Goal: Task Accomplishment & Management: Use online tool/utility

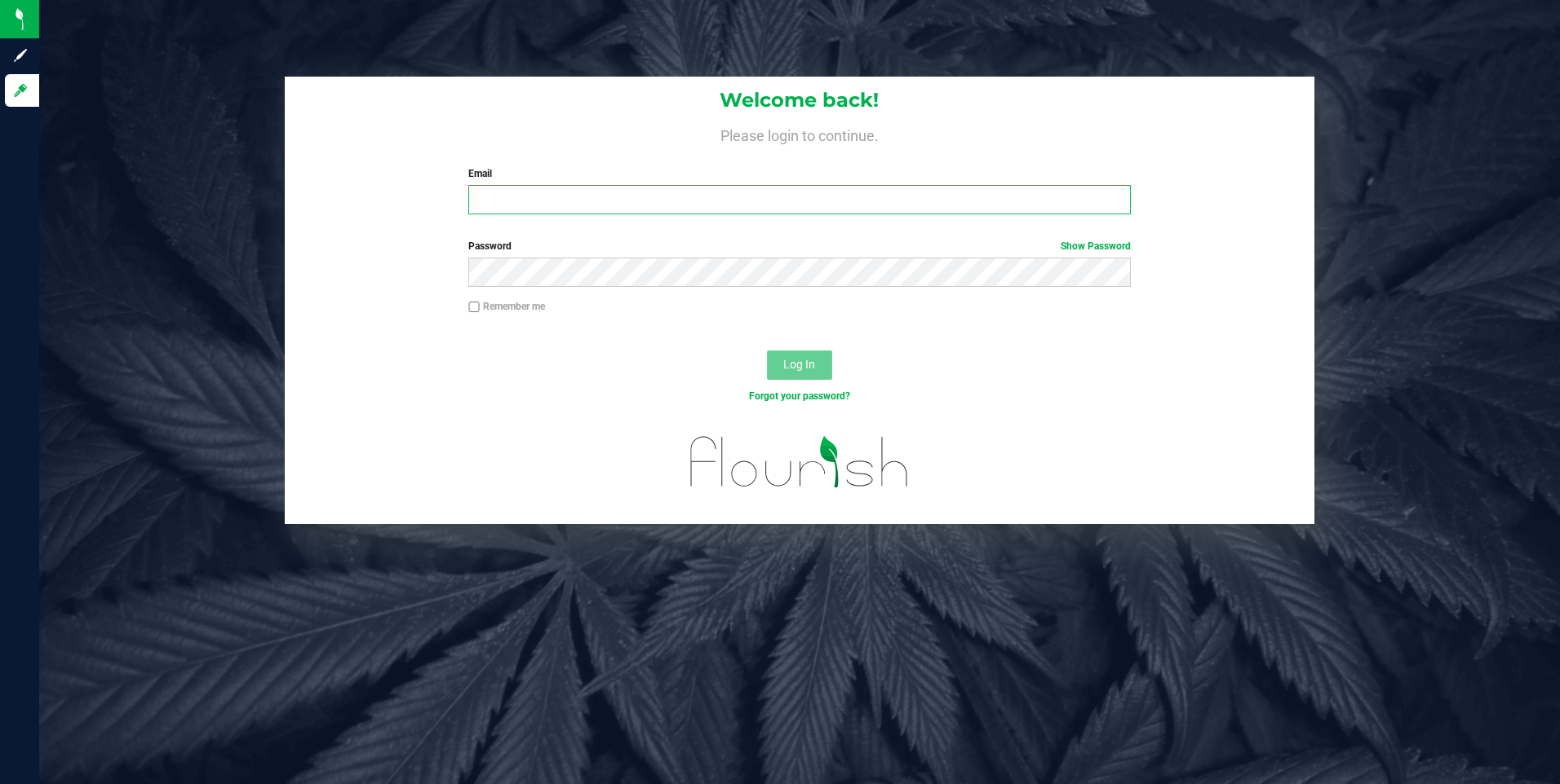
type input "[EMAIL_ADDRESS][DOMAIN_NAME]"
click at [788, 371] on span "Log In" at bounding box center [799, 364] width 32 height 13
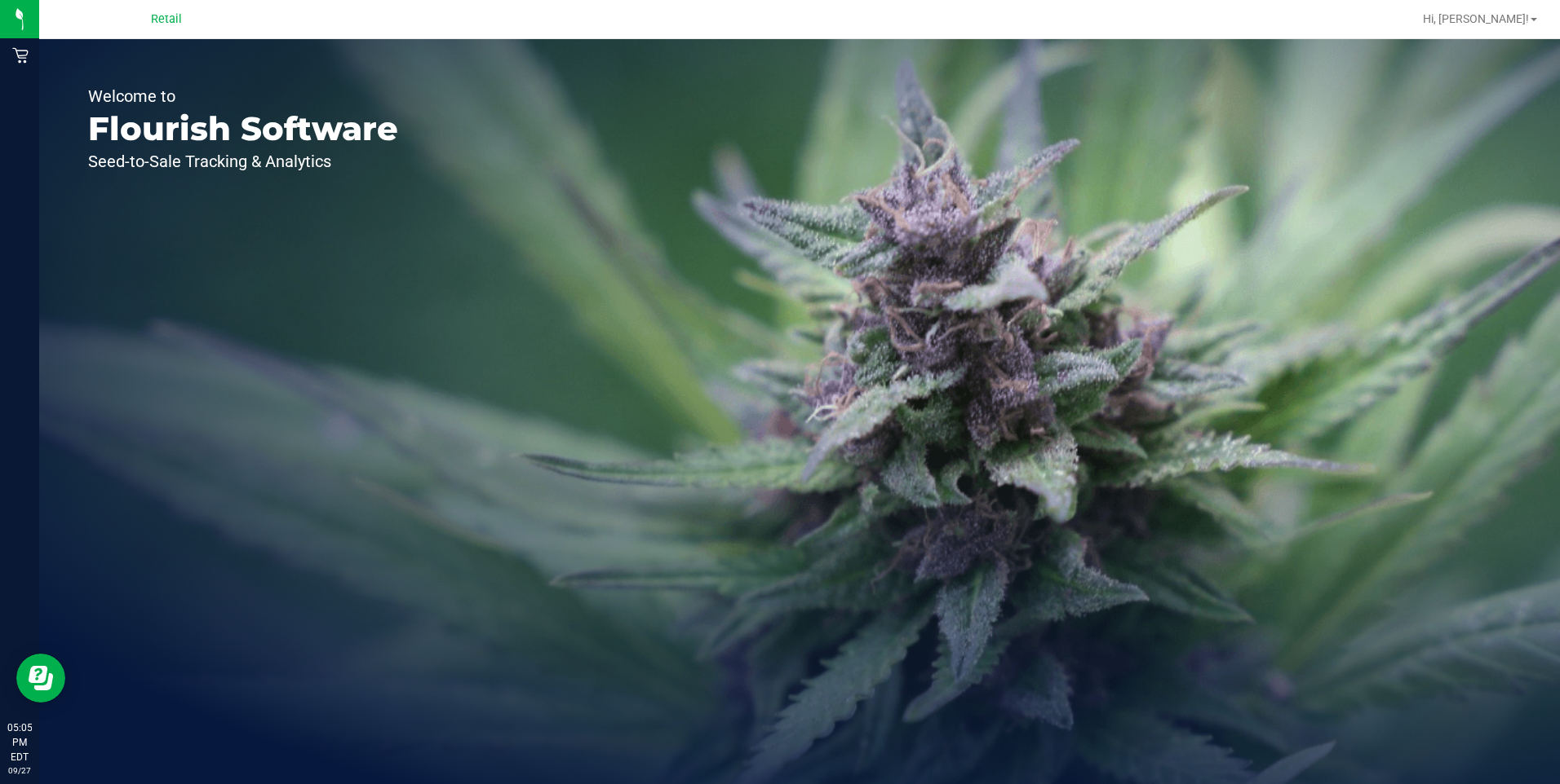
drag, startPoint x: 1464, startPoint y: 86, endPoint x: 1454, endPoint y: 62, distance: 26.0
click at [1464, 87] on div "Welcome to Flourish Software Seed-to-Sale Tracking & Analytics" at bounding box center [800, 412] width 1521 height 745
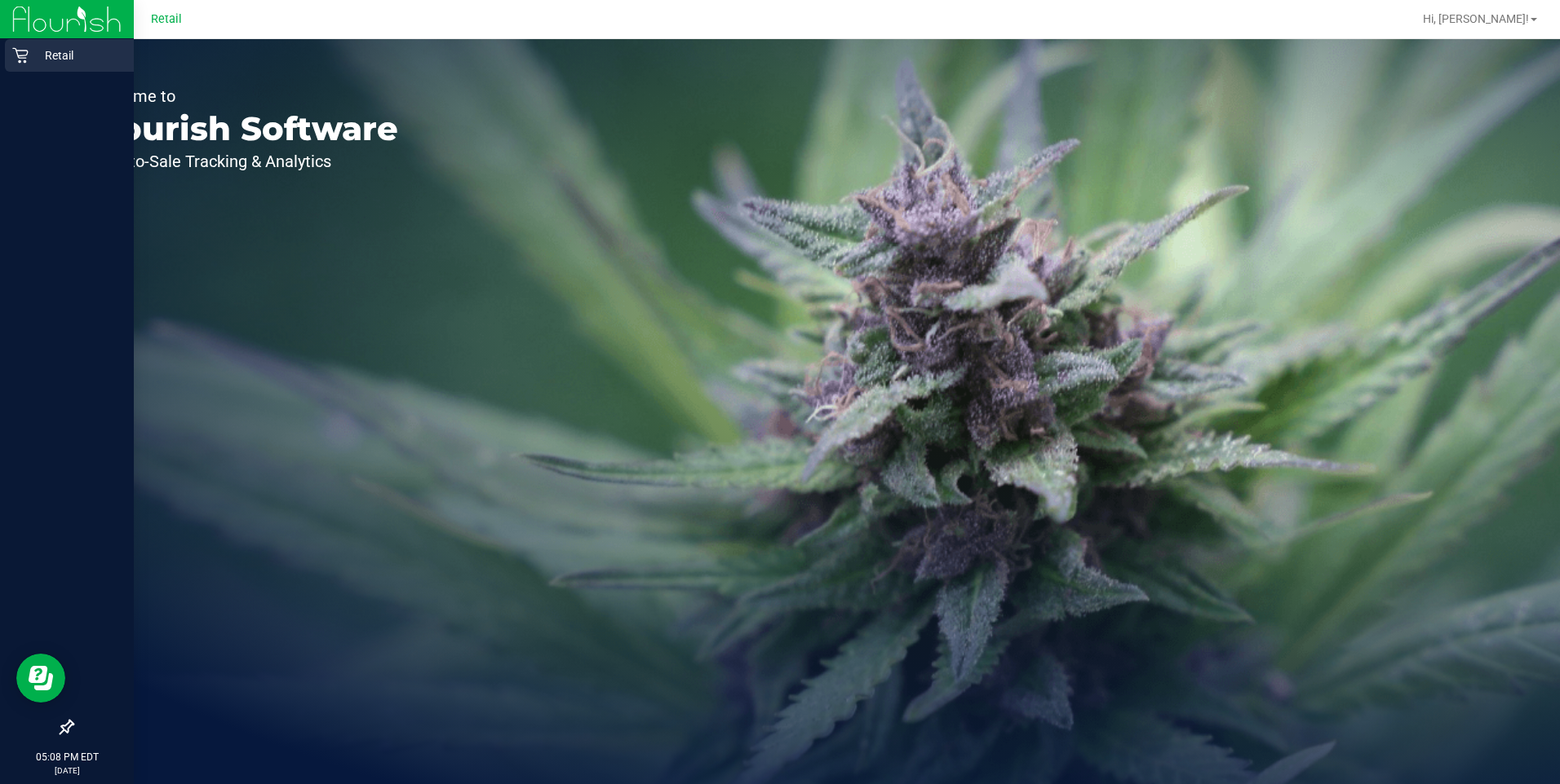
click at [12, 52] on div "Retail" at bounding box center [69, 55] width 129 height 33
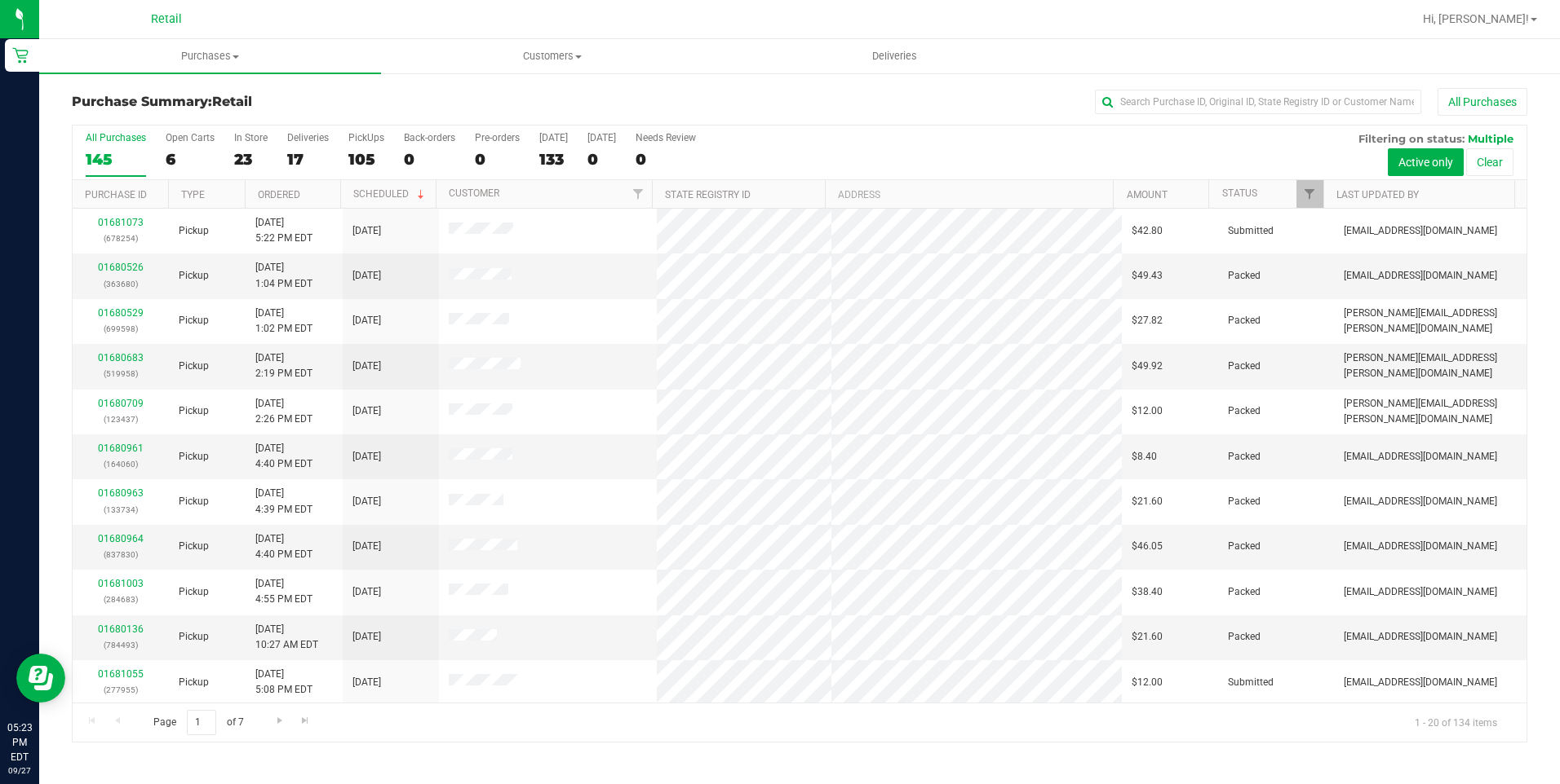
click at [1121, 114] on div "All Purchases" at bounding box center [1042, 102] width 970 height 28
click at [1129, 101] on input "text" at bounding box center [1258, 102] width 326 height 24
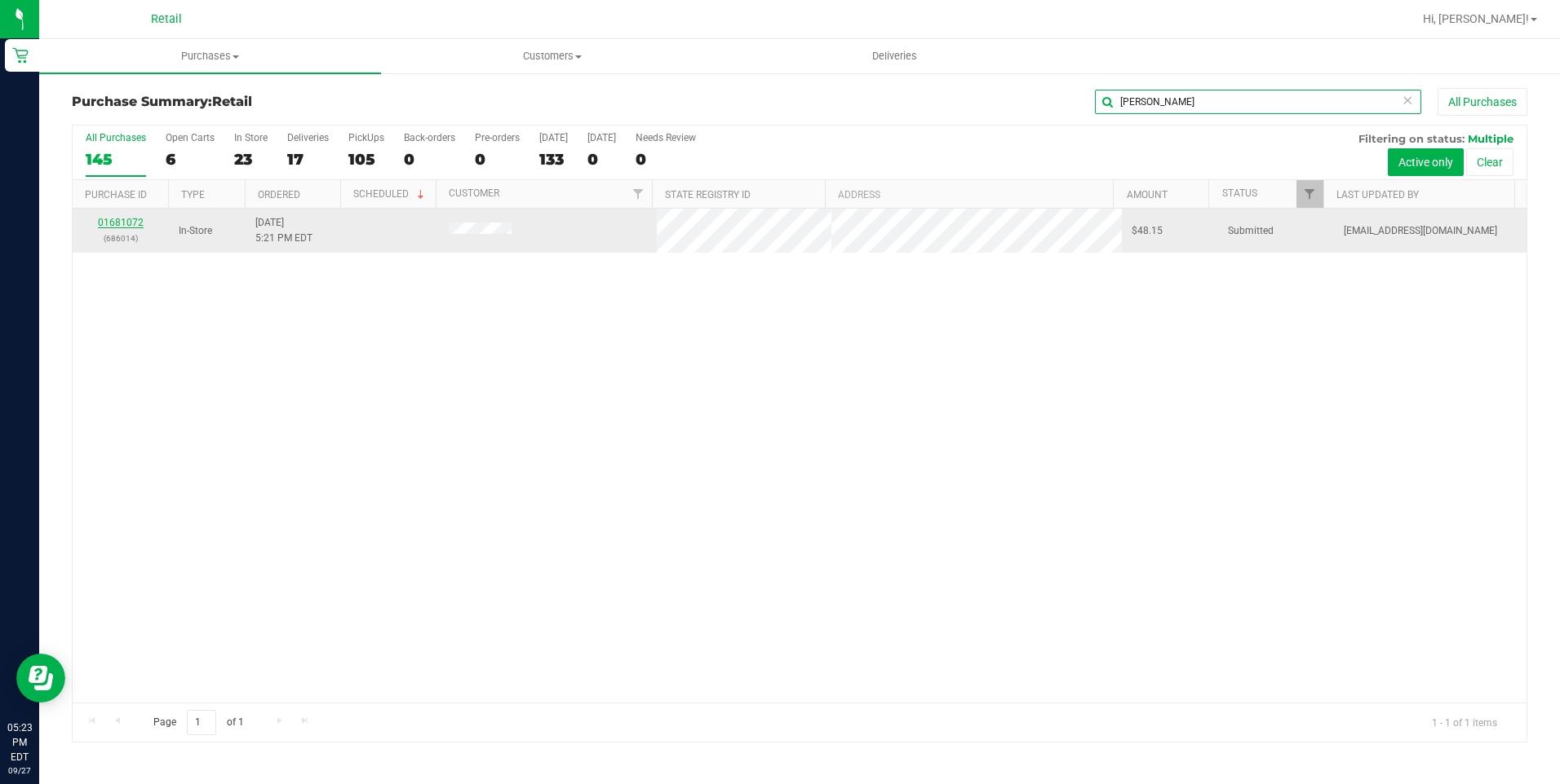
type input "[PERSON_NAME]"
click at [129, 216] on link "01681072" at bounding box center [120, 222] width 45 height 12
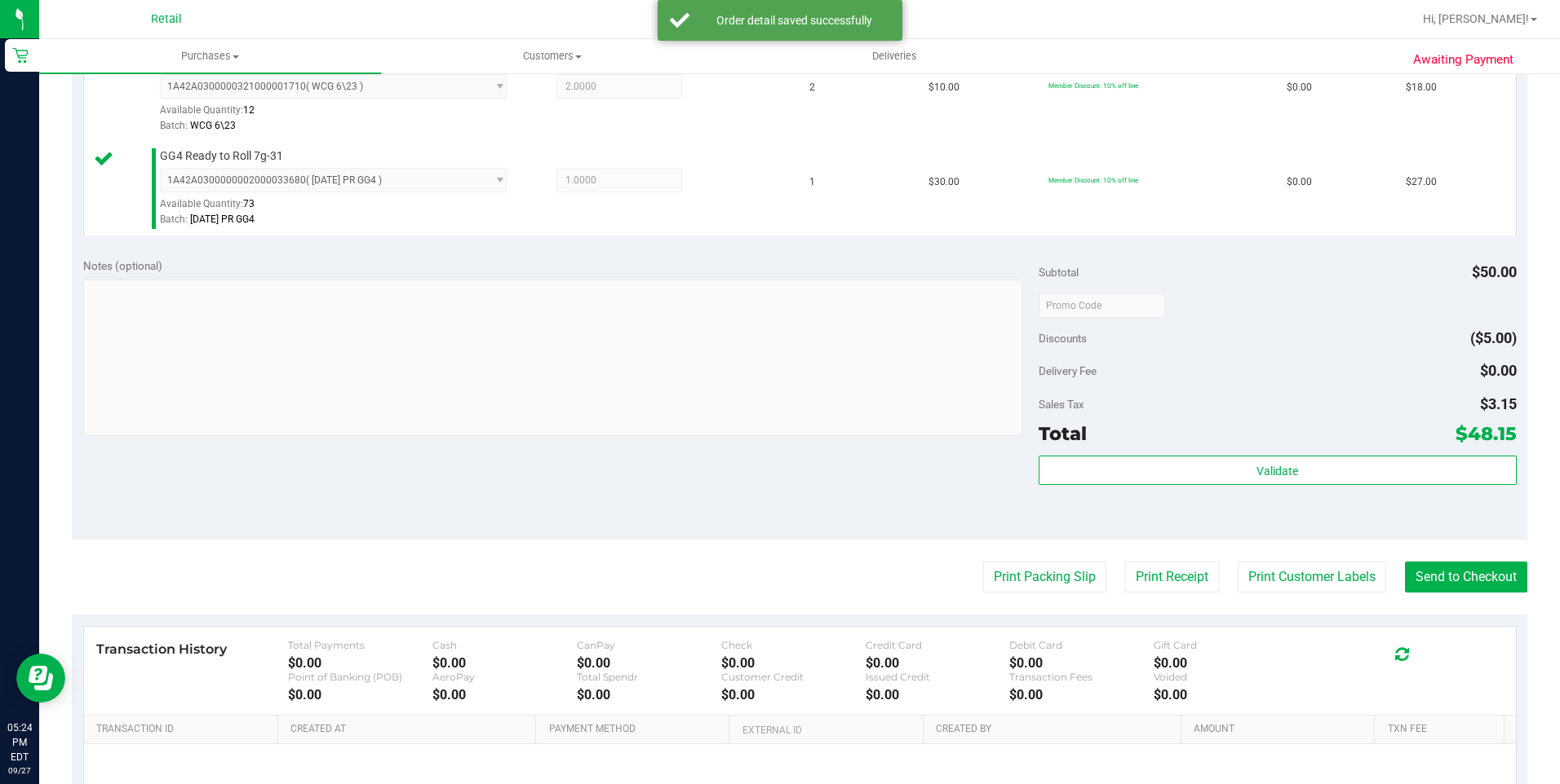
scroll to position [643, 0]
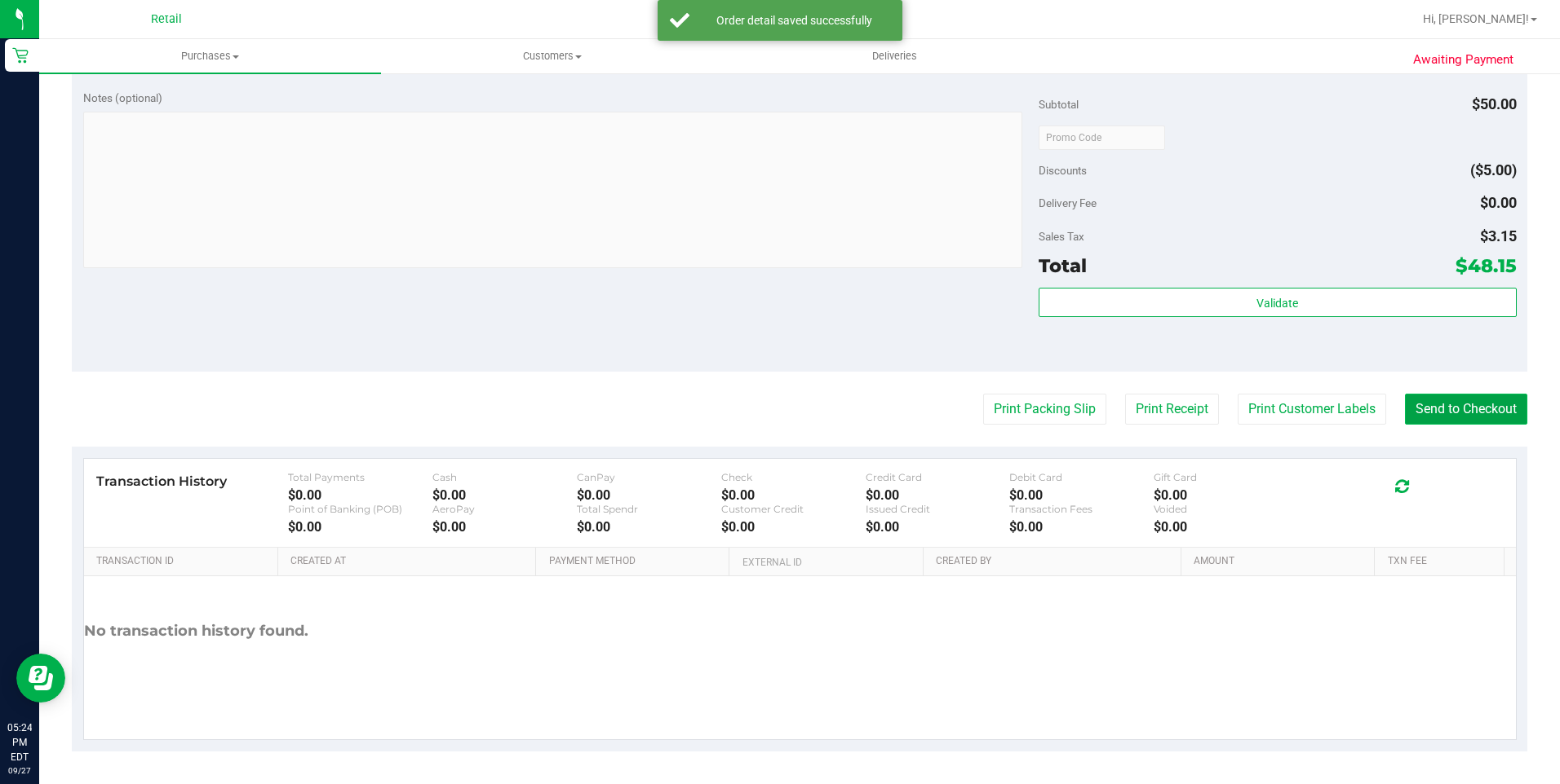
click at [1463, 398] on button "Send to Checkout" at bounding box center [1466, 409] width 122 height 31
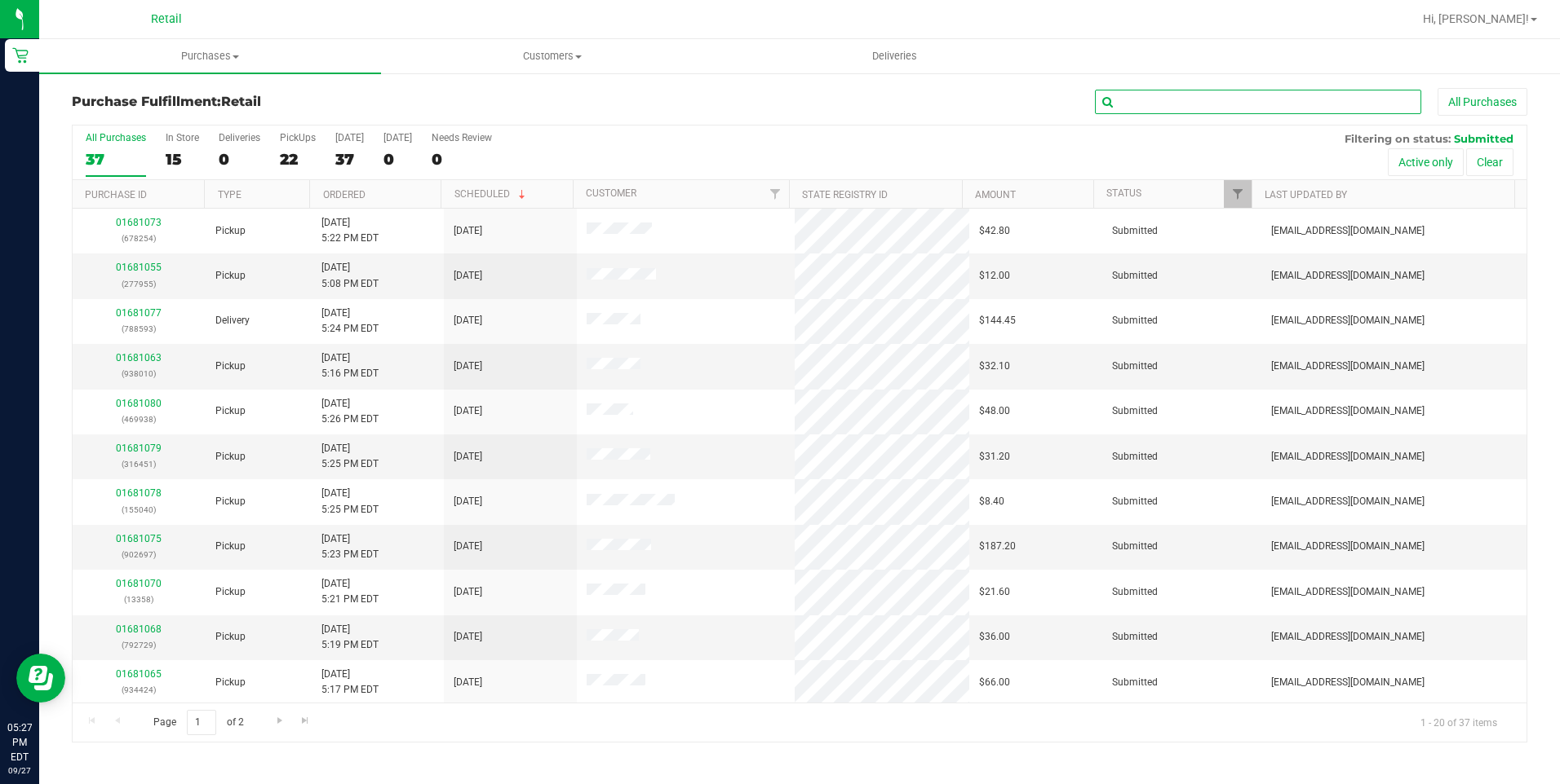
click at [1189, 102] on input "text" at bounding box center [1258, 102] width 326 height 24
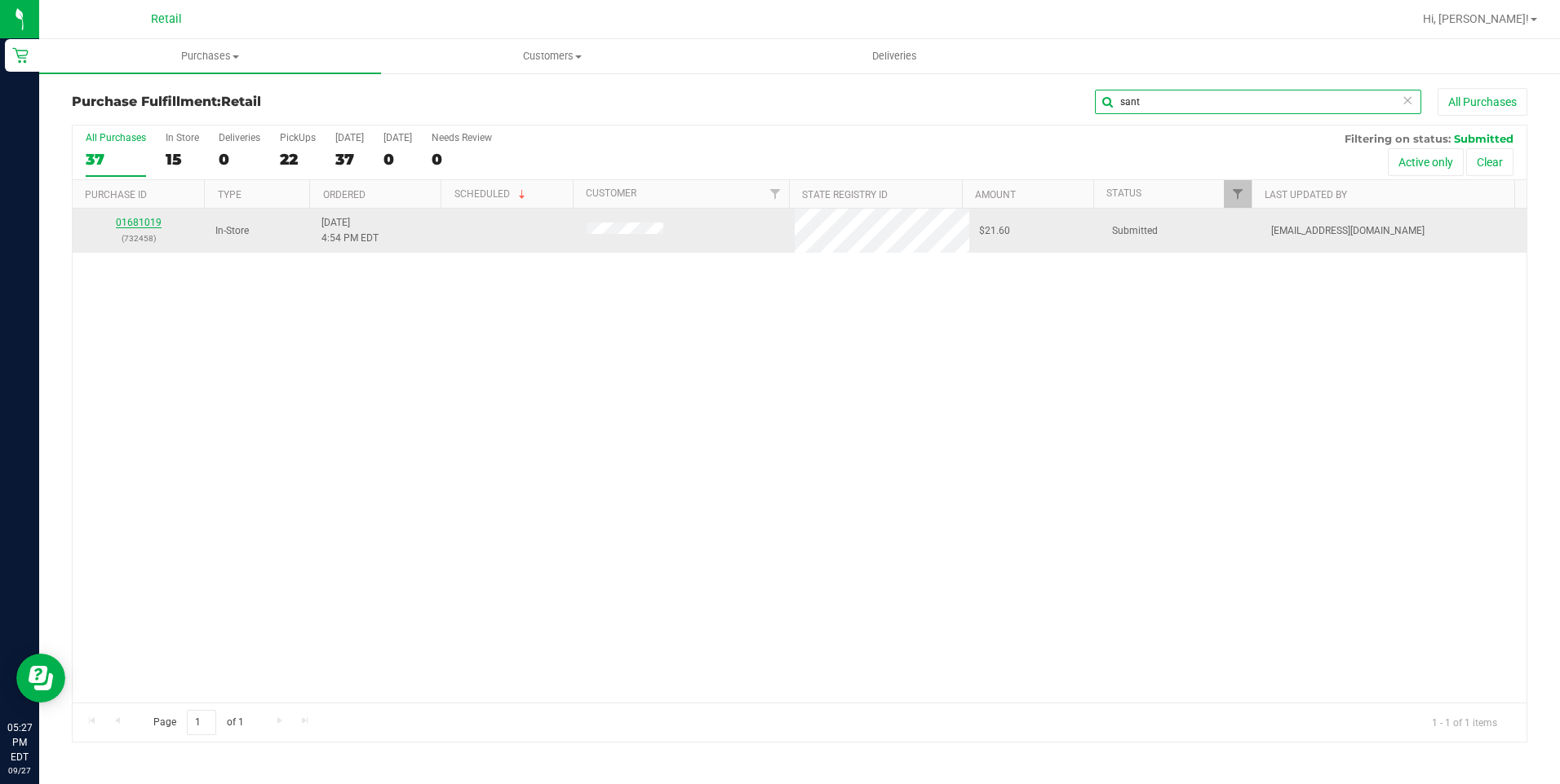
type input "sant"
click at [146, 221] on link "01681019" at bounding box center [138, 222] width 45 height 12
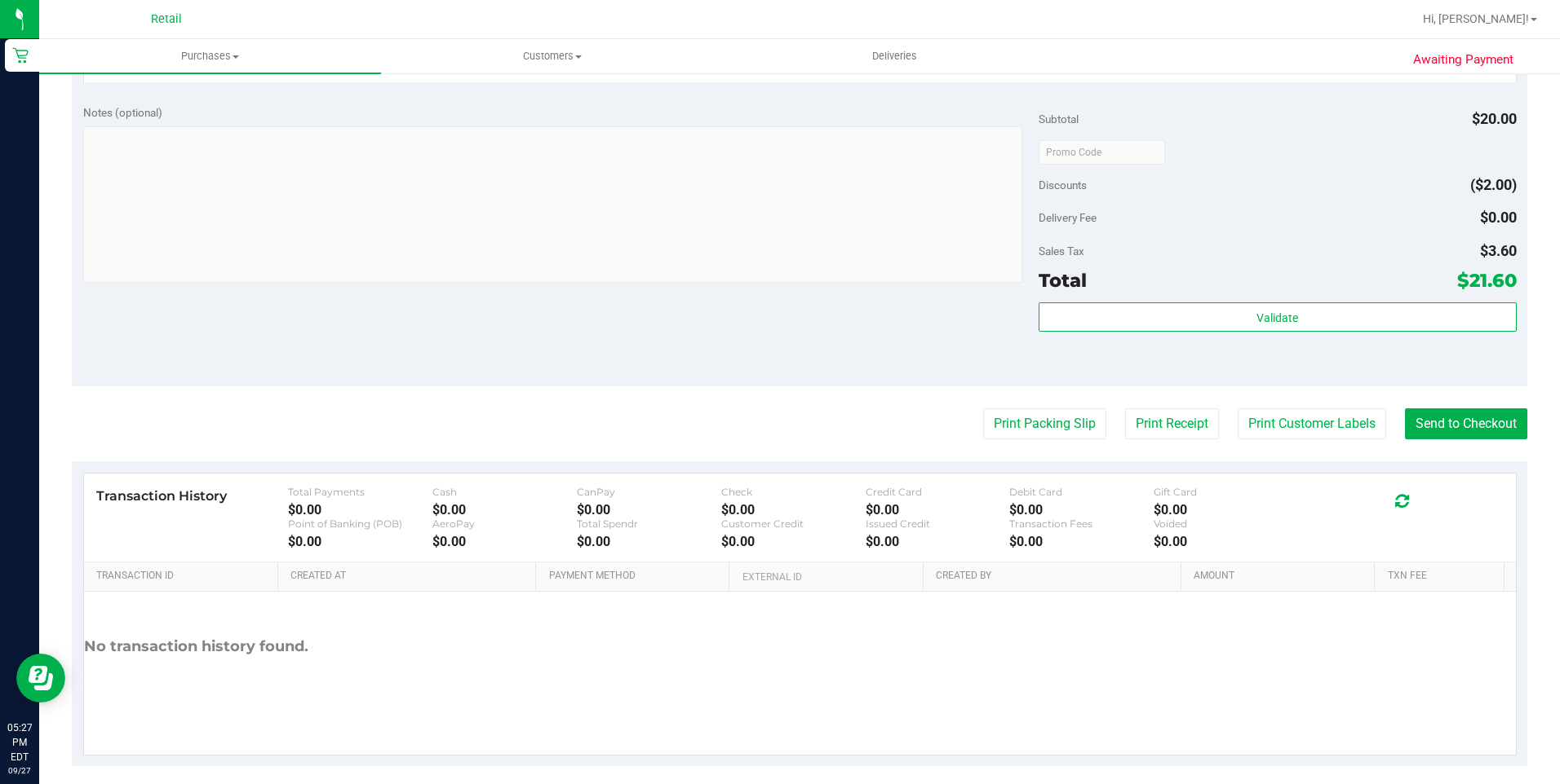
scroll to position [566, 0]
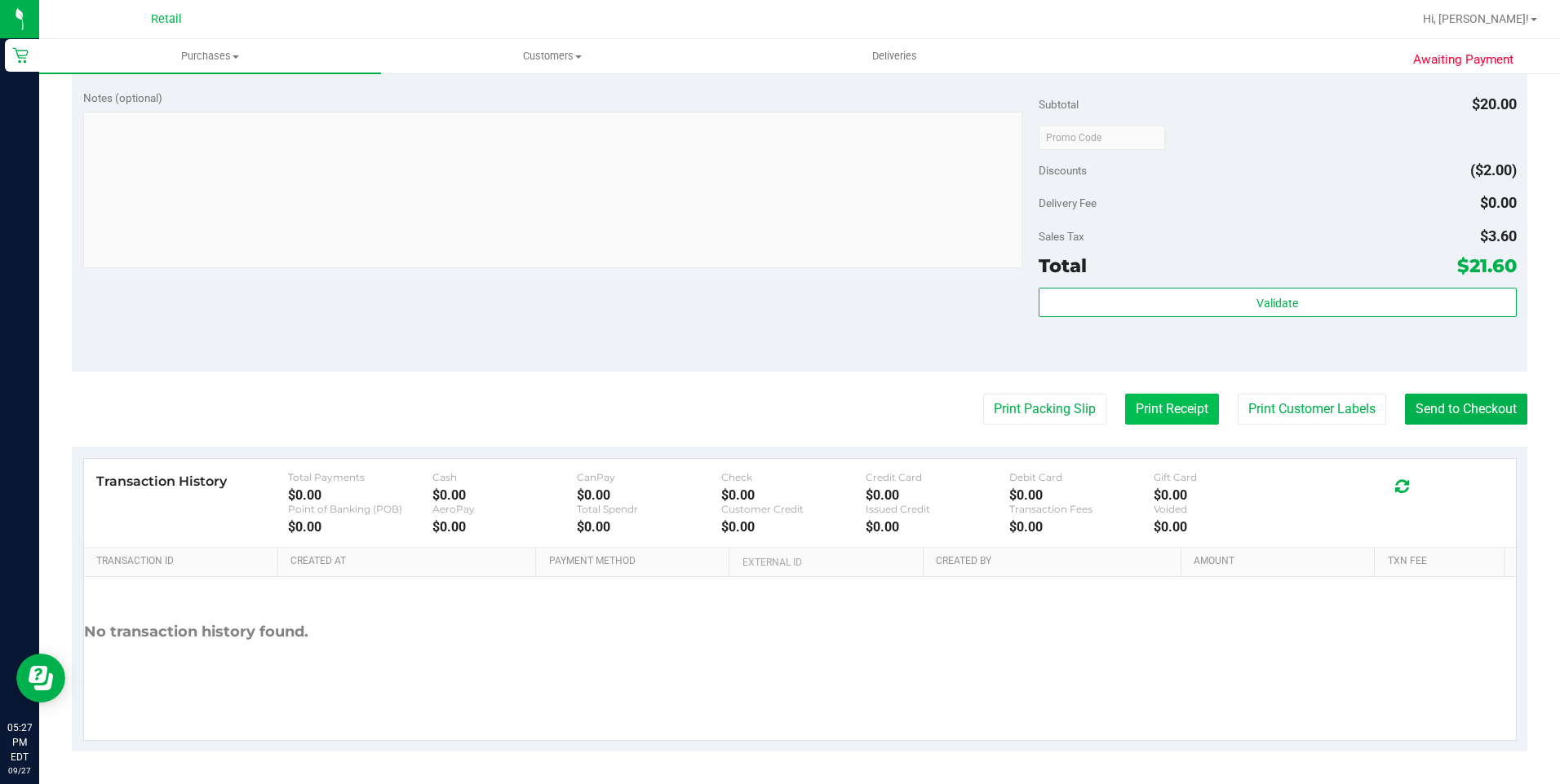
click at [1170, 412] on button "Print Receipt" at bounding box center [1171, 409] width 94 height 31
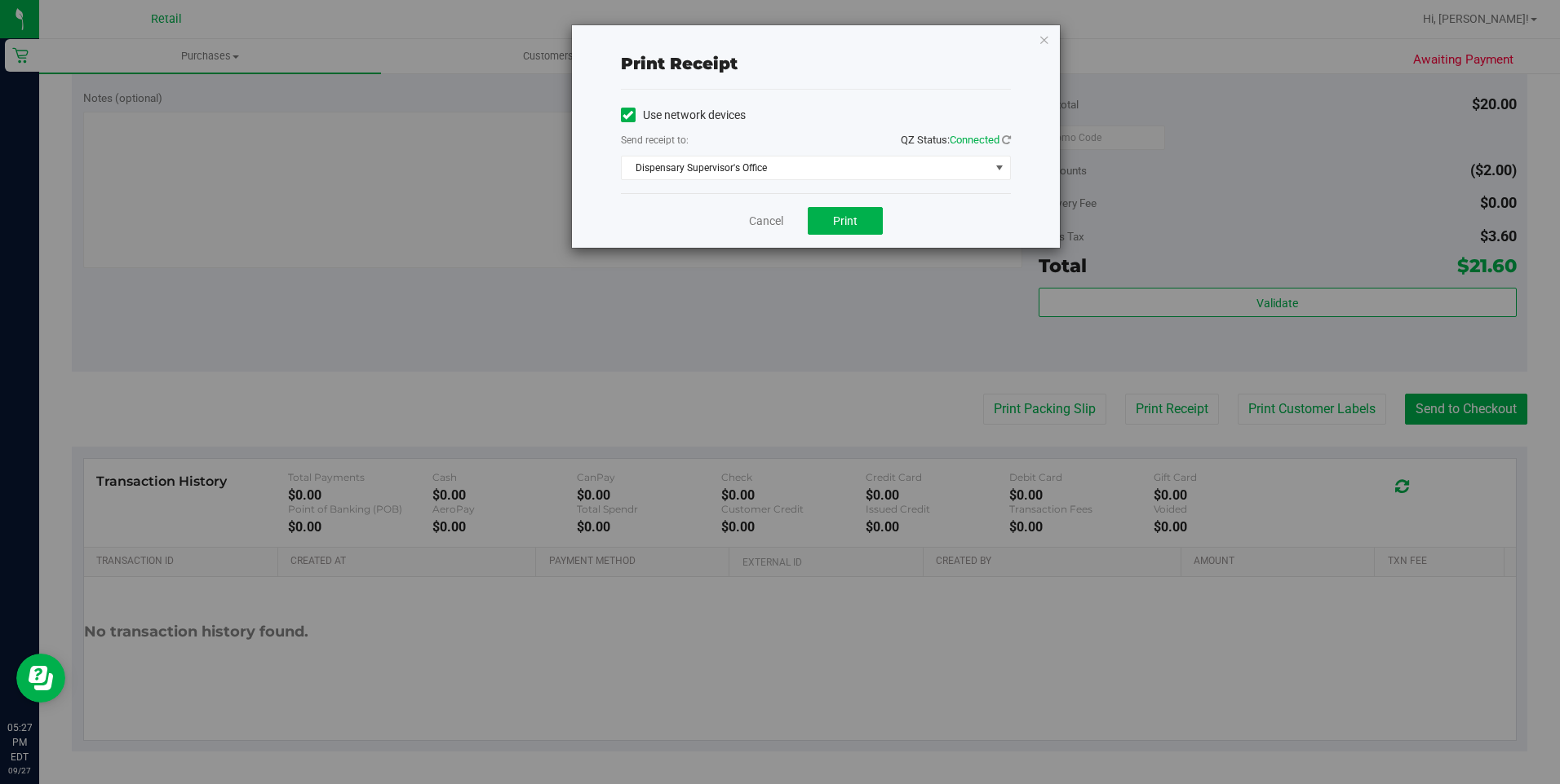
click at [686, 114] on label "Use network devices" at bounding box center [683, 115] width 125 height 17
drag, startPoint x: 686, startPoint y: 114, endPoint x: 659, endPoint y: 149, distance: 44.2
click at [659, 149] on div "Send receipt to: QZ Status: Connected" at bounding box center [815, 141] width 390 height 20
click at [686, 117] on label "Use network devices" at bounding box center [683, 115] width 125 height 17
click at [0, 0] on input "Use network devices" at bounding box center [0, 0] width 0 height 0
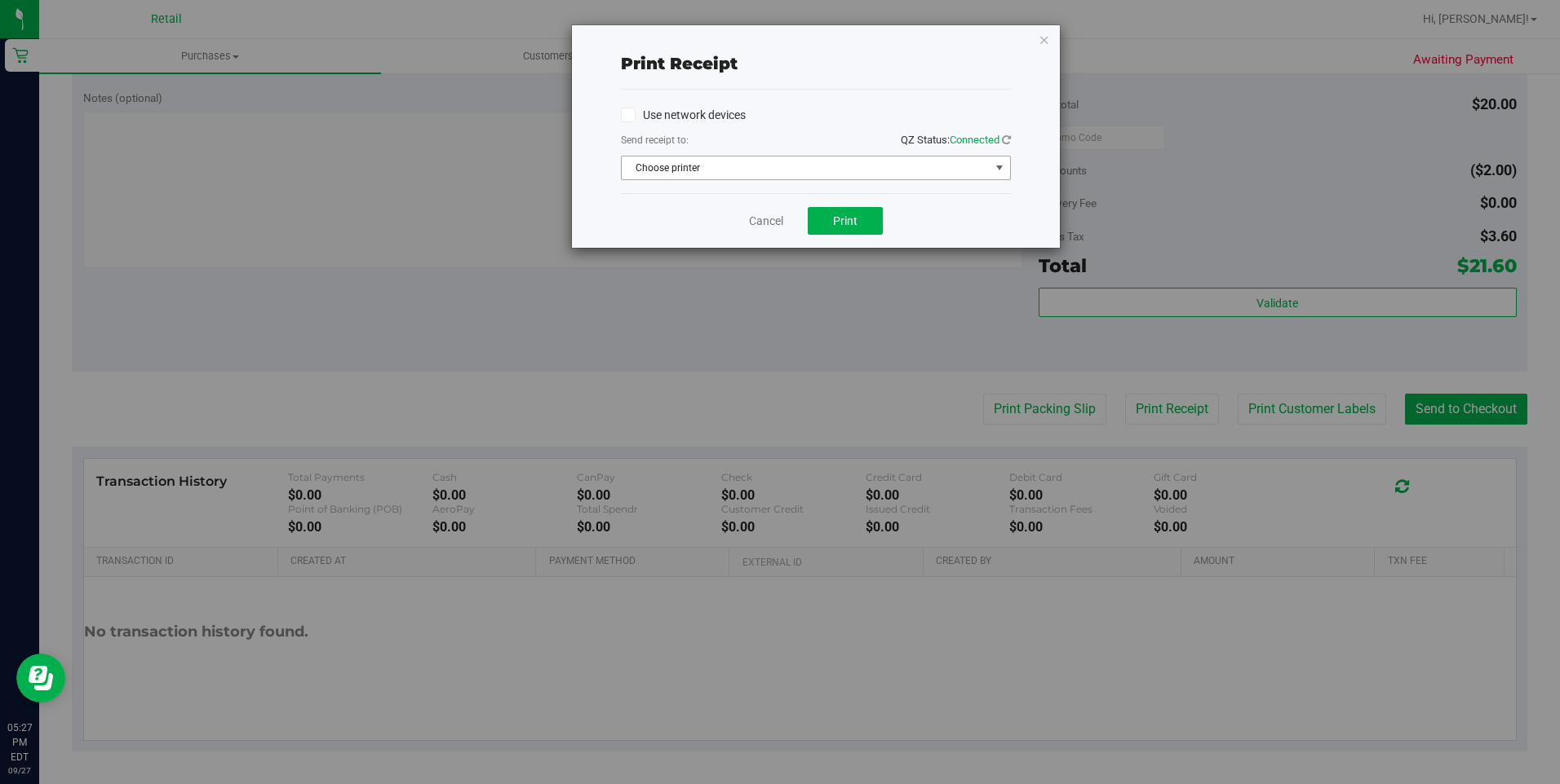
click at [695, 167] on span "Choose printer" at bounding box center [805, 168] width 368 height 23
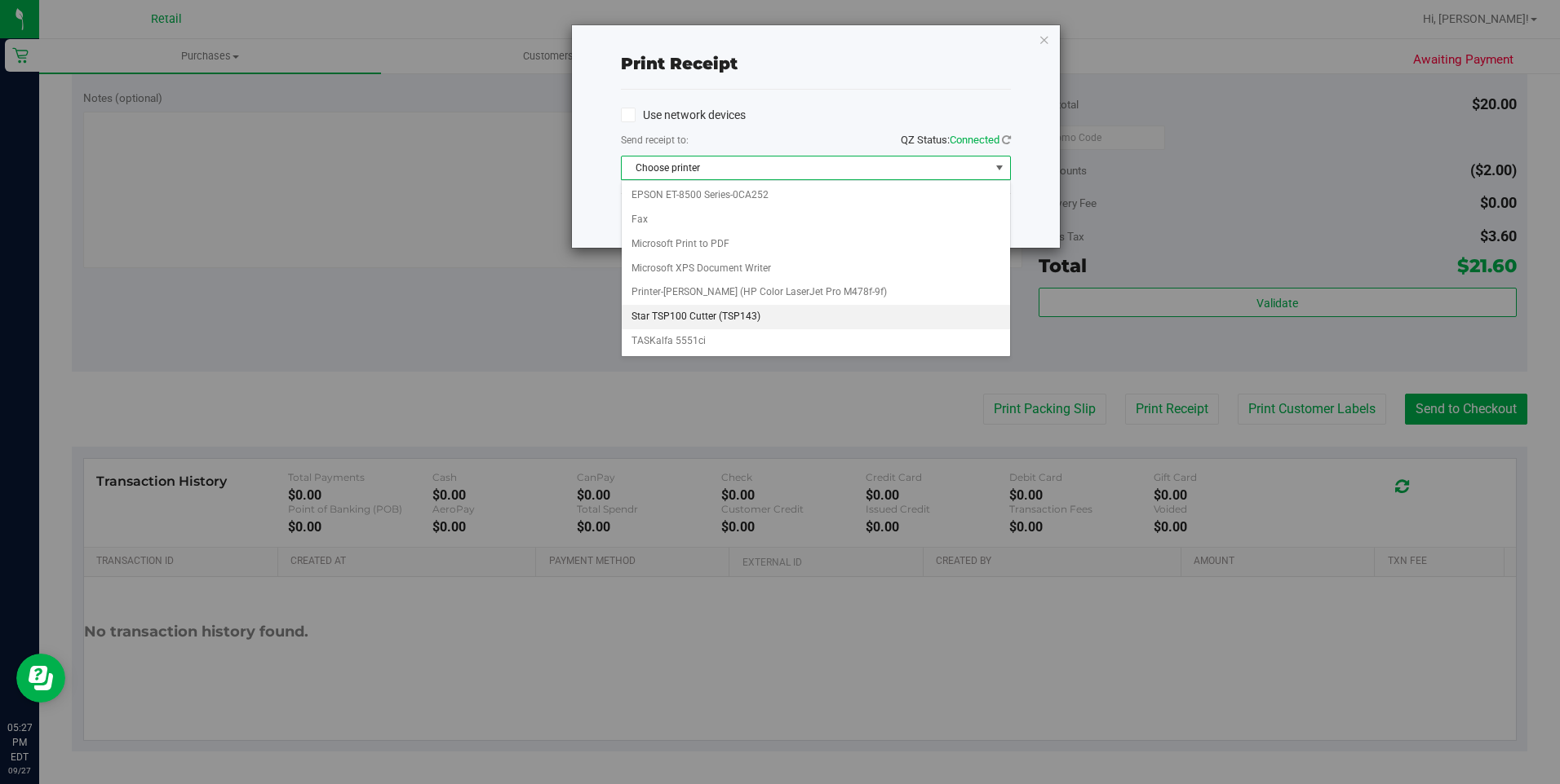
click at [735, 323] on li "Star TSP100 Cutter (TSP143)" at bounding box center [816, 316] width 389 height 24
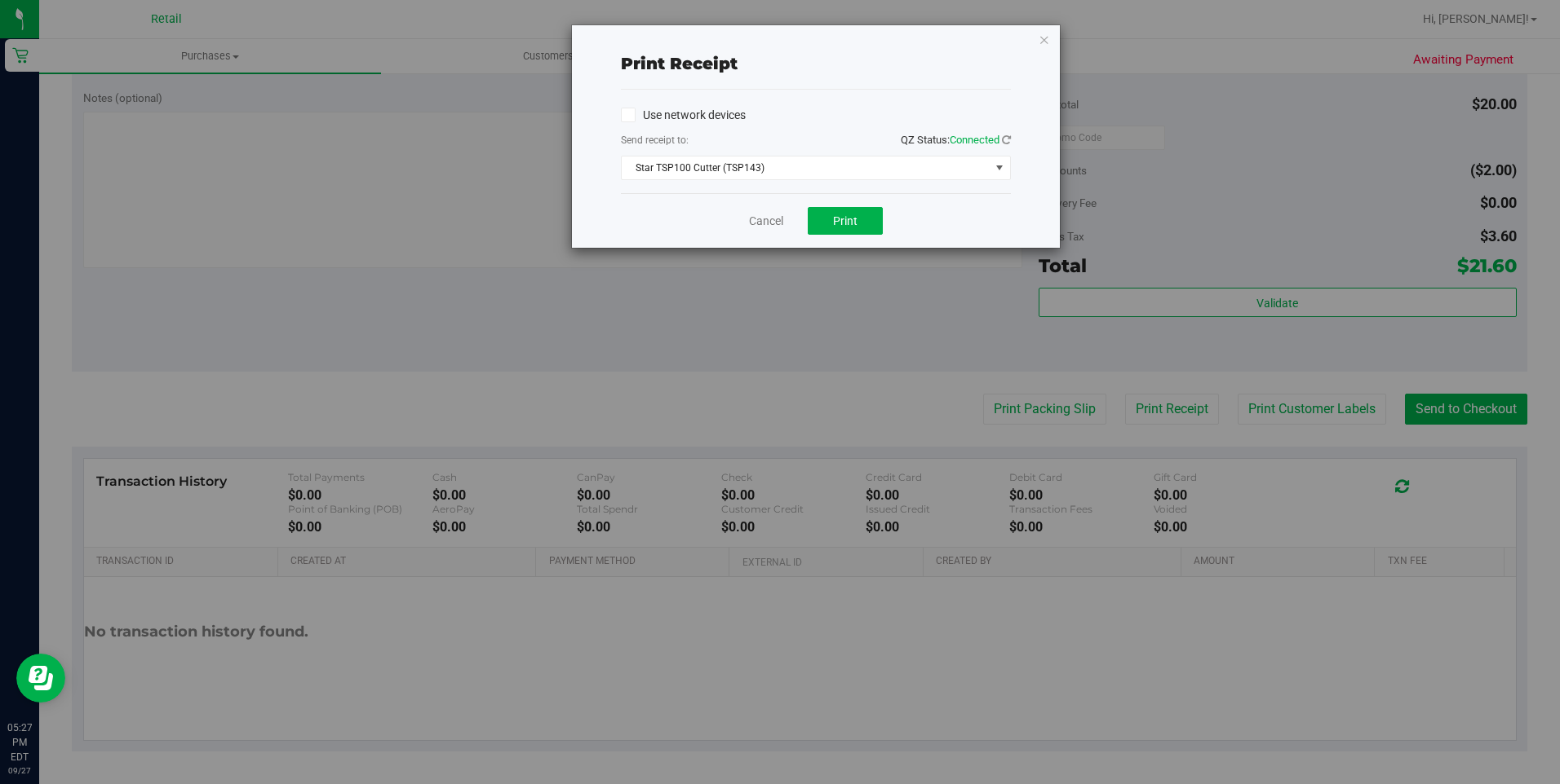
click at [707, 221] on div "Cancel Print" at bounding box center [815, 220] width 390 height 54
click at [853, 216] on span "Print" at bounding box center [844, 221] width 24 height 13
click at [758, 215] on link "Cancel" at bounding box center [766, 221] width 34 height 17
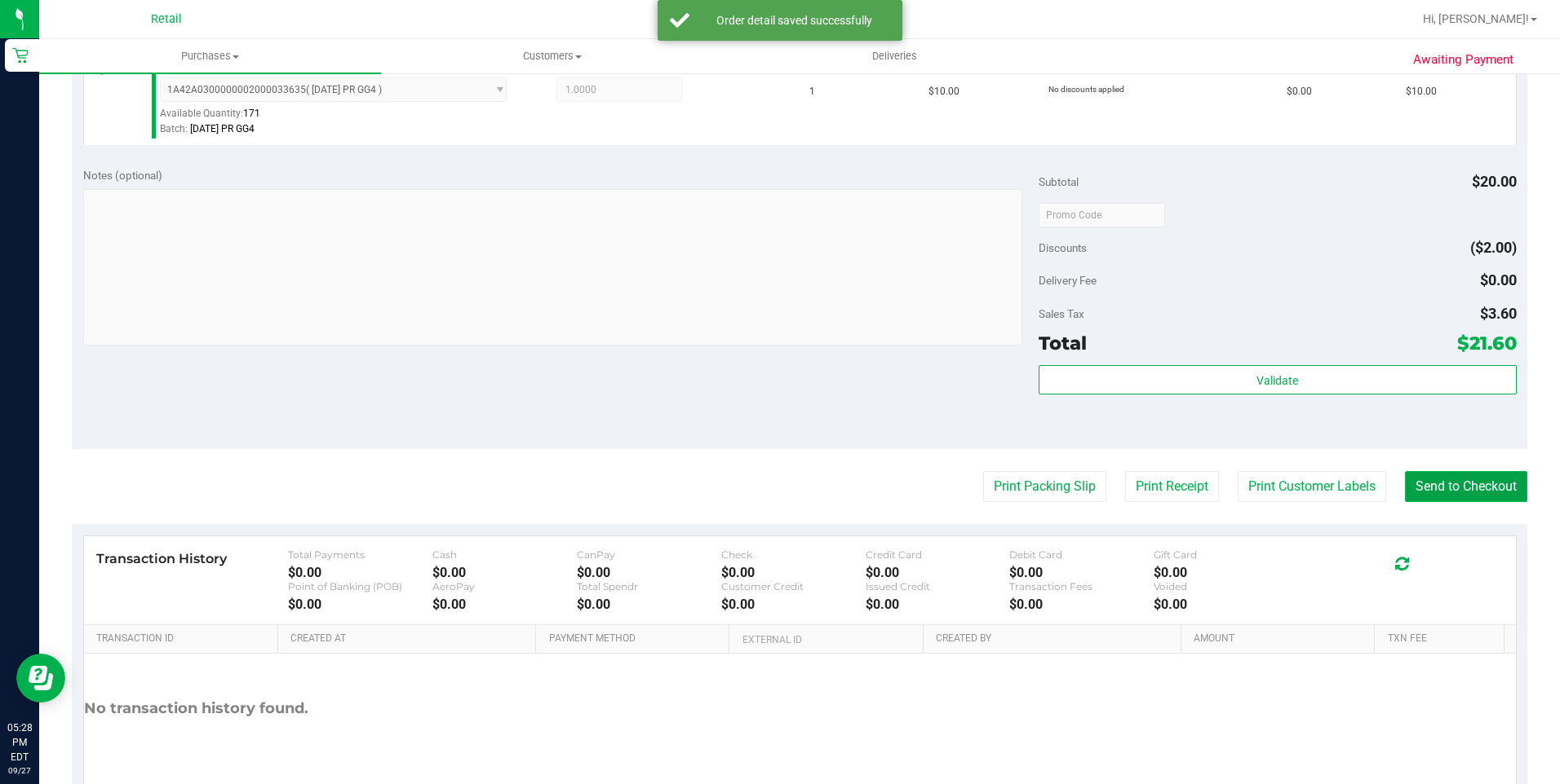
drag, startPoint x: 1412, startPoint y: 486, endPoint x: 1402, endPoint y: 484, distance: 10.2
click at [1411, 485] on button "Send to Checkout" at bounding box center [1466, 486] width 122 height 31
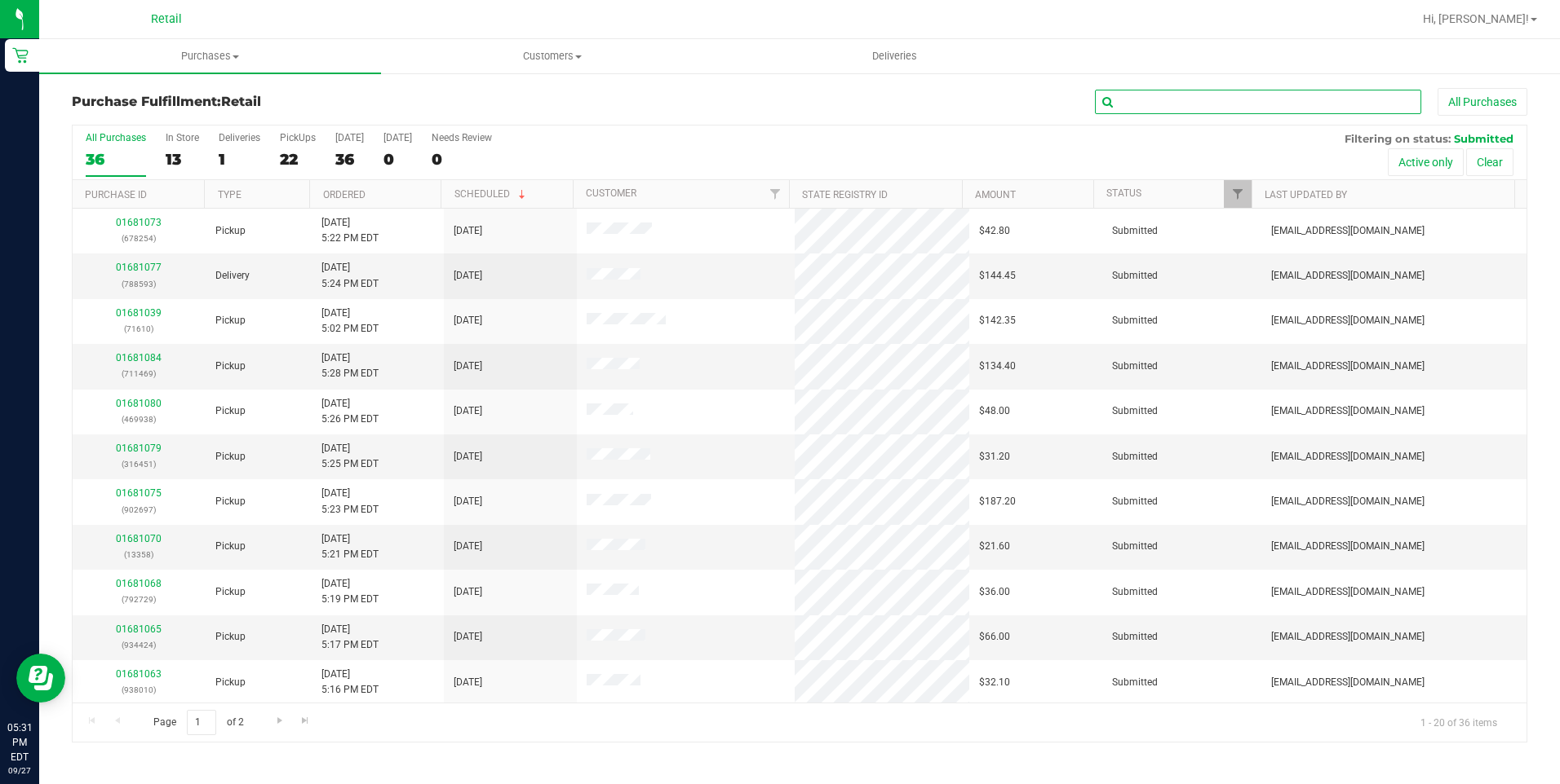
click at [1114, 111] on input "text" at bounding box center [1258, 102] width 326 height 24
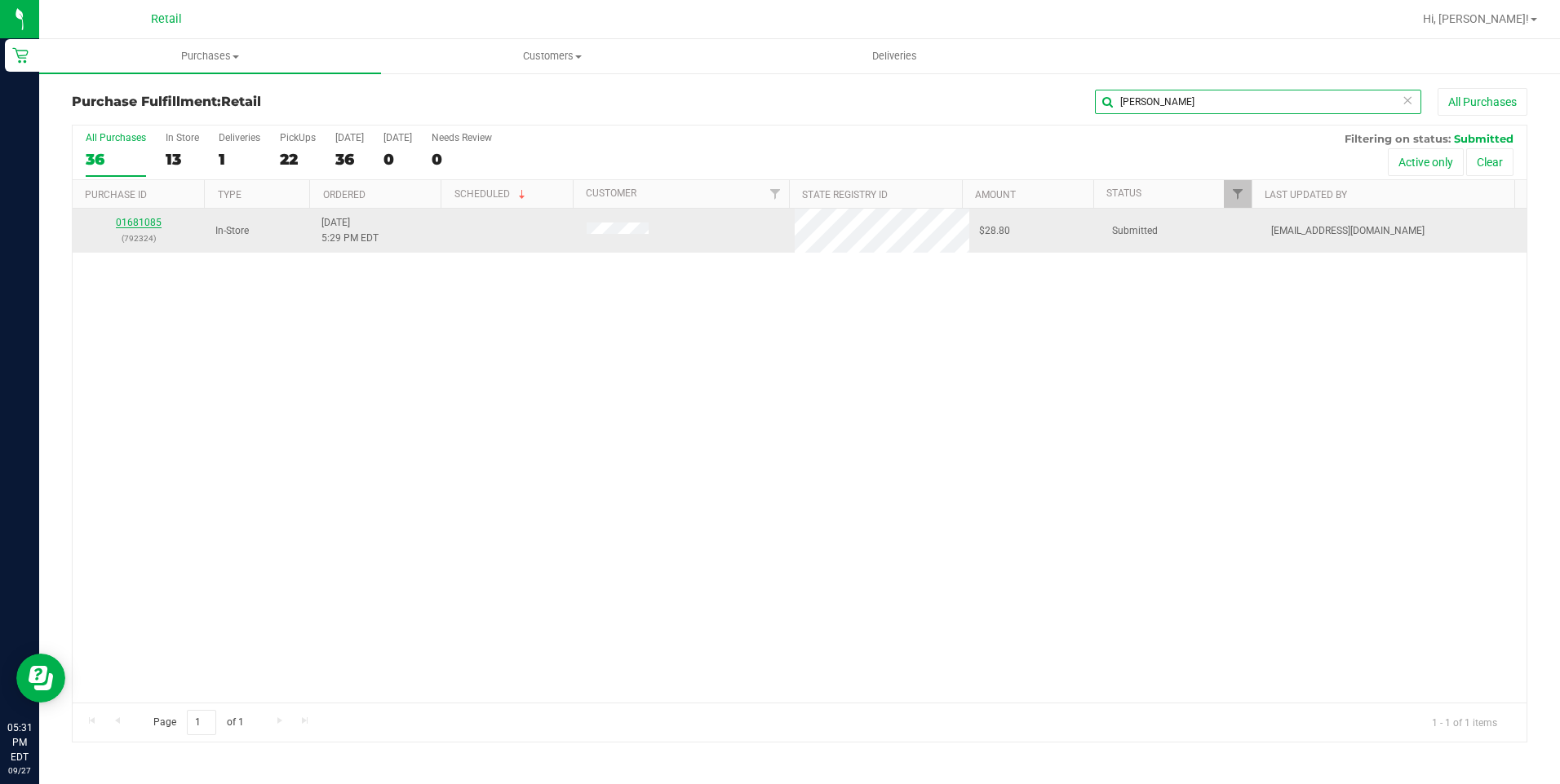
type input "[PERSON_NAME]"
click at [141, 224] on link "01681085" at bounding box center [138, 222] width 45 height 12
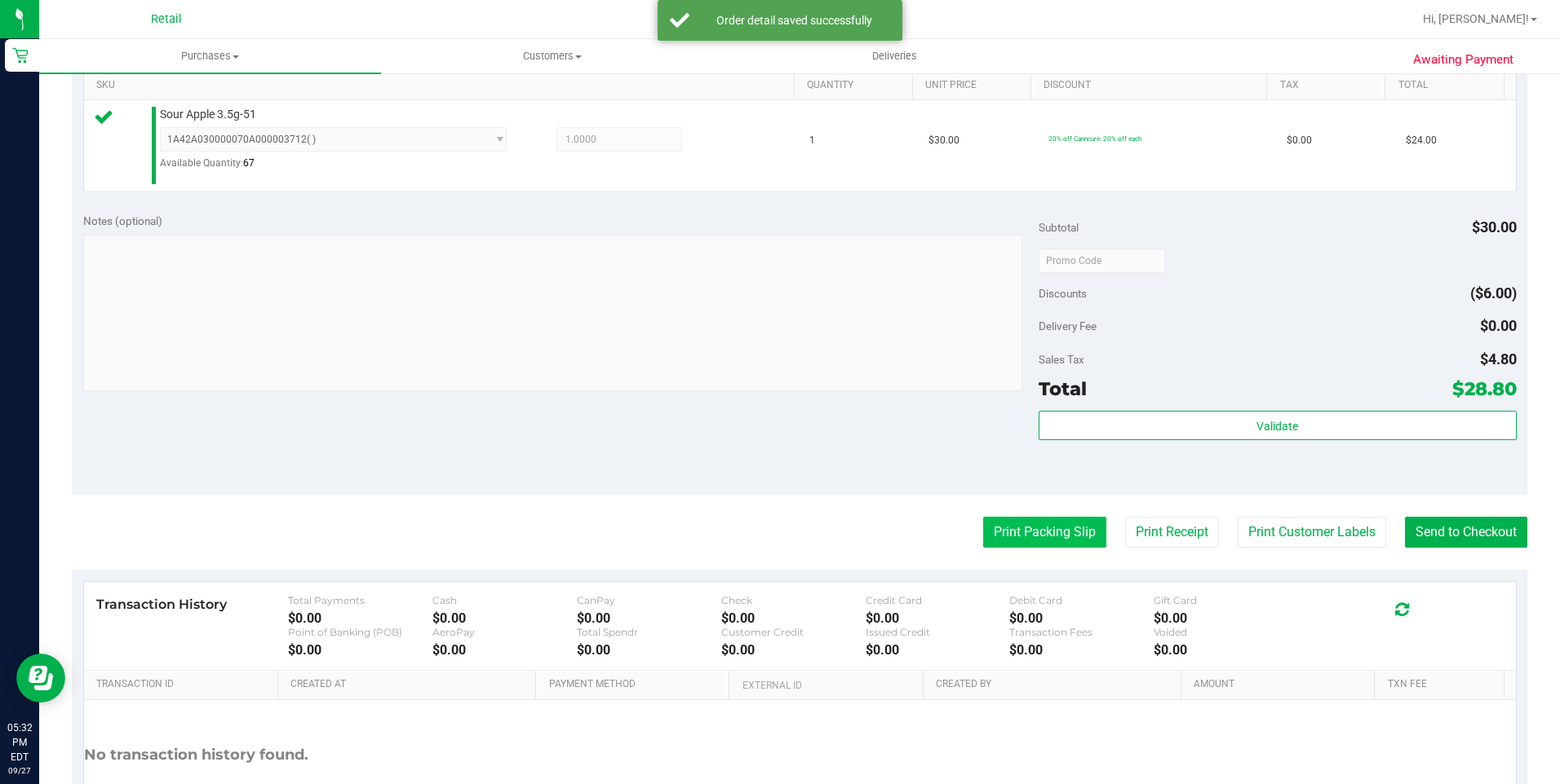
scroll to position [545, 0]
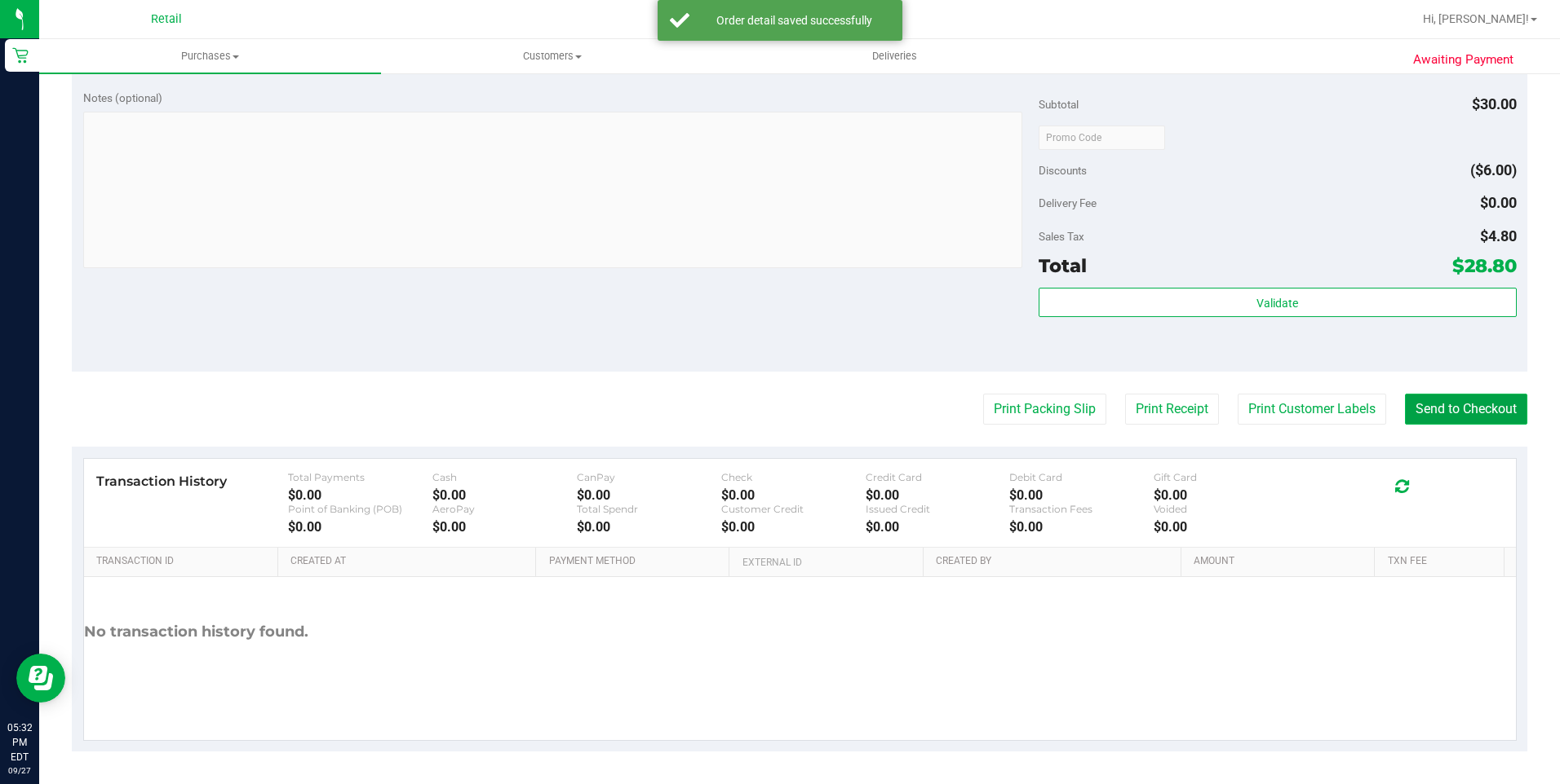
click at [1448, 411] on button "Send to Checkout" at bounding box center [1466, 409] width 122 height 31
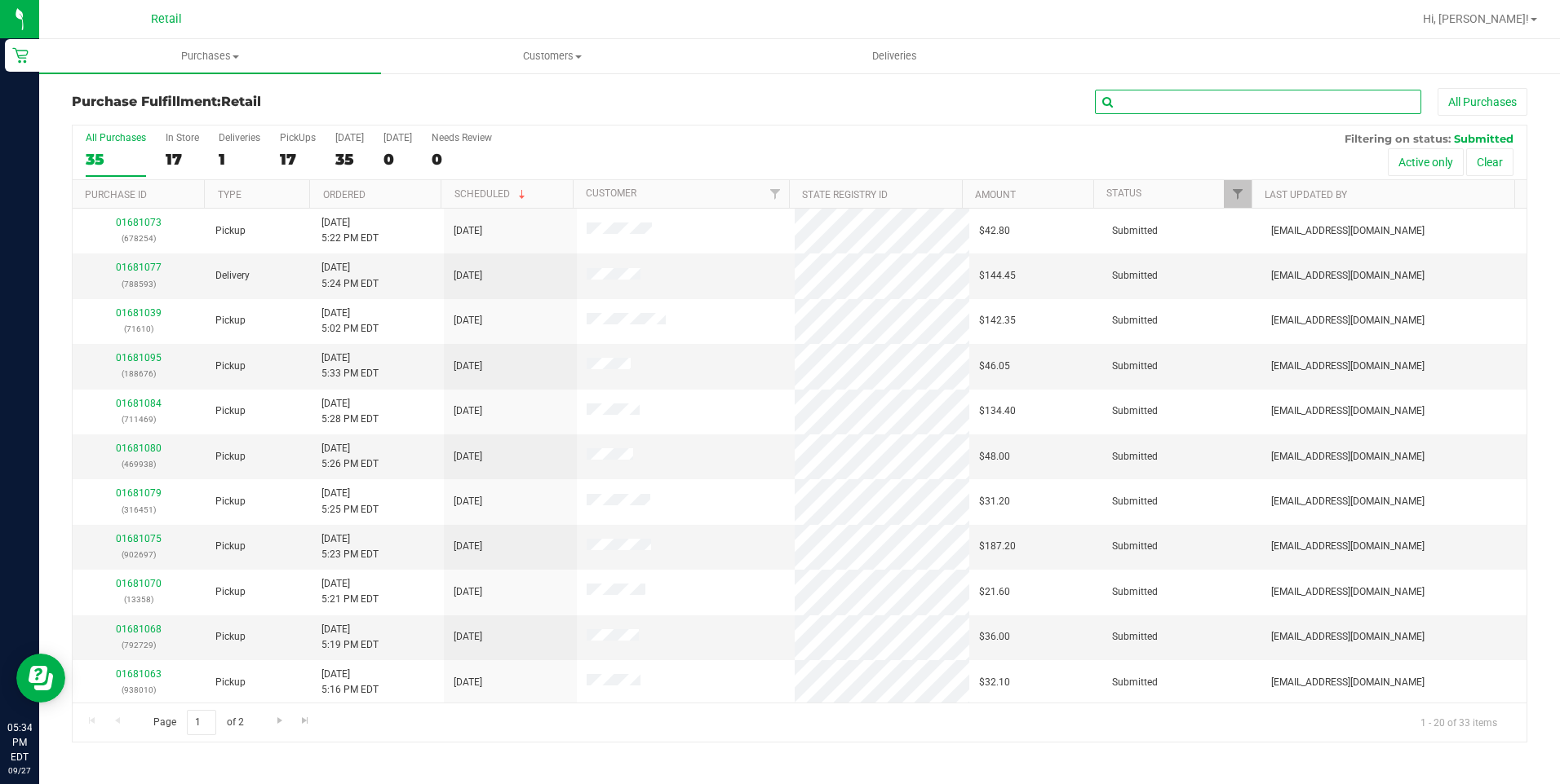
click at [1136, 101] on input "text" at bounding box center [1258, 102] width 326 height 24
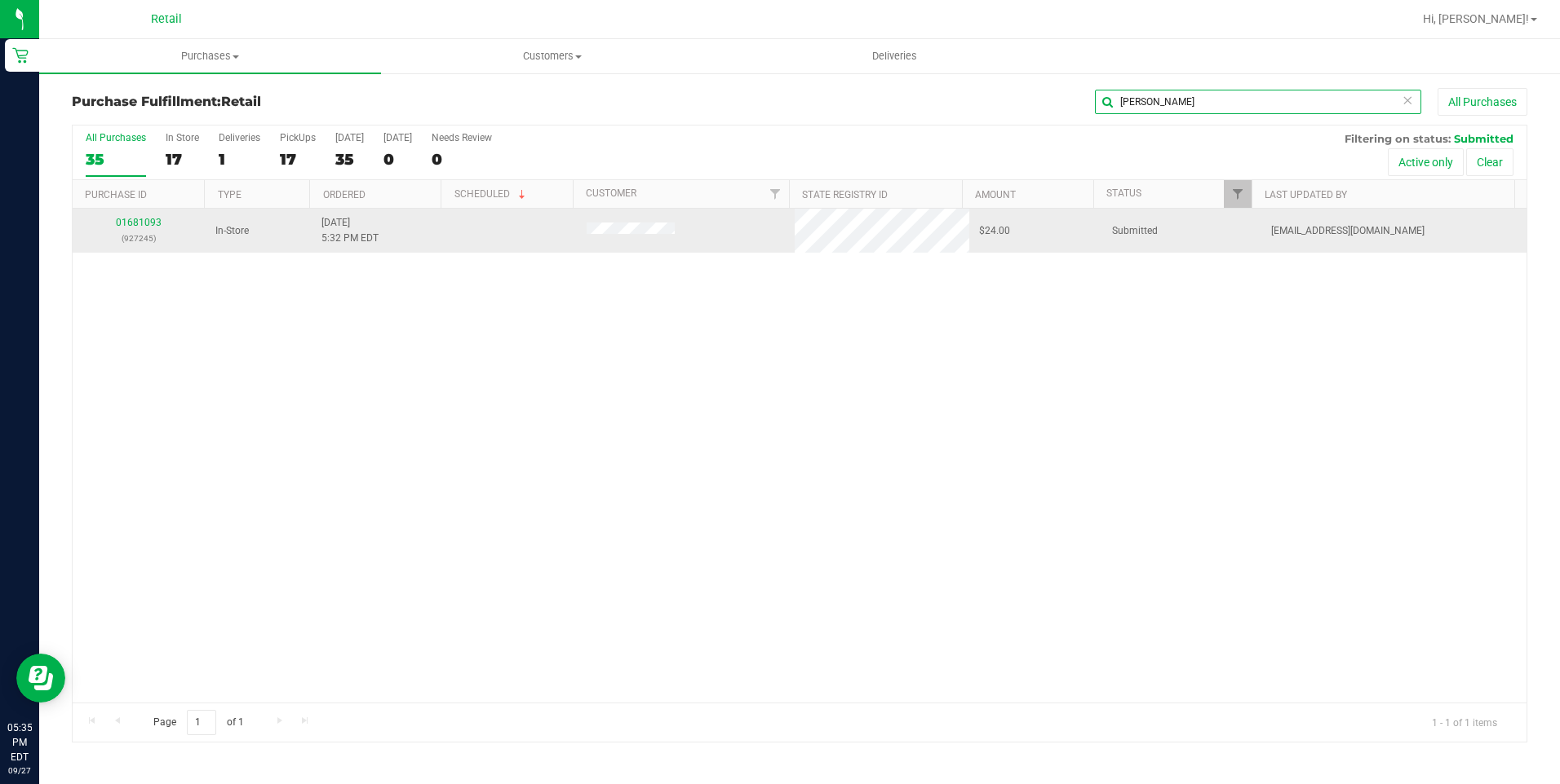
type input "[PERSON_NAME]"
click at [141, 215] on td "01681093 (927245)" at bounding box center [138, 230] width 133 height 44
click at [141, 219] on link "01681093" at bounding box center [138, 222] width 45 height 12
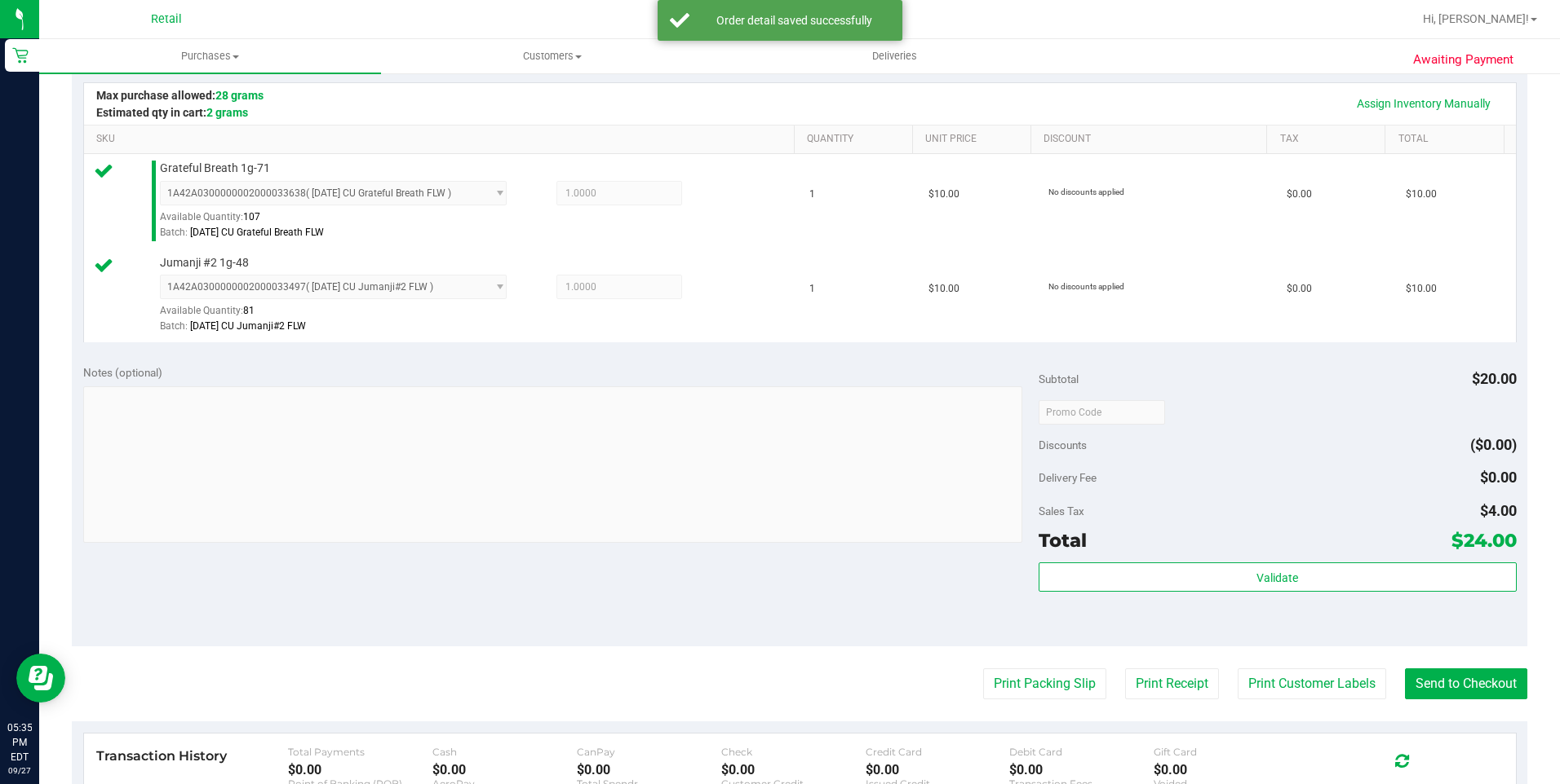
scroll to position [408, 0]
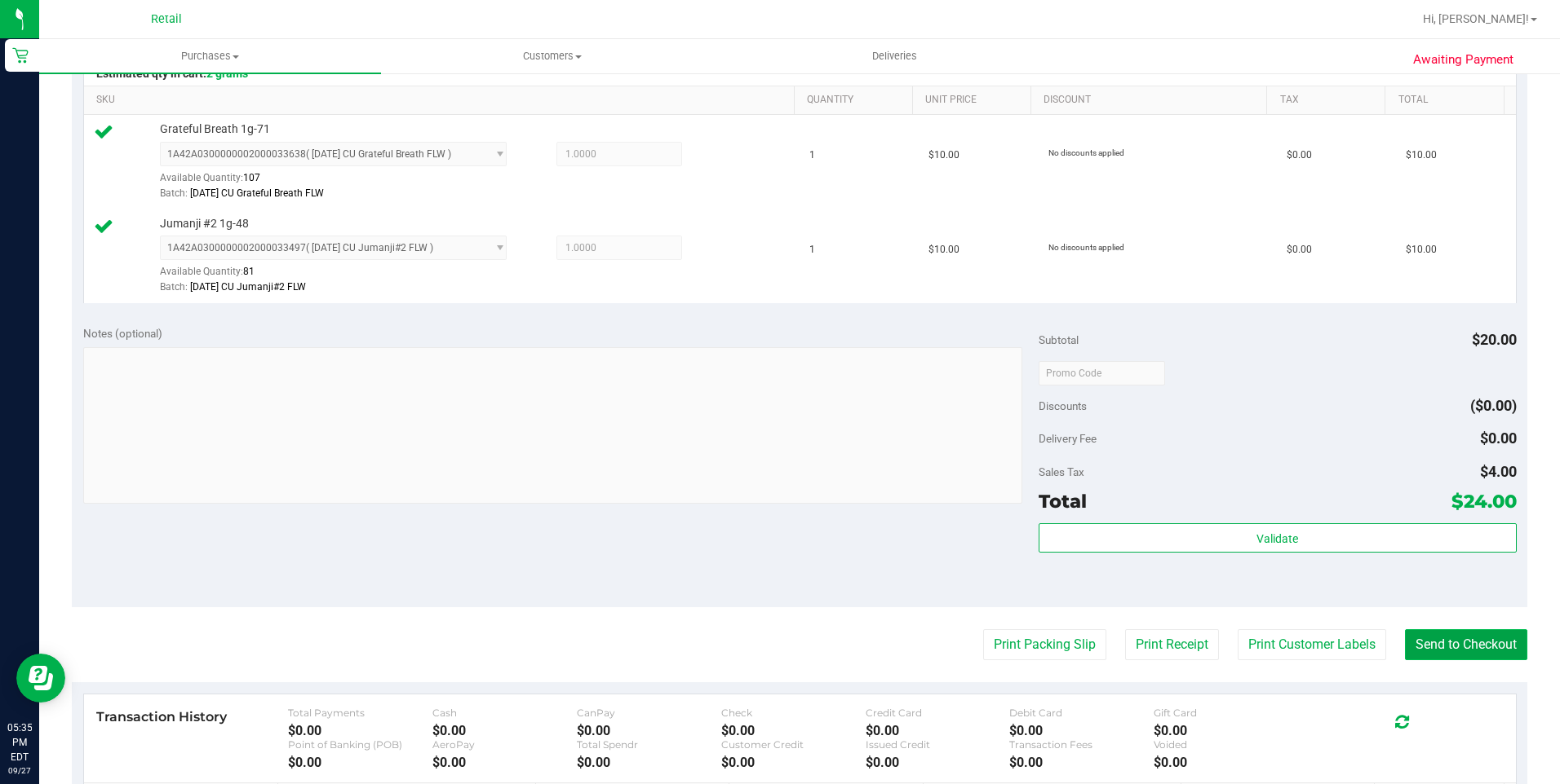
click at [1433, 641] on button "Send to Checkout" at bounding box center [1466, 644] width 122 height 31
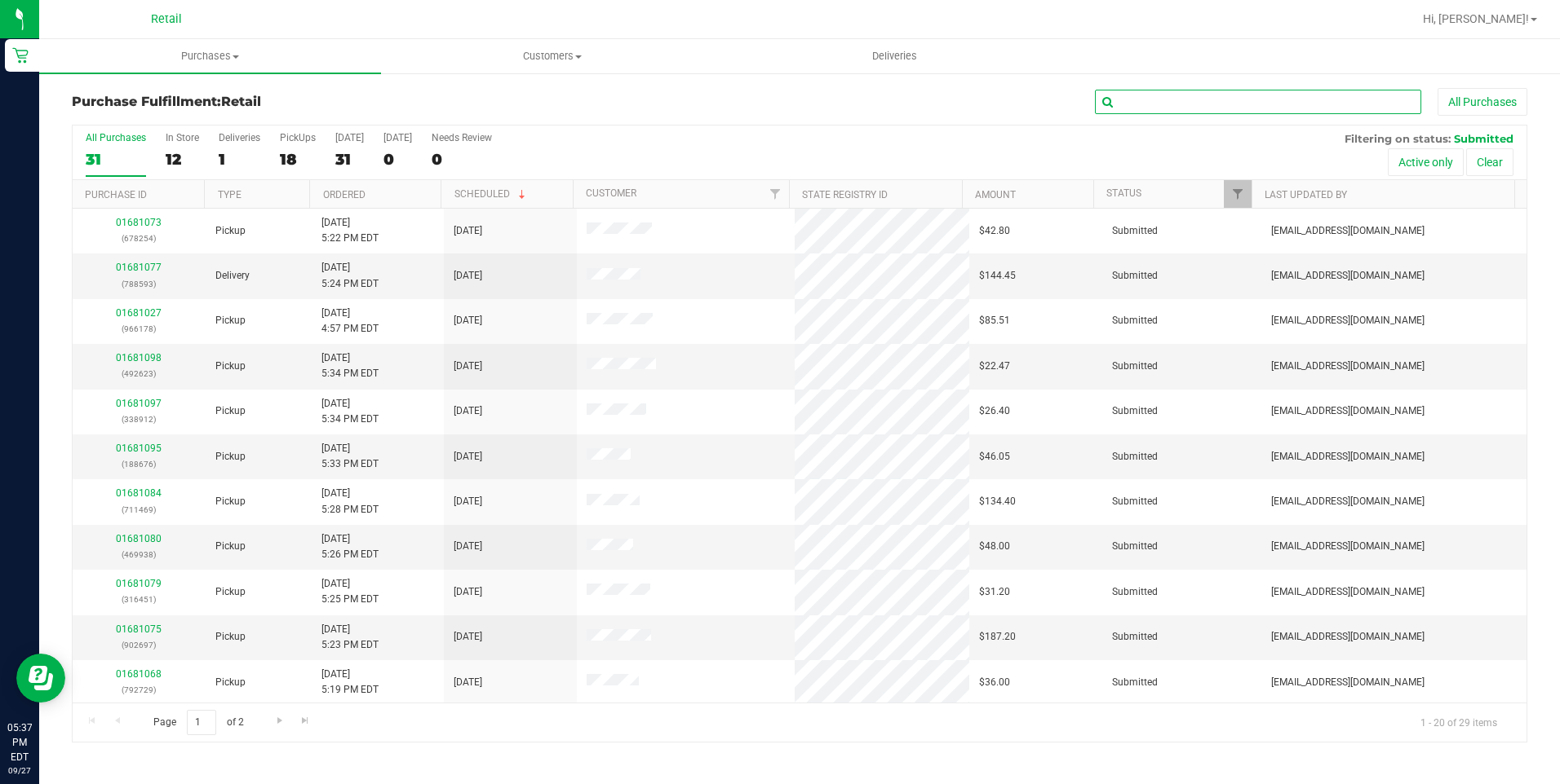
click at [1147, 113] on input "text" at bounding box center [1258, 102] width 326 height 24
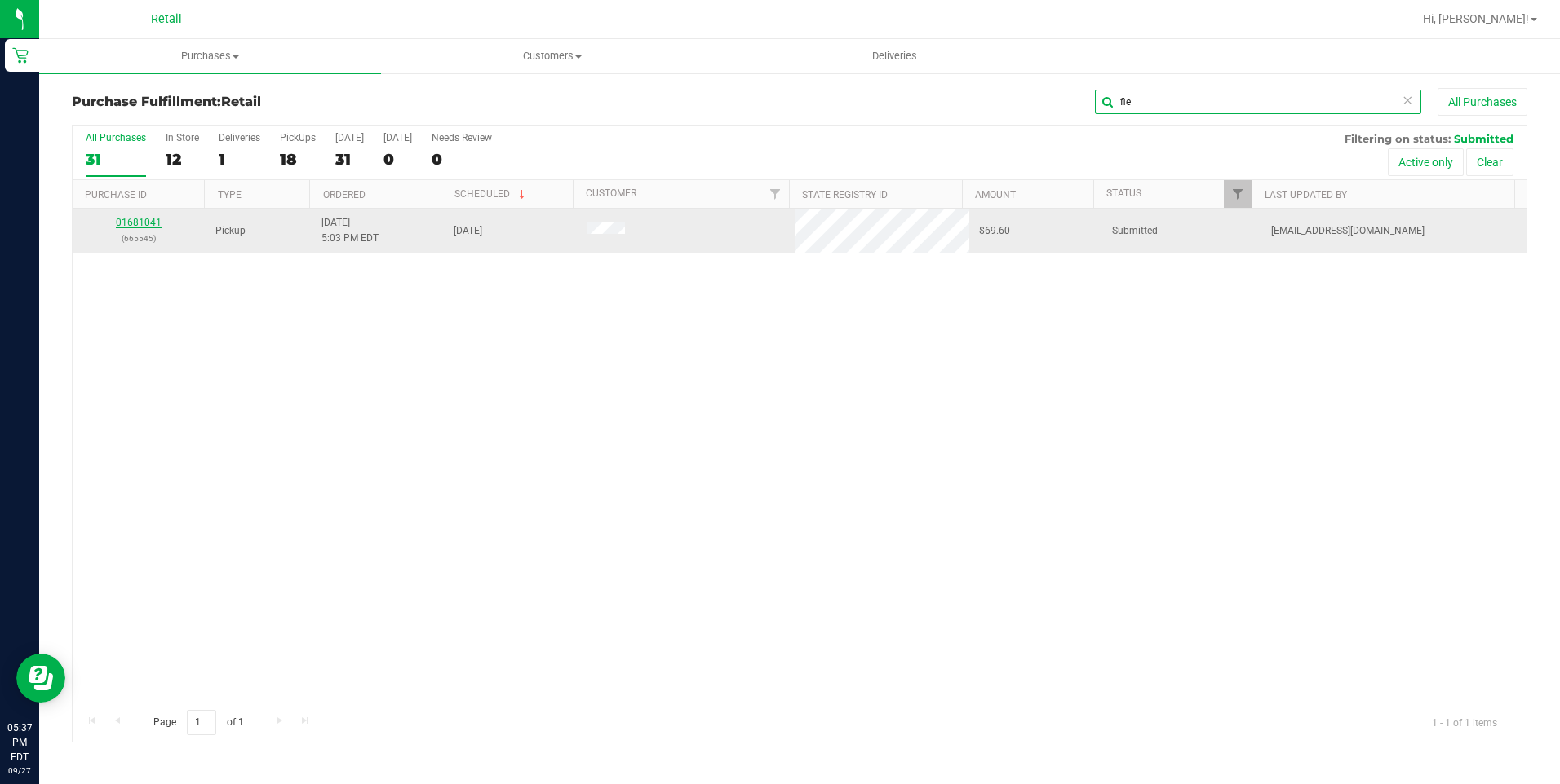
type input "fie"
click at [135, 224] on link "01681041" at bounding box center [138, 222] width 45 height 12
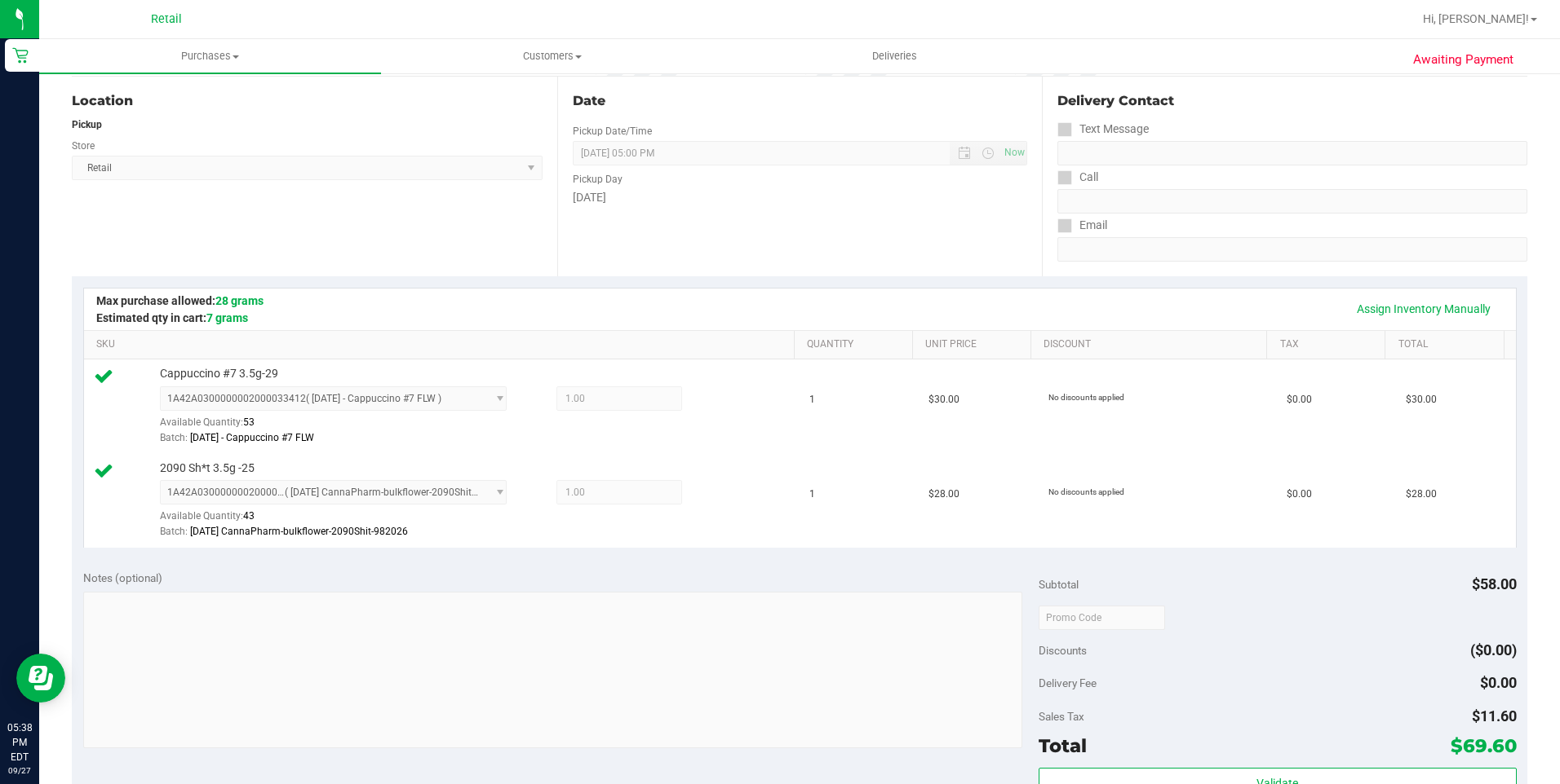
scroll to position [408, 0]
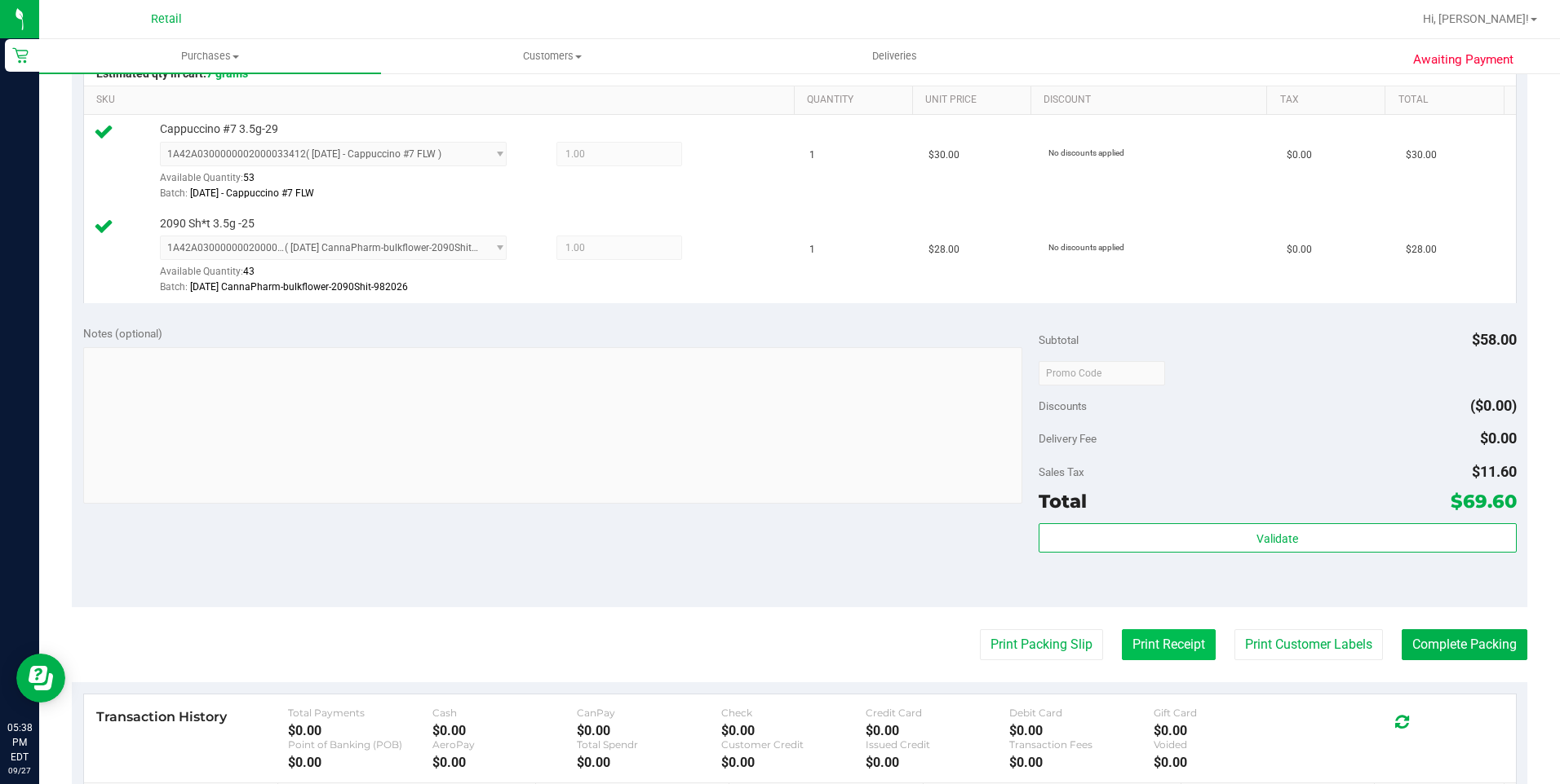
click at [1132, 649] on button "Print Receipt" at bounding box center [1168, 644] width 94 height 31
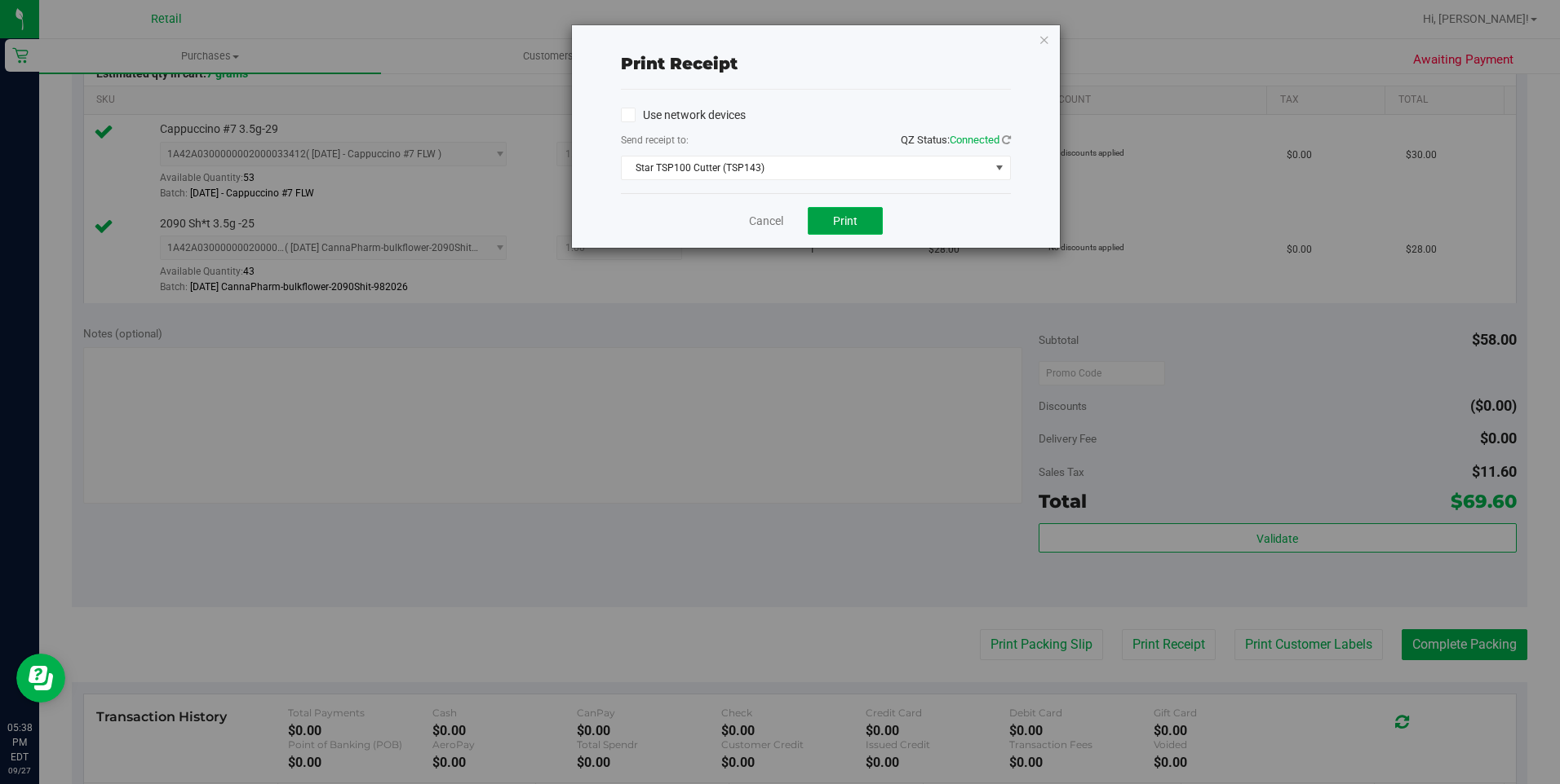
click at [847, 215] on span "Print" at bounding box center [844, 221] width 24 height 13
click at [1047, 43] on icon "button" at bounding box center [1044, 39] width 12 height 20
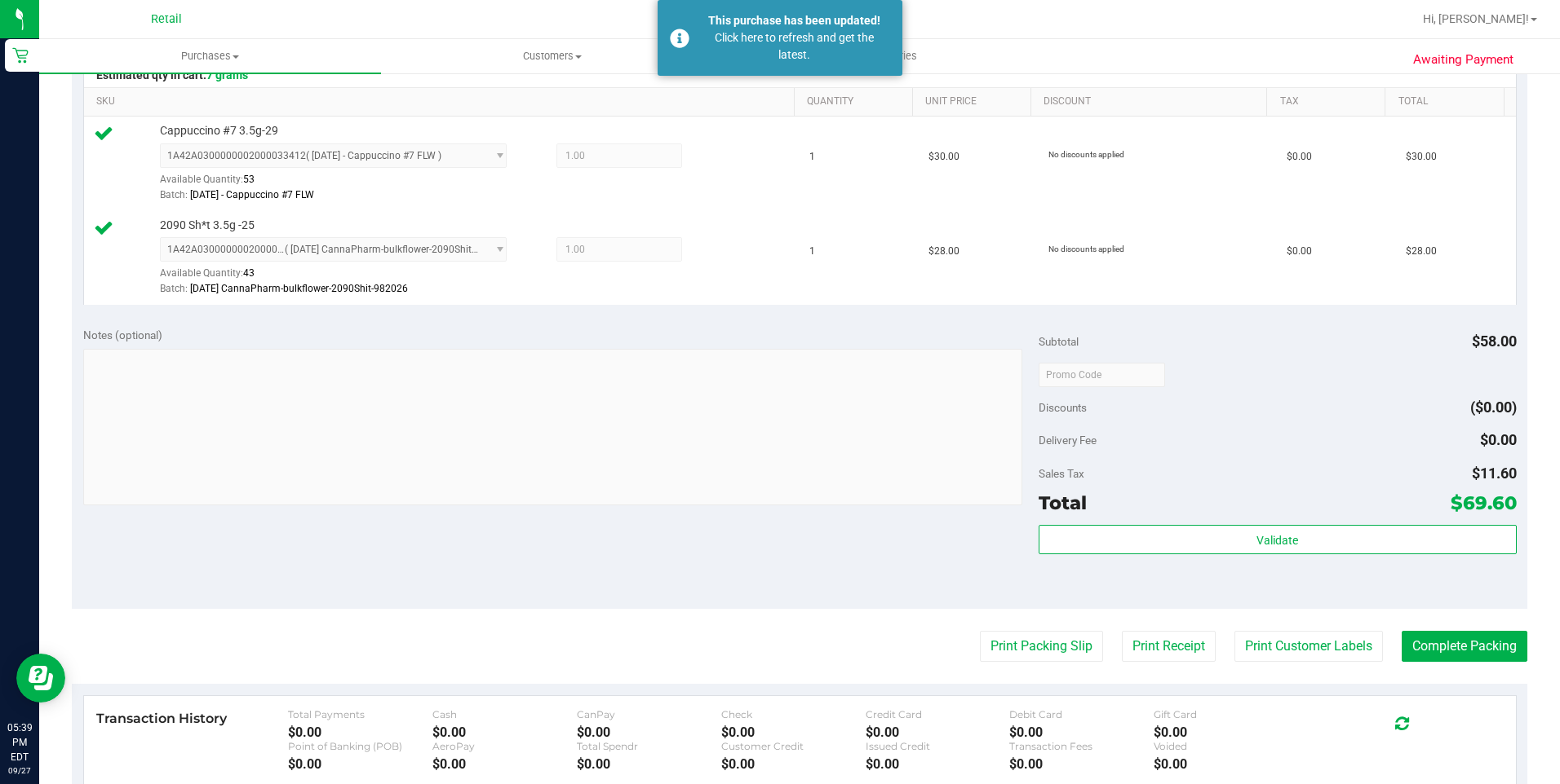
scroll to position [489, 0]
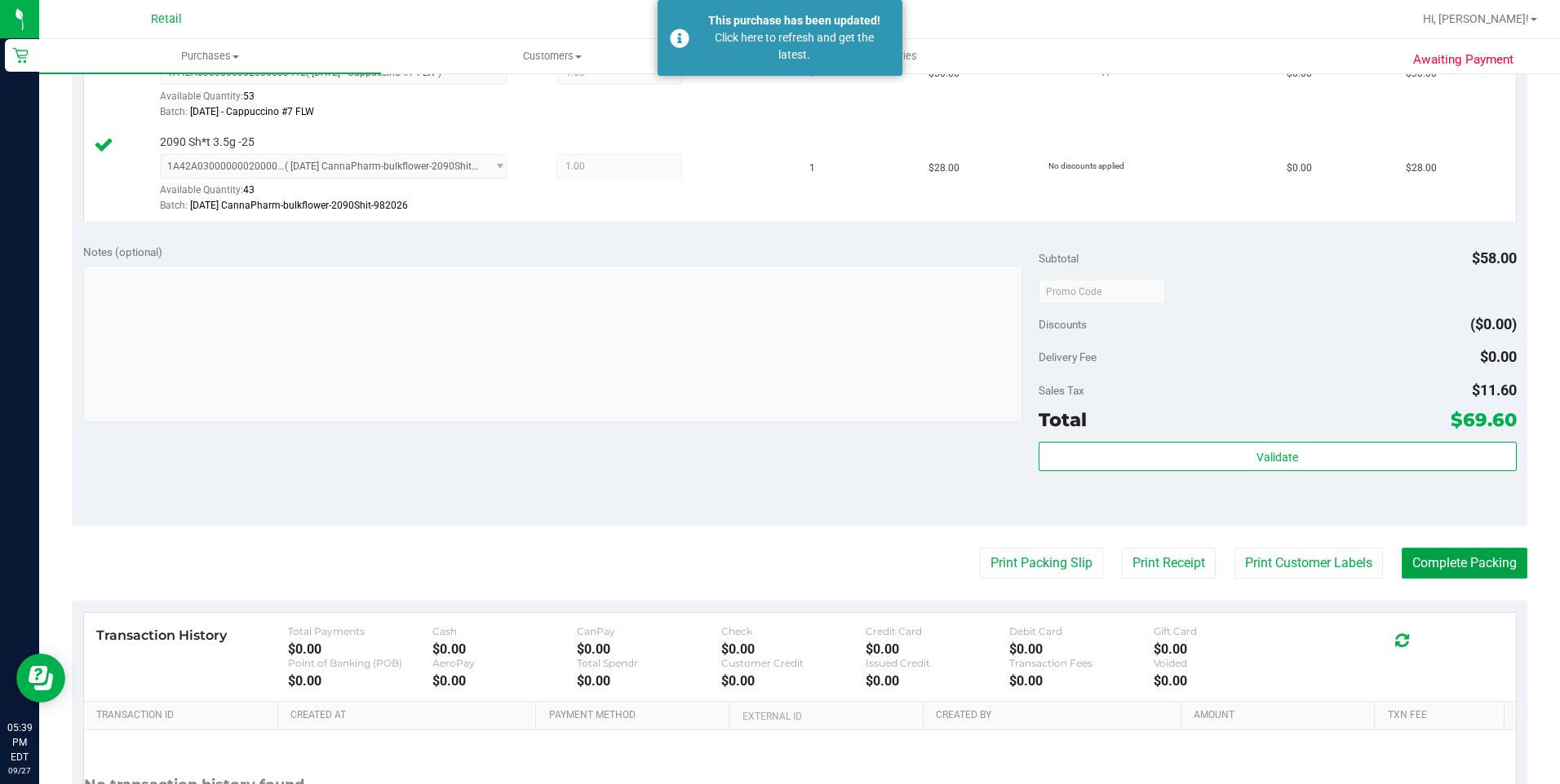
click at [1454, 566] on button "Complete Packing" at bounding box center [1464, 563] width 126 height 31
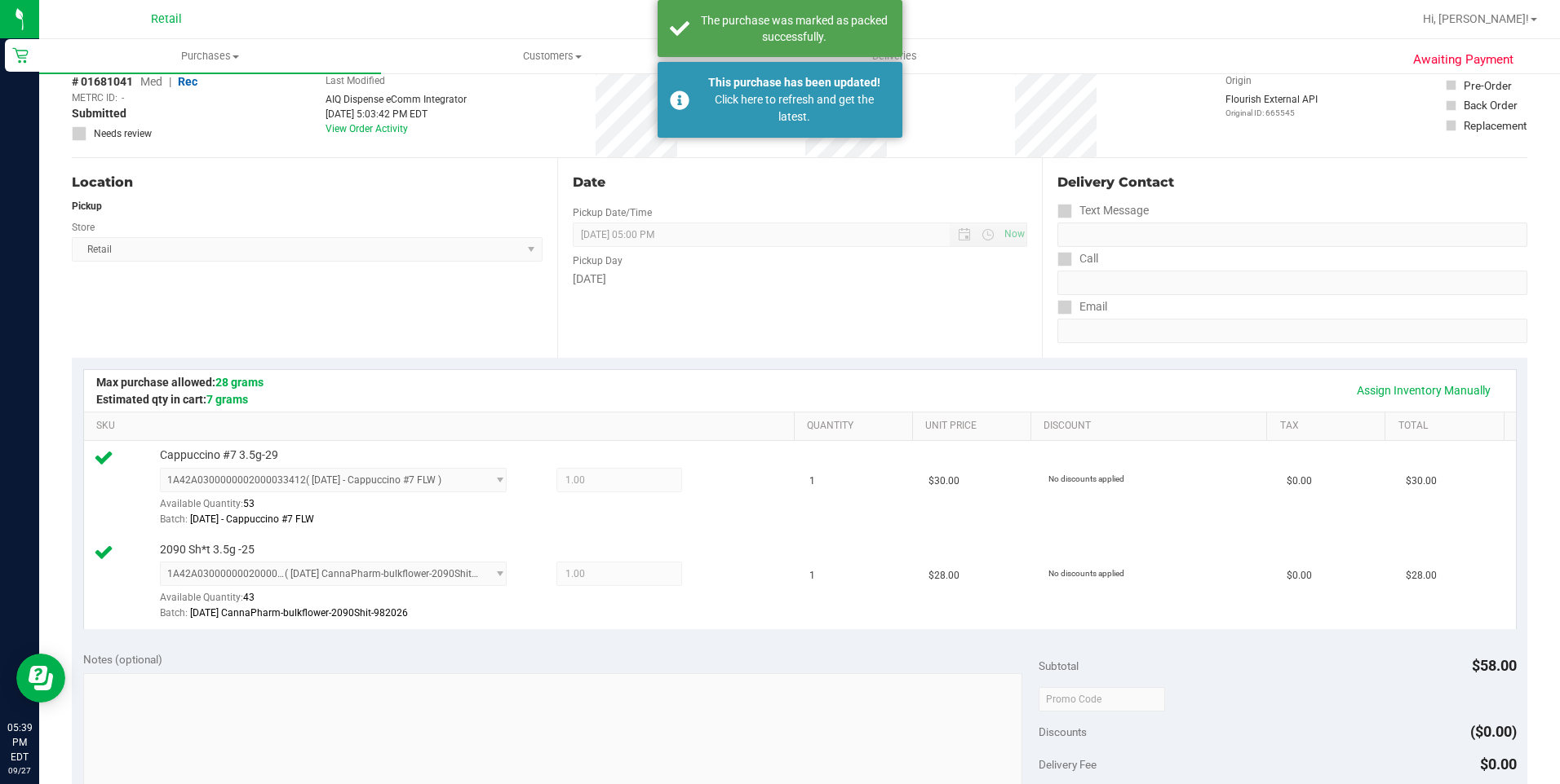
scroll to position [0, 0]
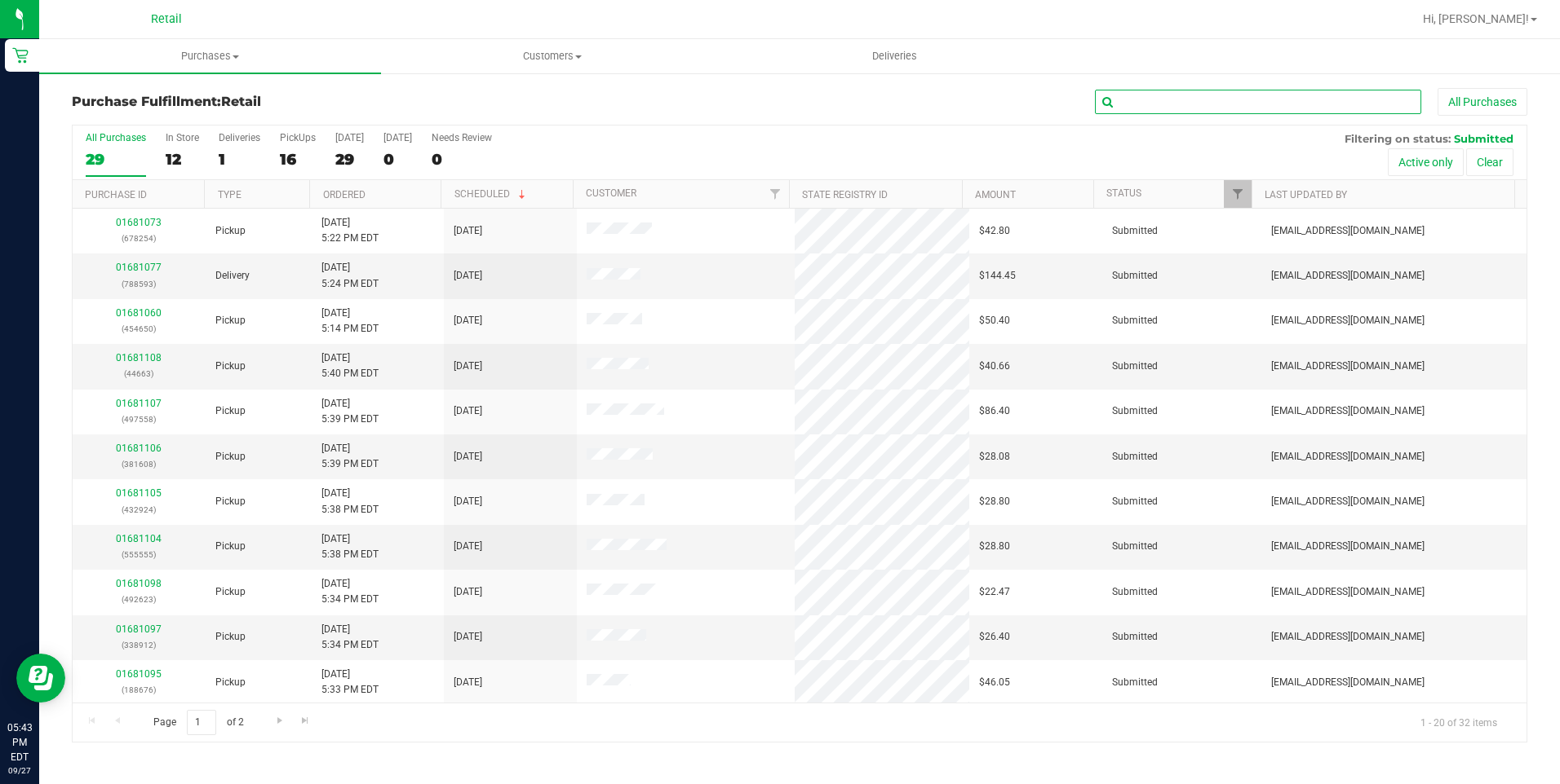
click at [1119, 97] on input "text" at bounding box center [1258, 102] width 326 height 24
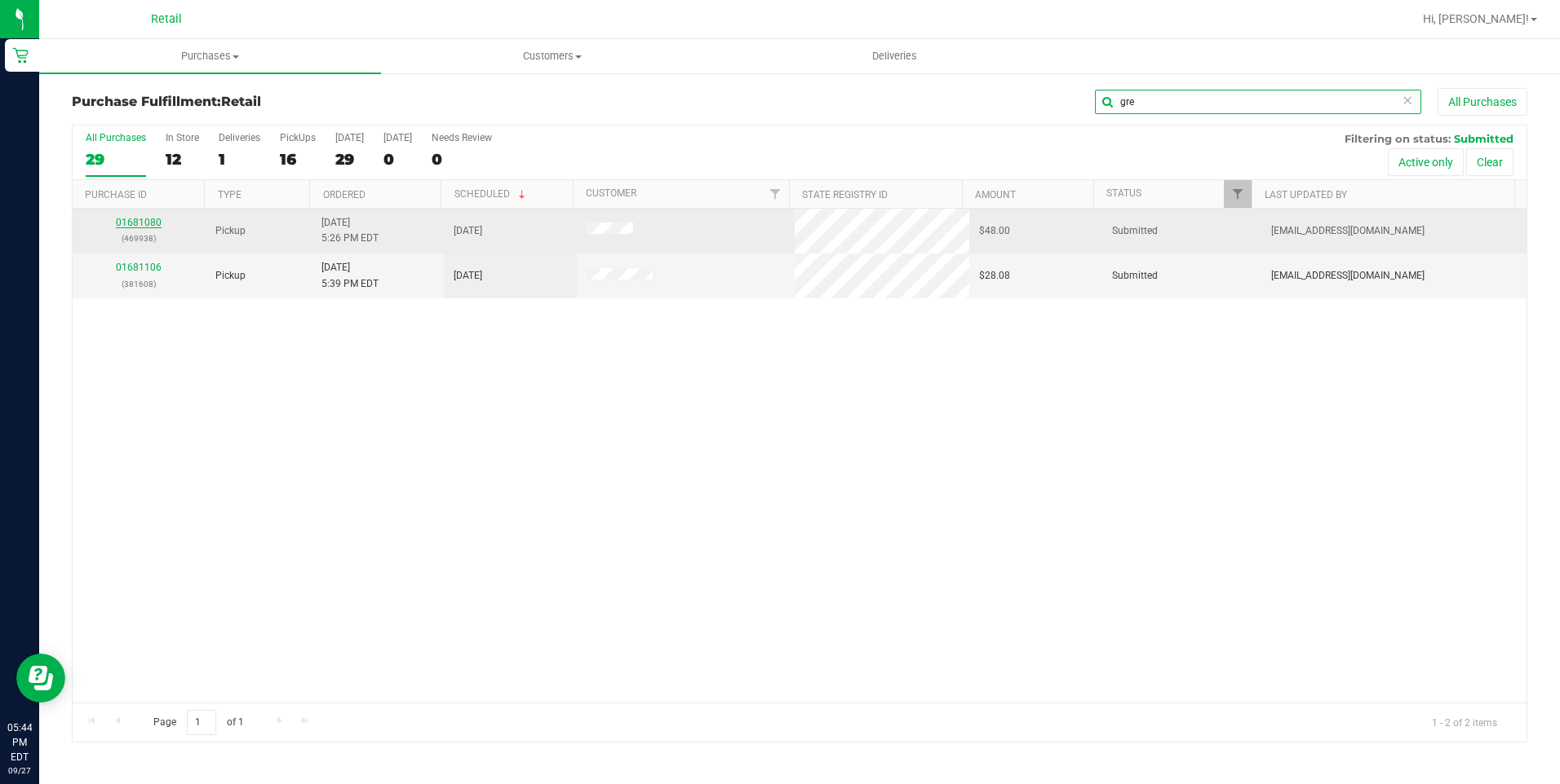
type input "gre"
click at [144, 221] on link "01681080" at bounding box center [138, 222] width 45 height 12
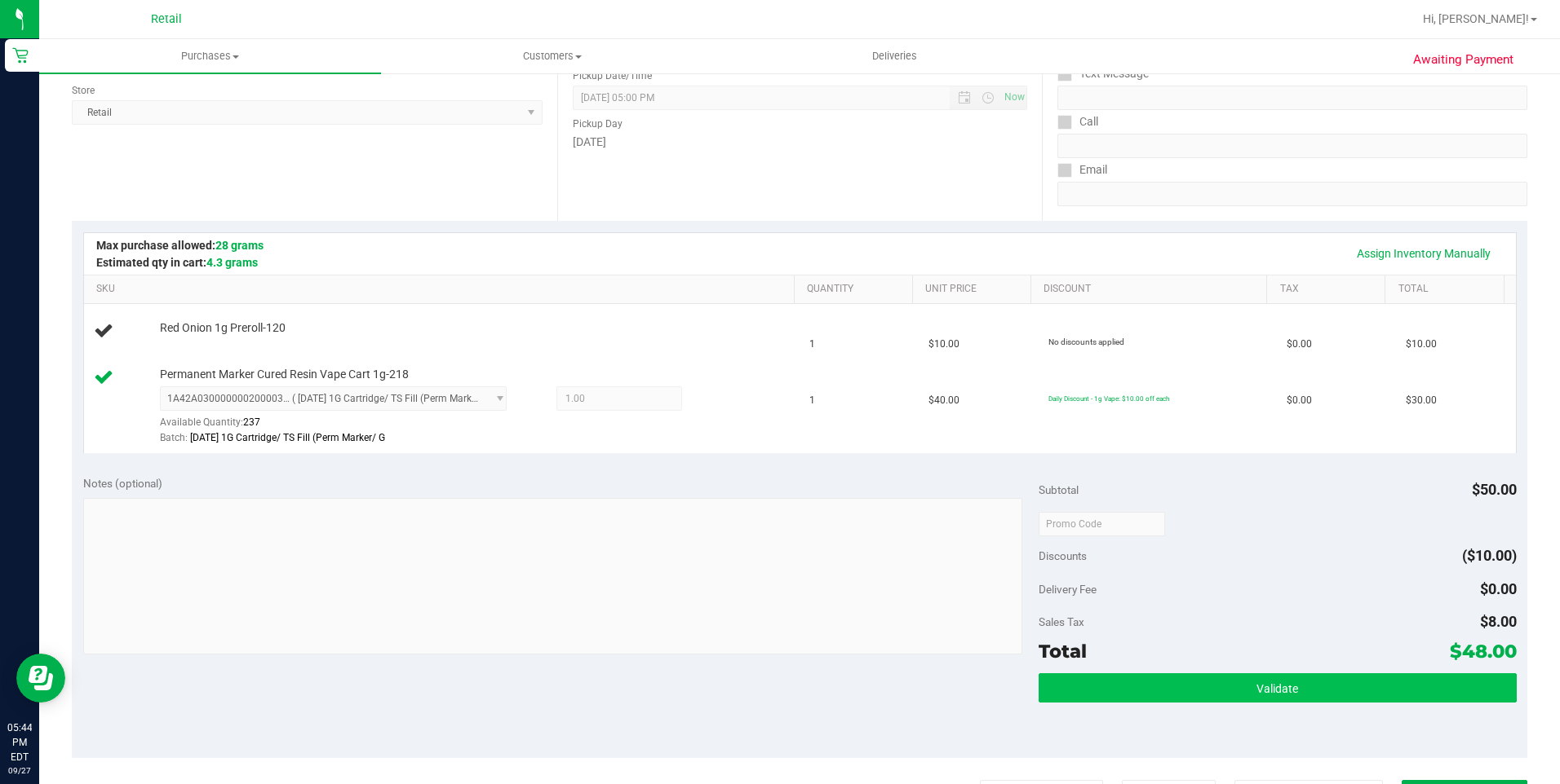
scroll to position [326, 0]
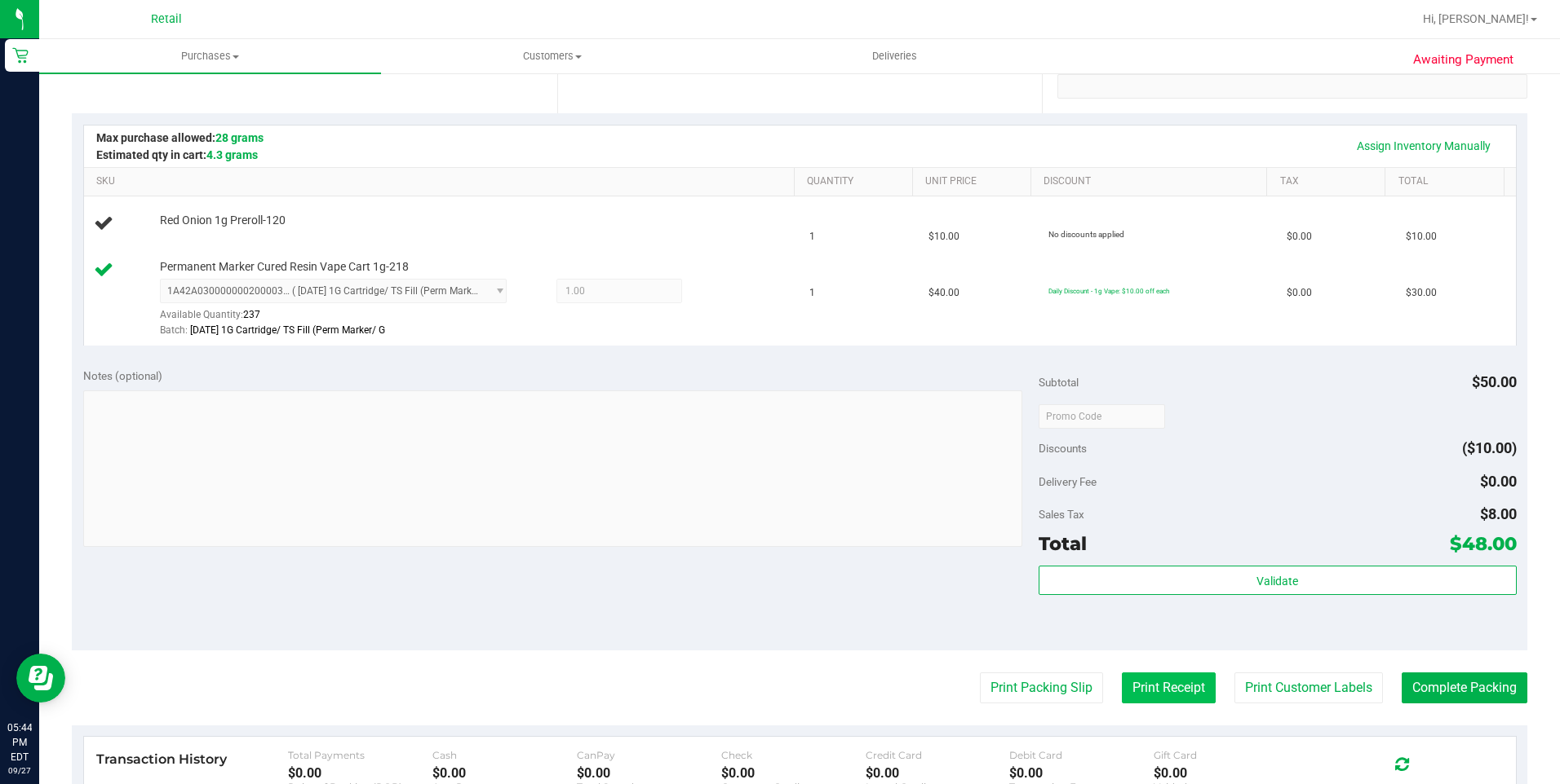
click at [1176, 677] on button "Print Receipt" at bounding box center [1168, 688] width 94 height 31
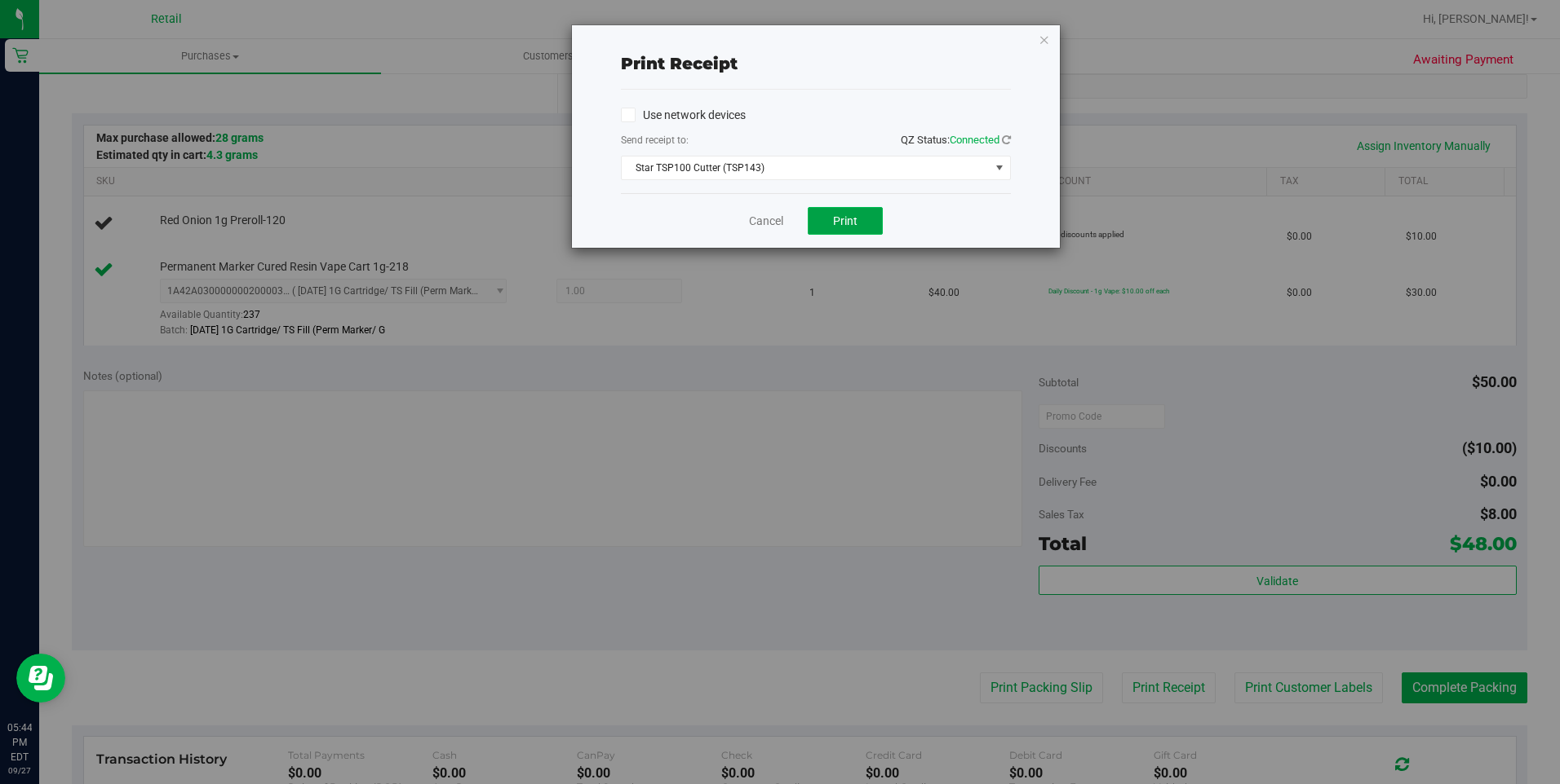
click at [817, 224] on button "Print" at bounding box center [845, 220] width 75 height 28
click at [1047, 41] on icon "button" at bounding box center [1044, 39] width 12 height 20
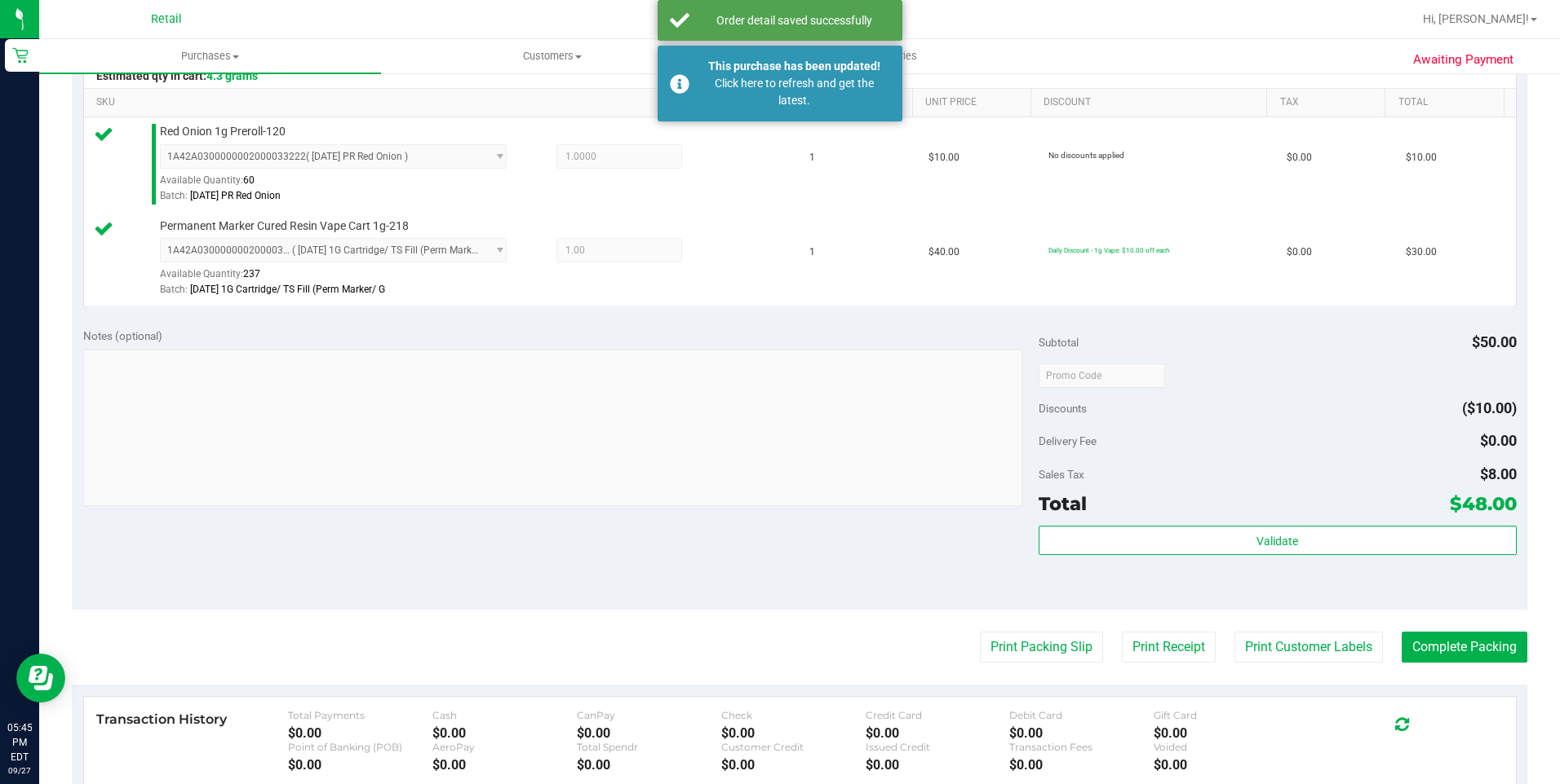
scroll to position [523, 0]
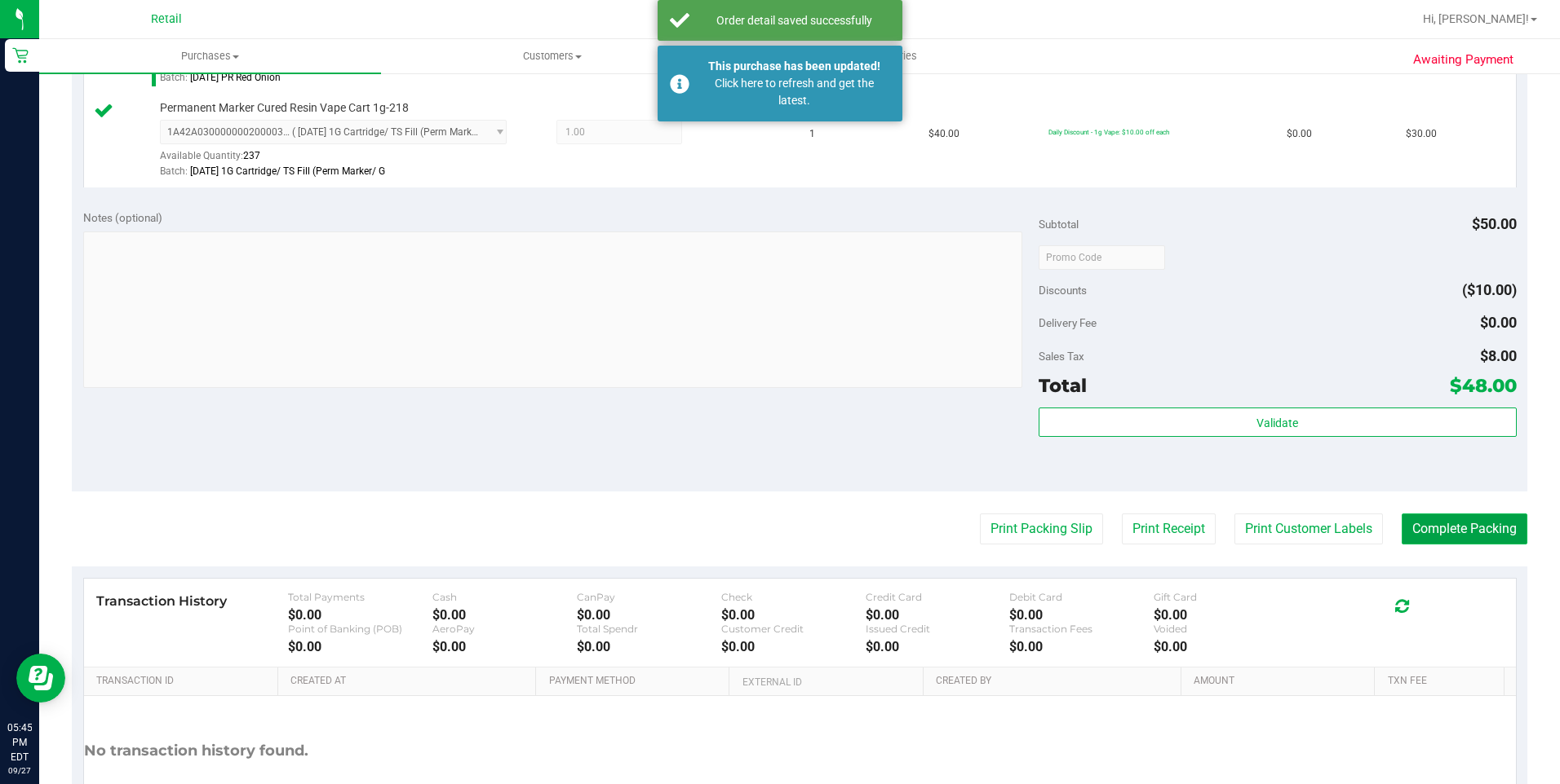
click at [1490, 536] on button "Complete Packing" at bounding box center [1464, 528] width 126 height 31
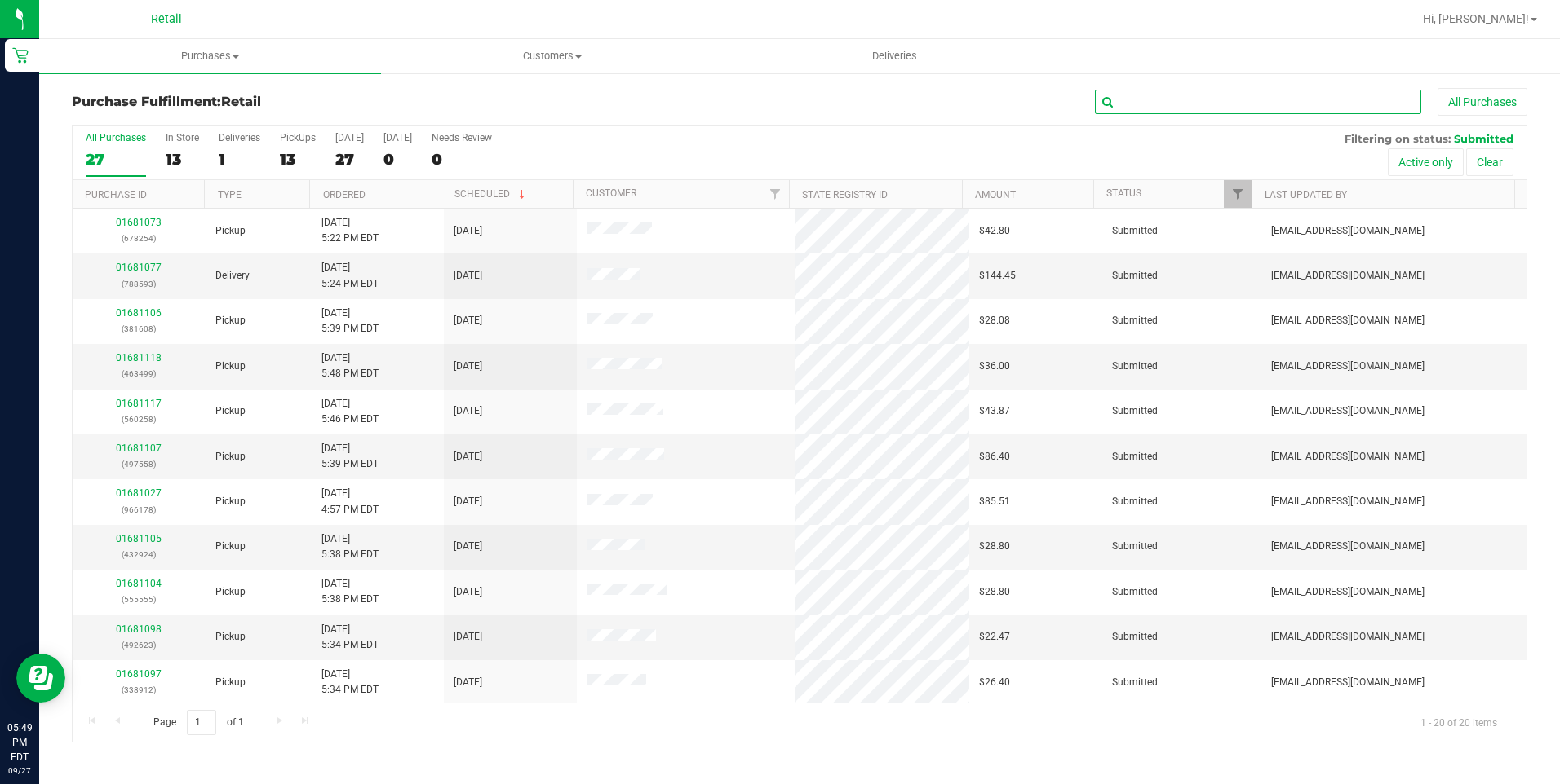
click at [1213, 110] on input "text" at bounding box center [1258, 102] width 326 height 24
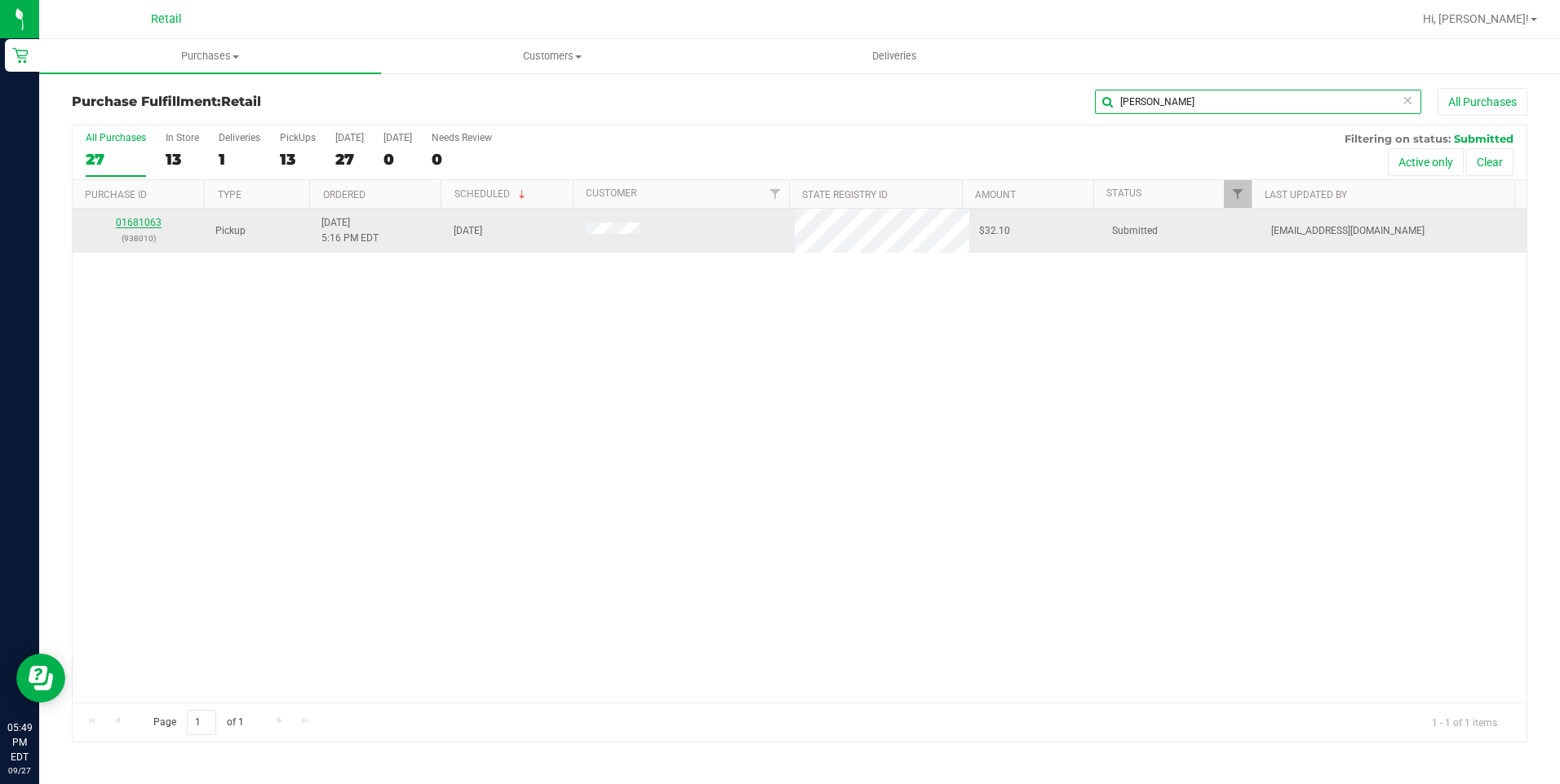
type input "[PERSON_NAME]"
click at [135, 219] on link "01681063" at bounding box center [138, 222] width 45 height 12
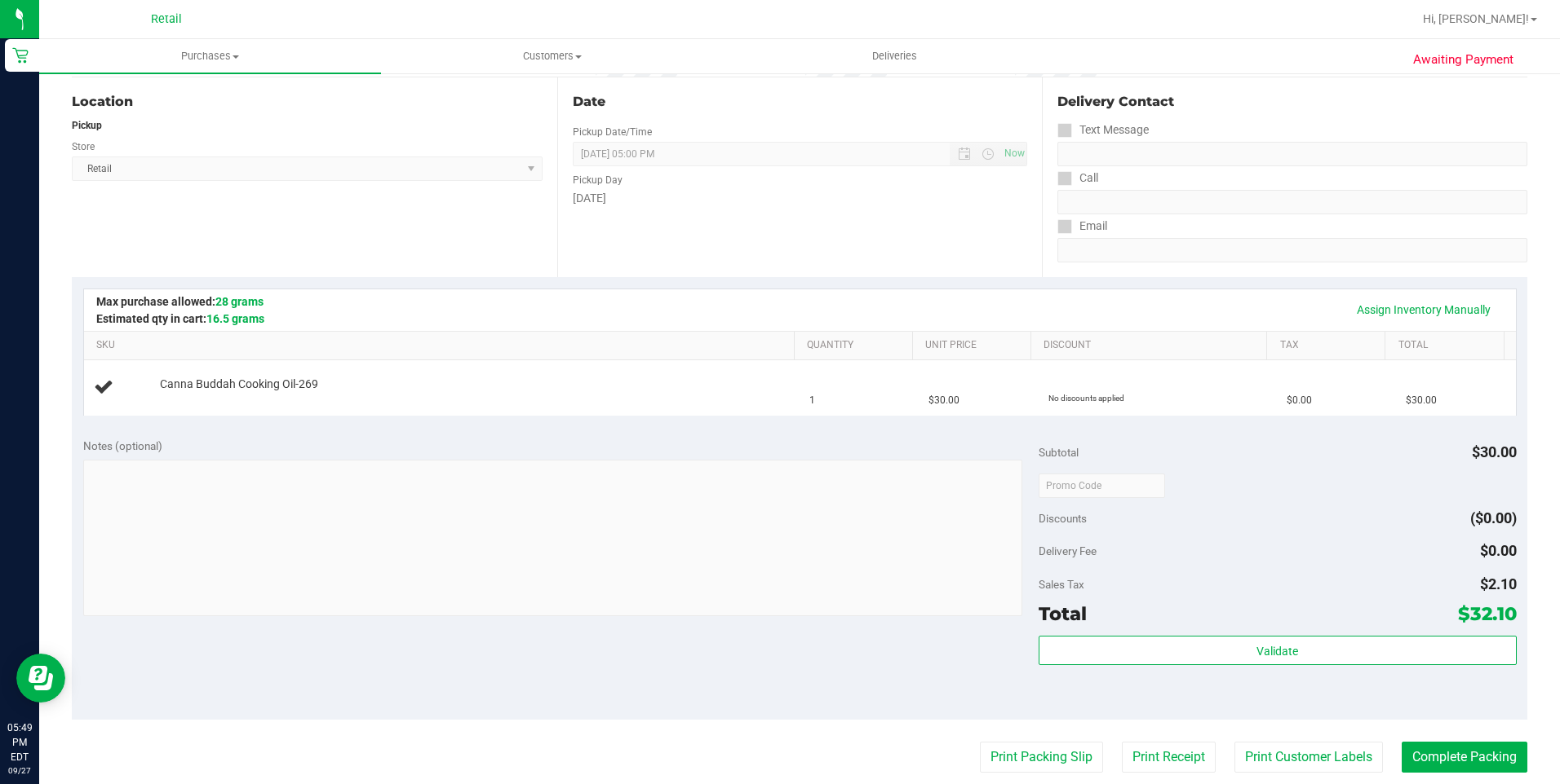
scroll to position [326, 0]
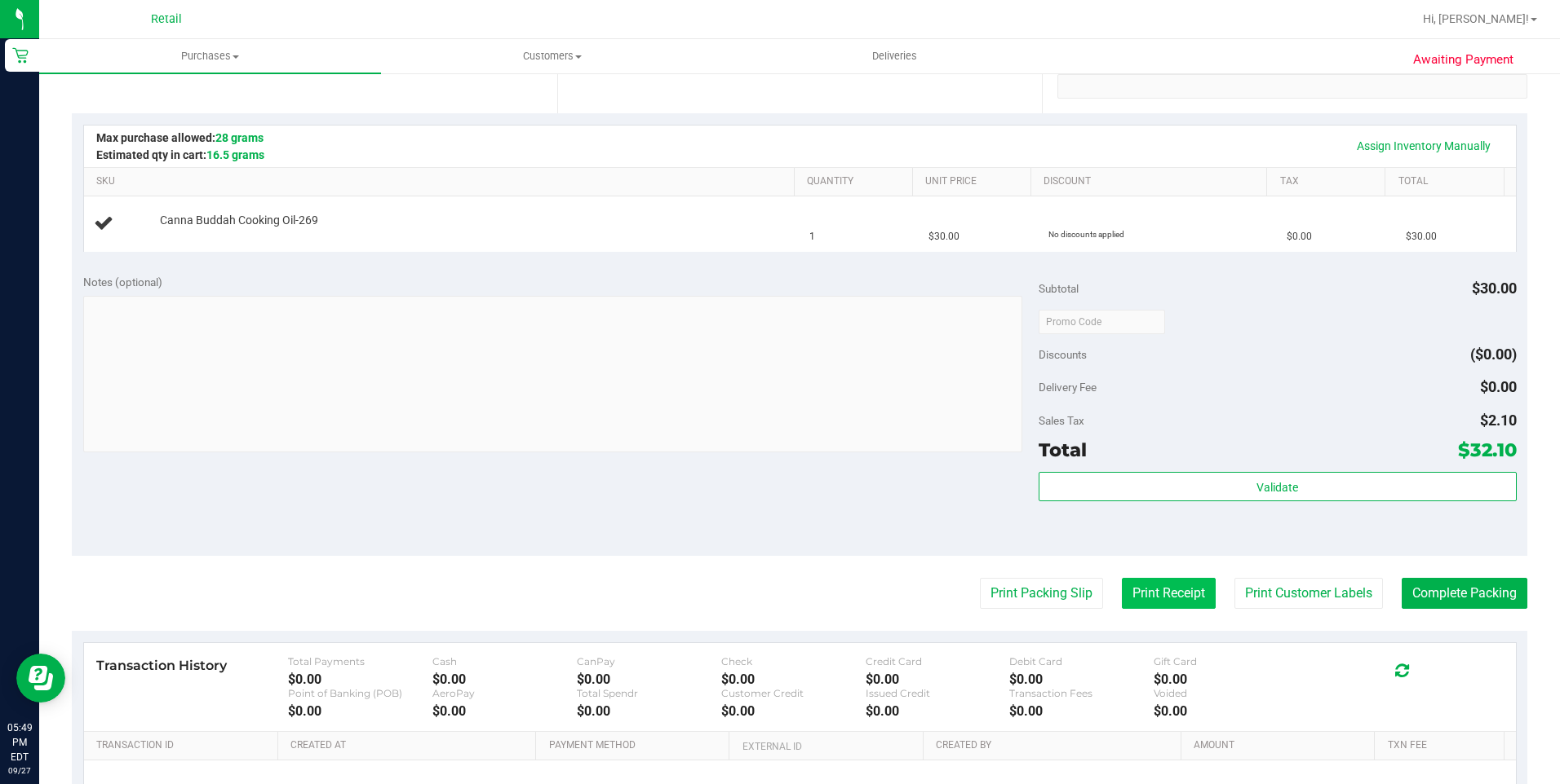
click at [1182, 593] on button "Print Receipt" at bounding box center [1168, 593] width 94 height 31
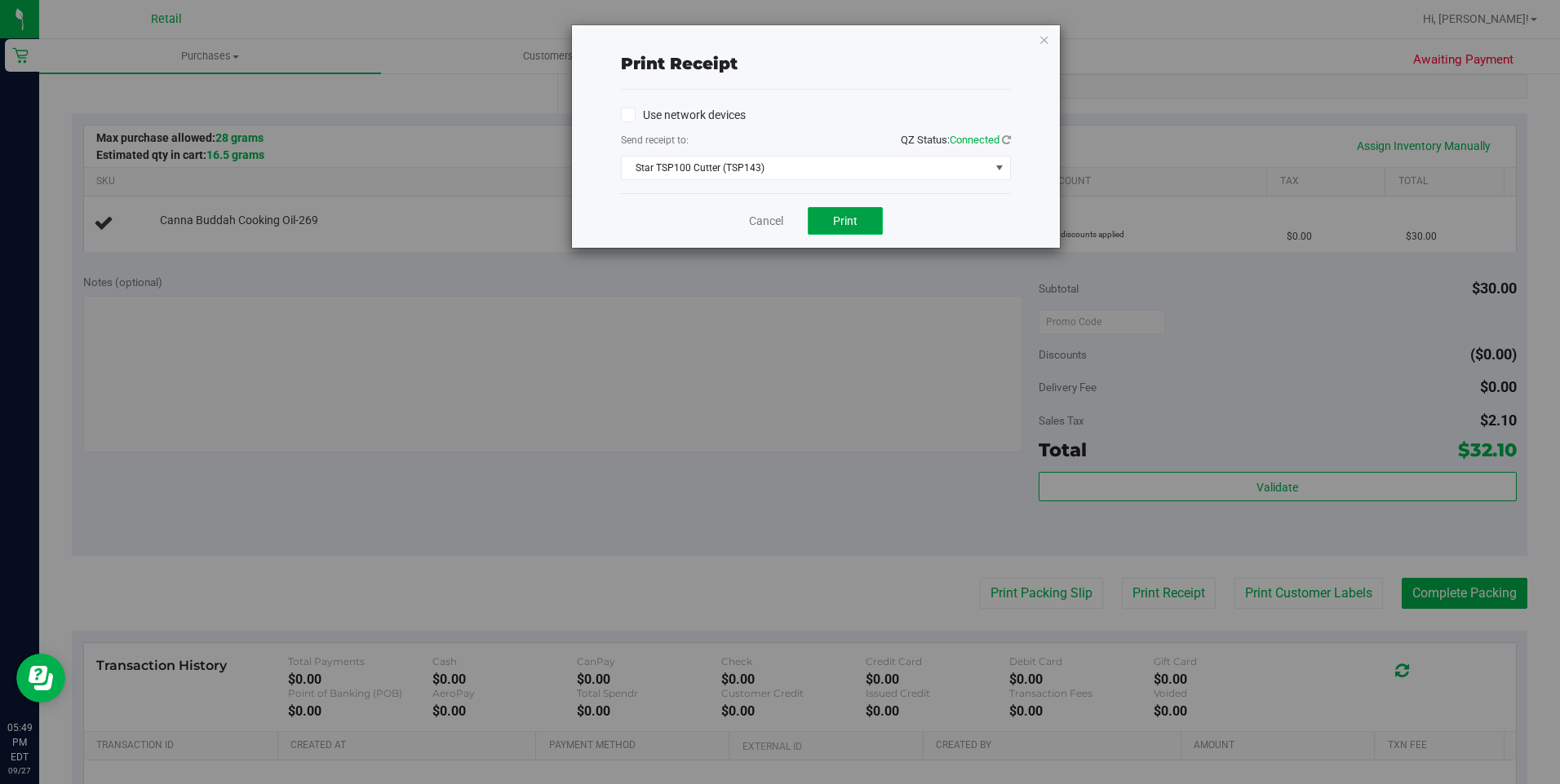
click at [831, 220] on button "Print" at bounding box center [845, 220] width 75 height 28
click at [1046, 45] on icon "button" at bounding box center [1044, 39] width 12 height 20
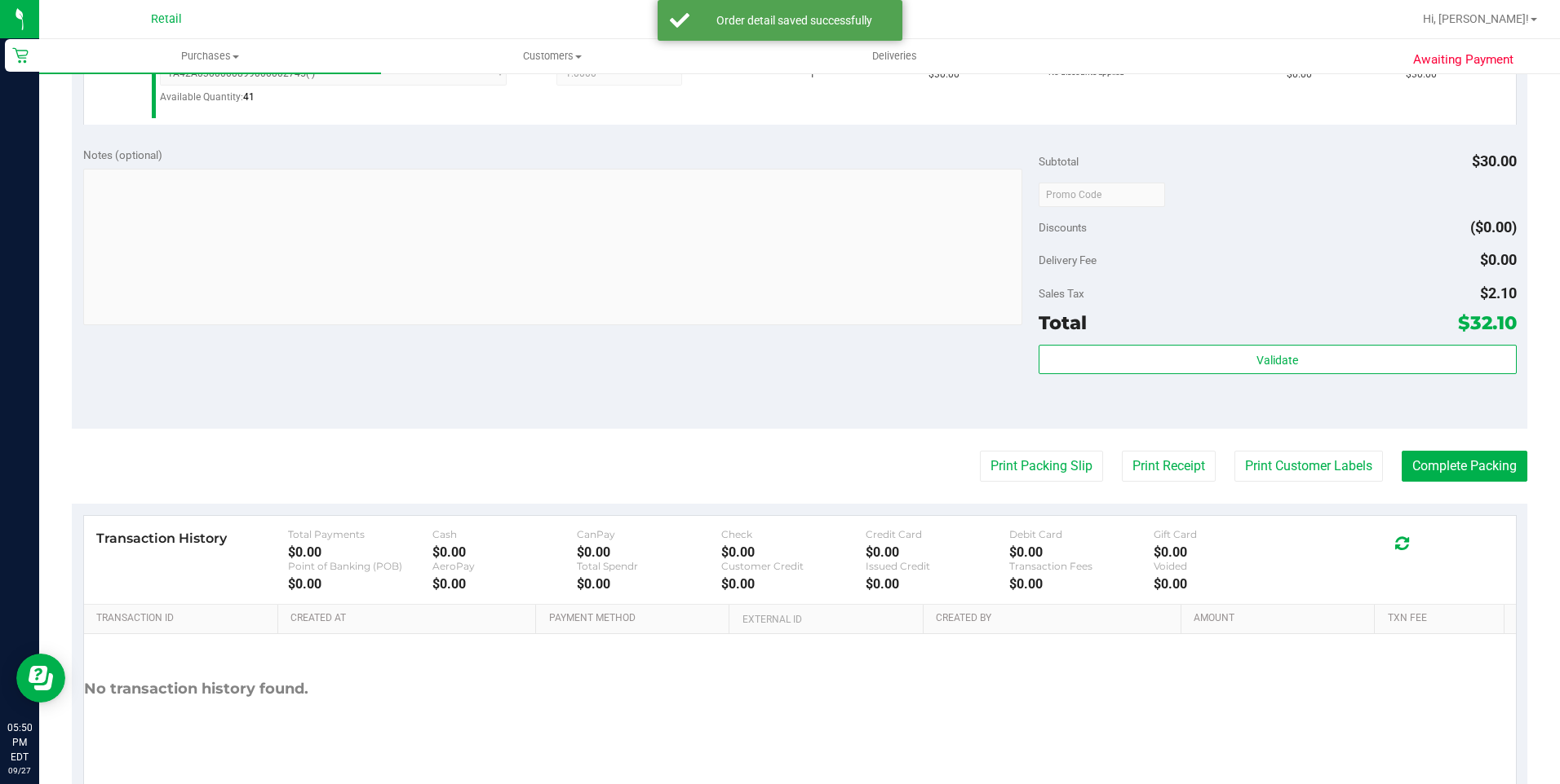
scroll to position [489, 0]
click at [1444, 461] on button "Complete Packing" at bounding box center [1464, 465] width 126 height 31
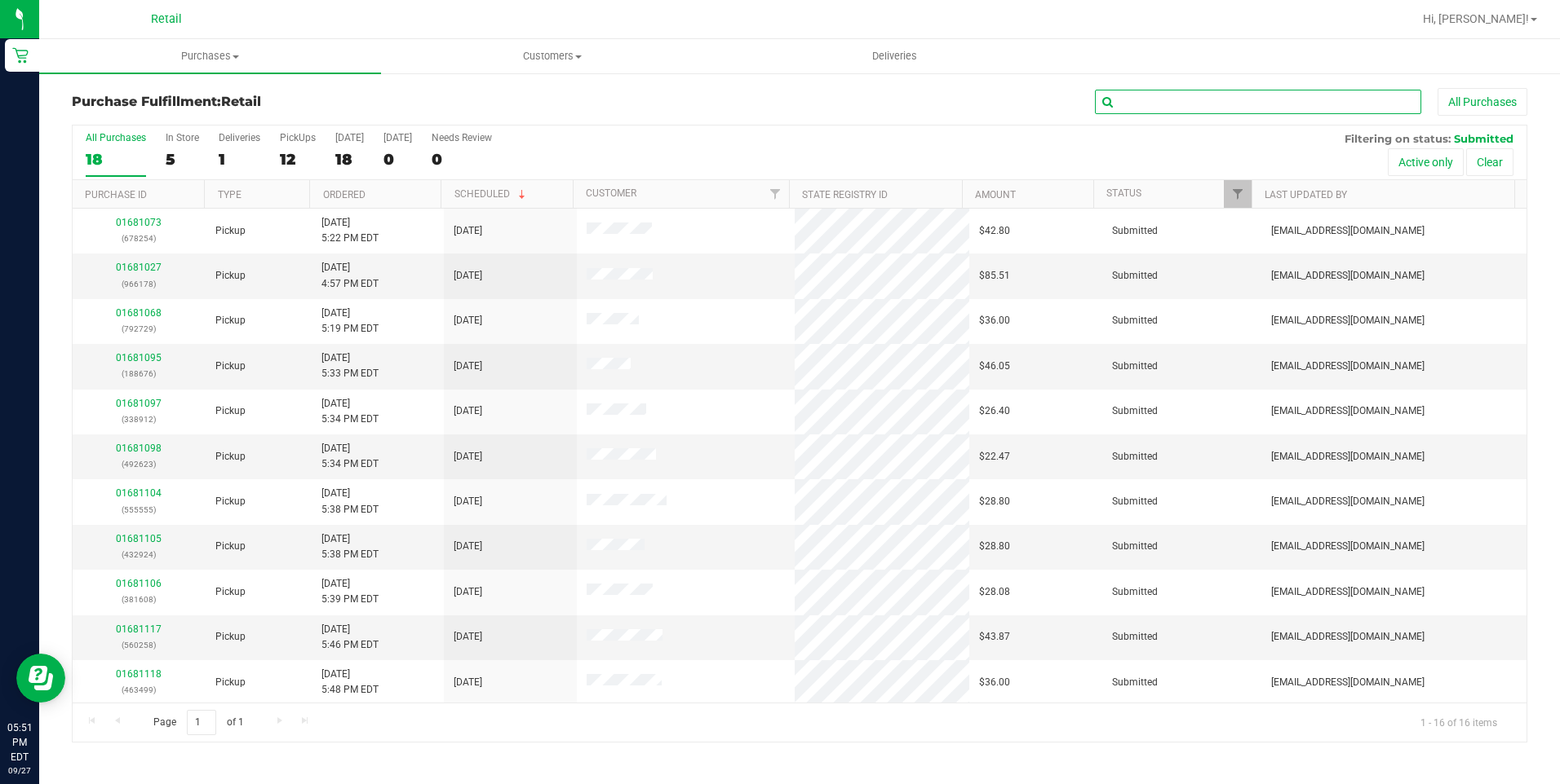
click at [1175, 108] on input "text" at bounding box center [1258, 102] width 326 height 24
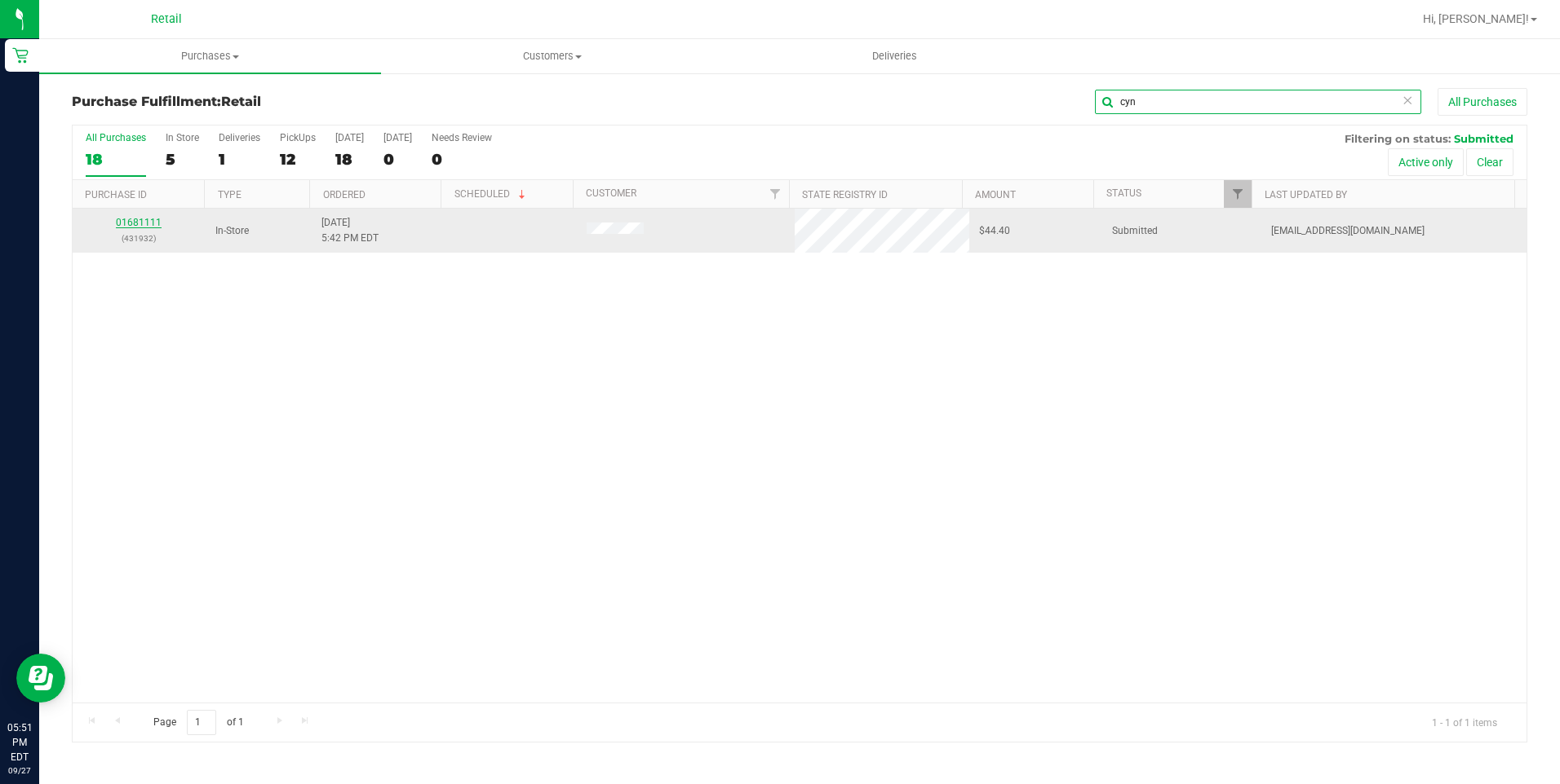
type input "cyn"
click at [151, 222] on link "01681111" at bounding box center [138, 222] width 45 height 12
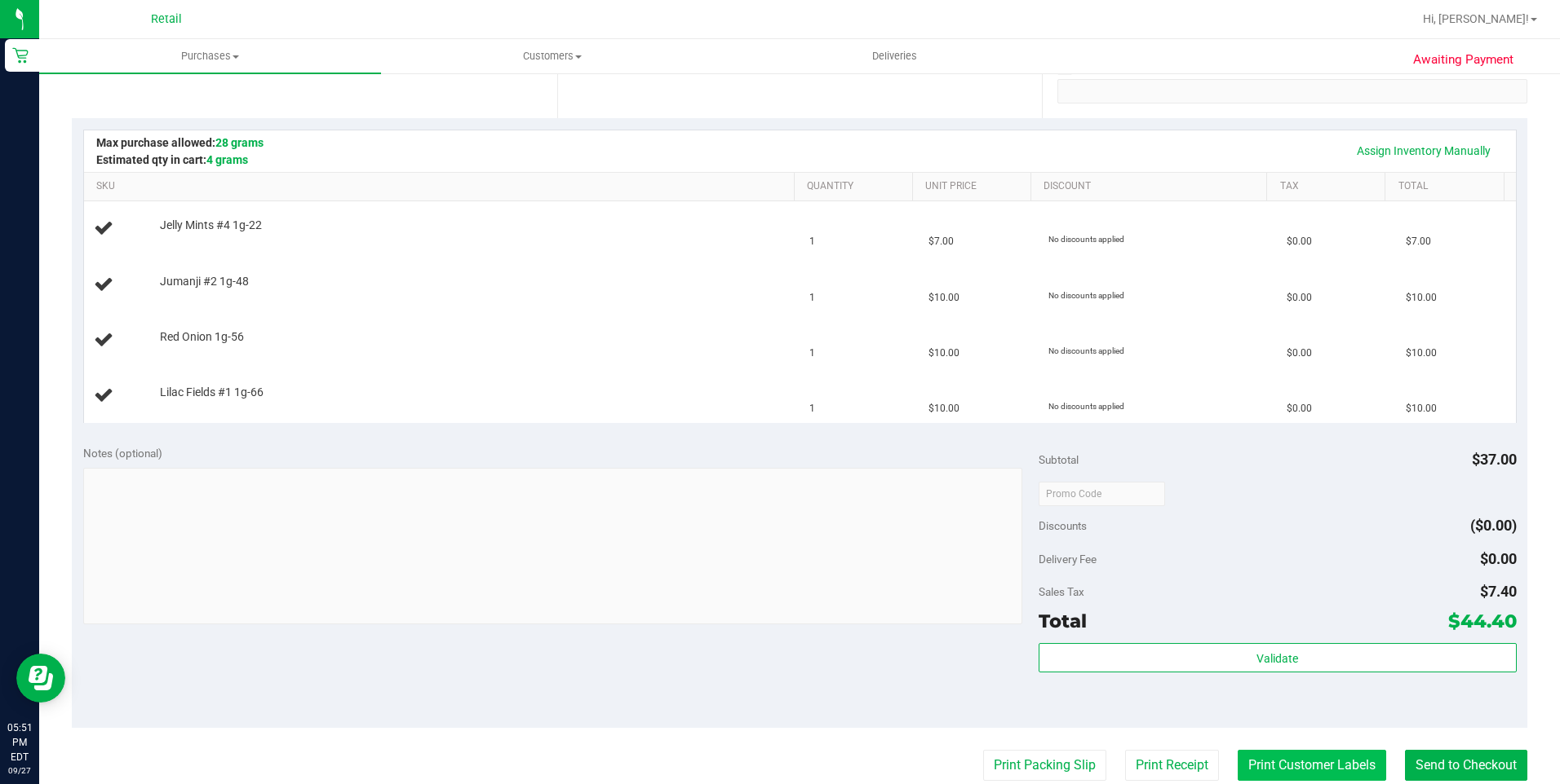
scroll to position [489, 0]
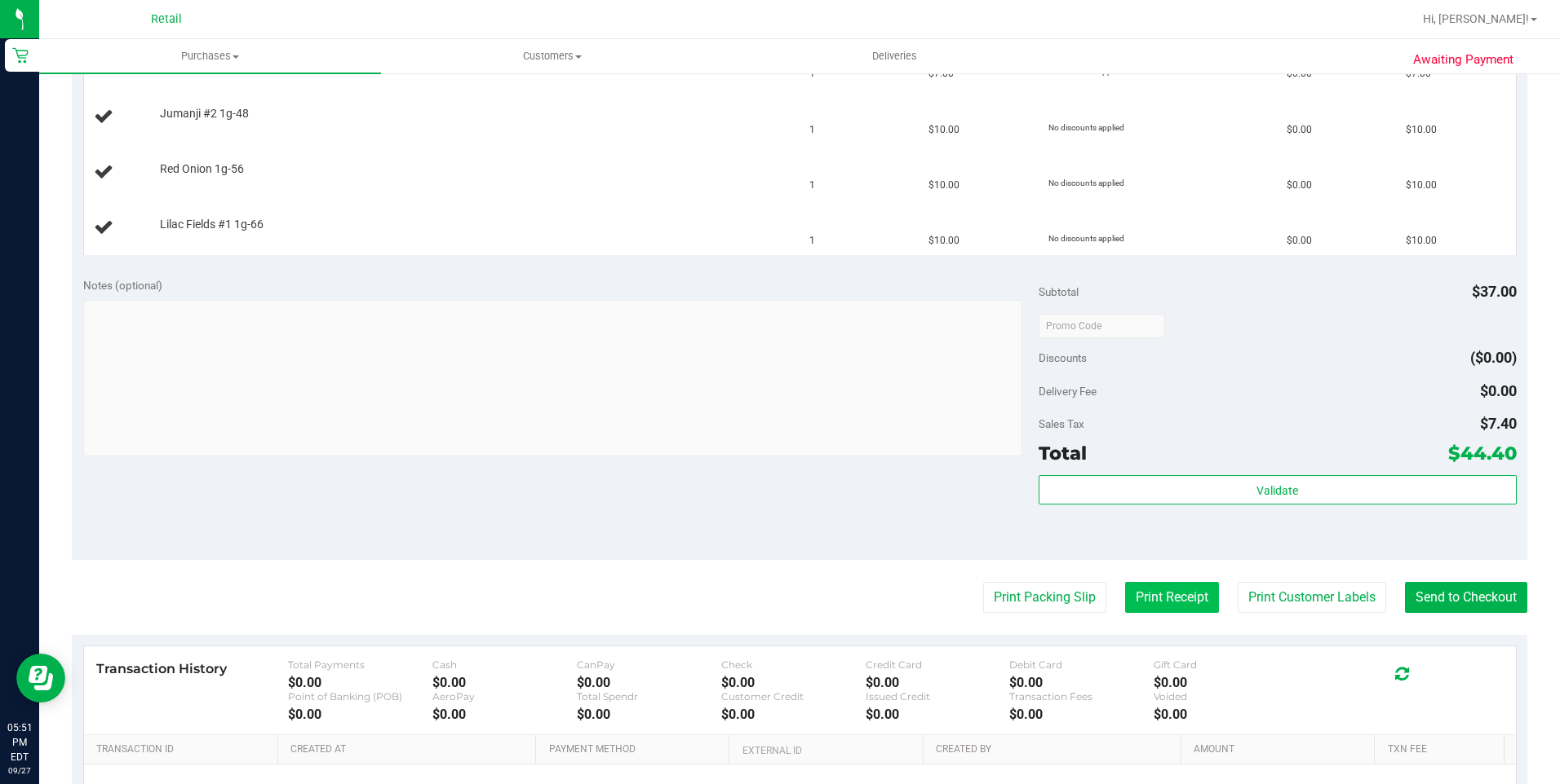
click at [1184, 607] on button "Print Receipt" at bounding box center [1171, 597] width 94 height 31
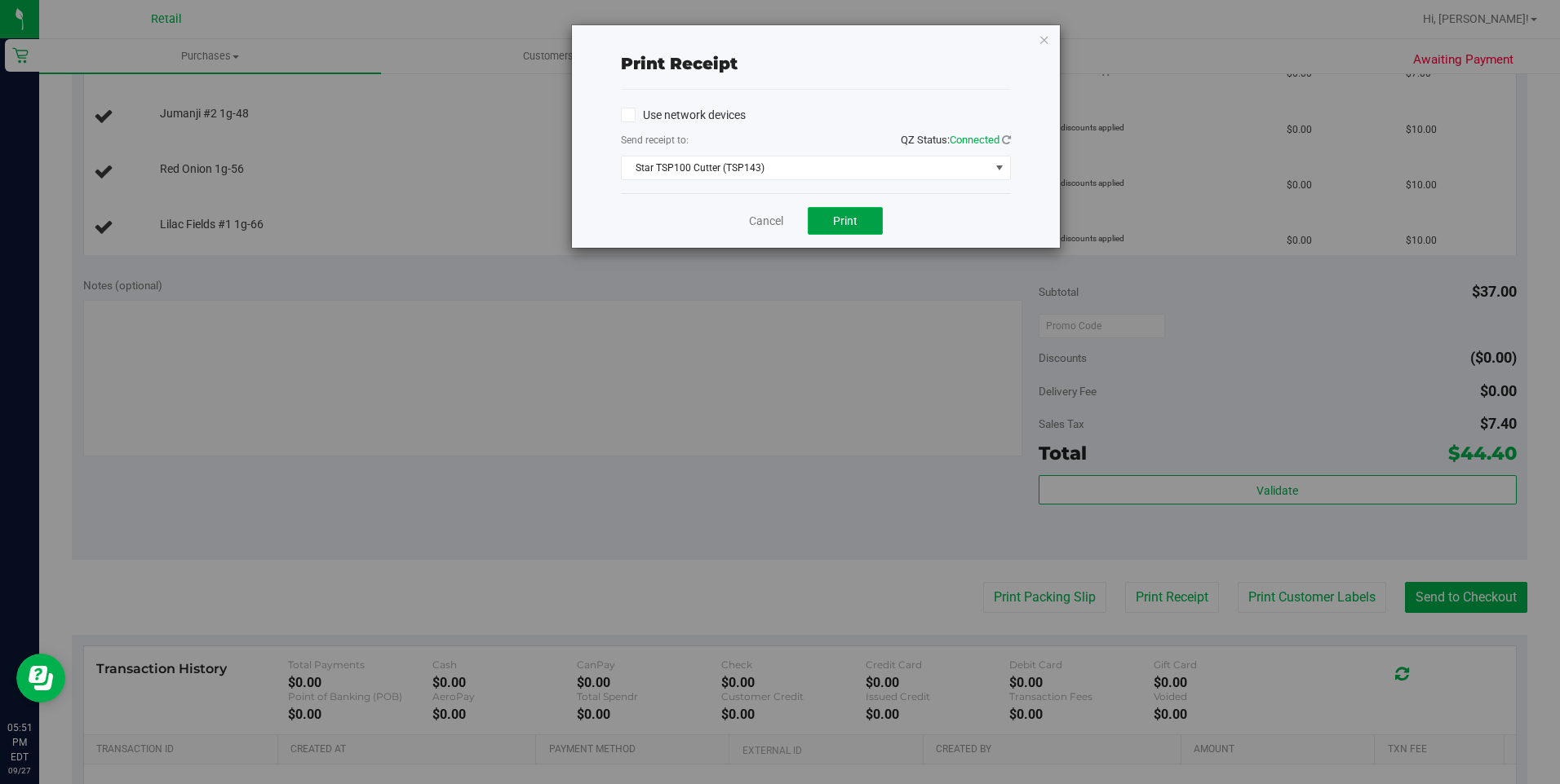
click at [855, 220] on span "Print" at bounding box center [844, 221] width 24 height 13
drag, startPoint x: 1047, startPoint y: 45, endPoint x: 1004, endPoint y: 164, distance: 126.5
click at [1045, 45] on icon "button" at bounding box center [1044, 39] width 12 height 20
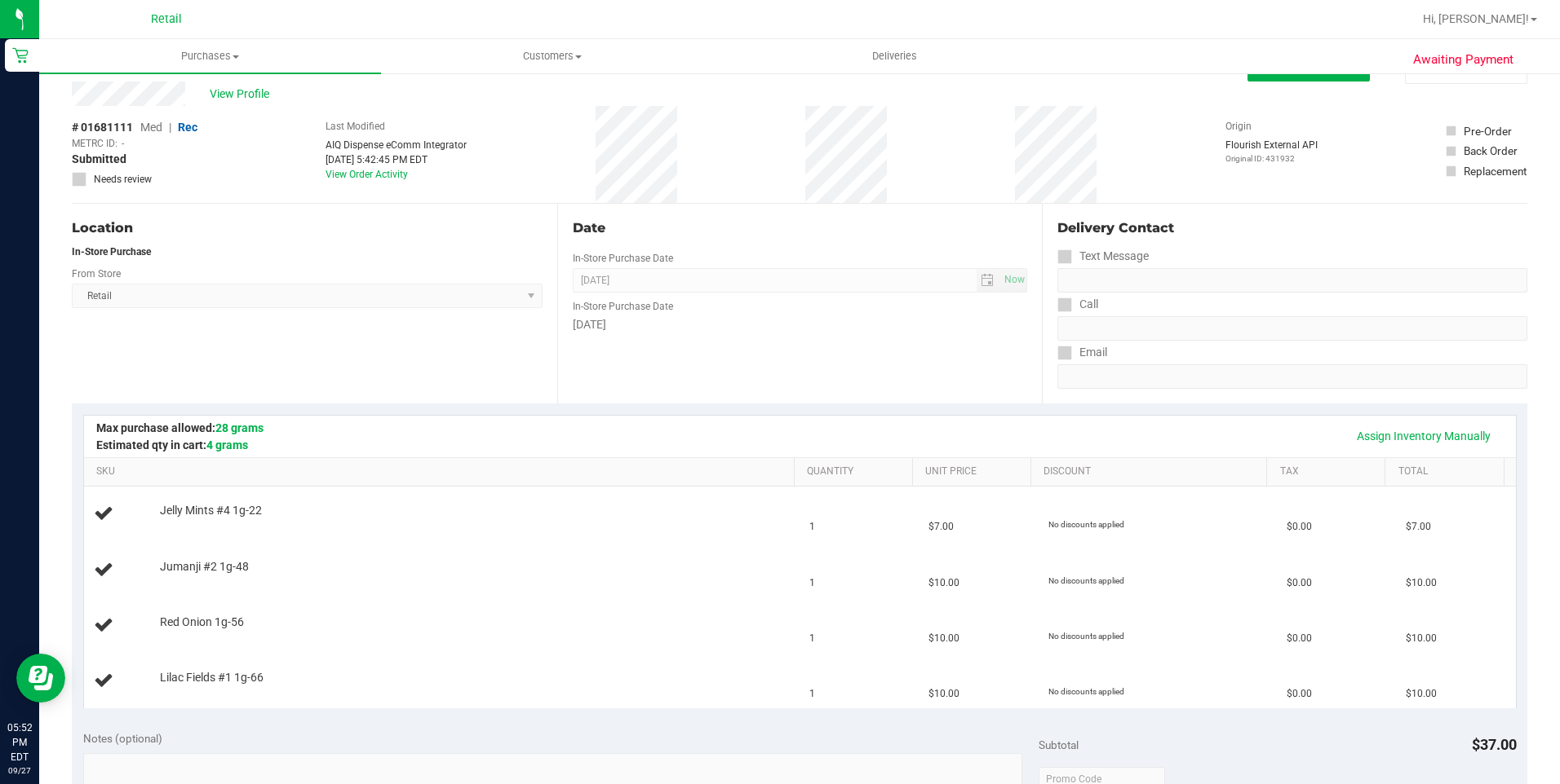
scroll to position [0, 0]
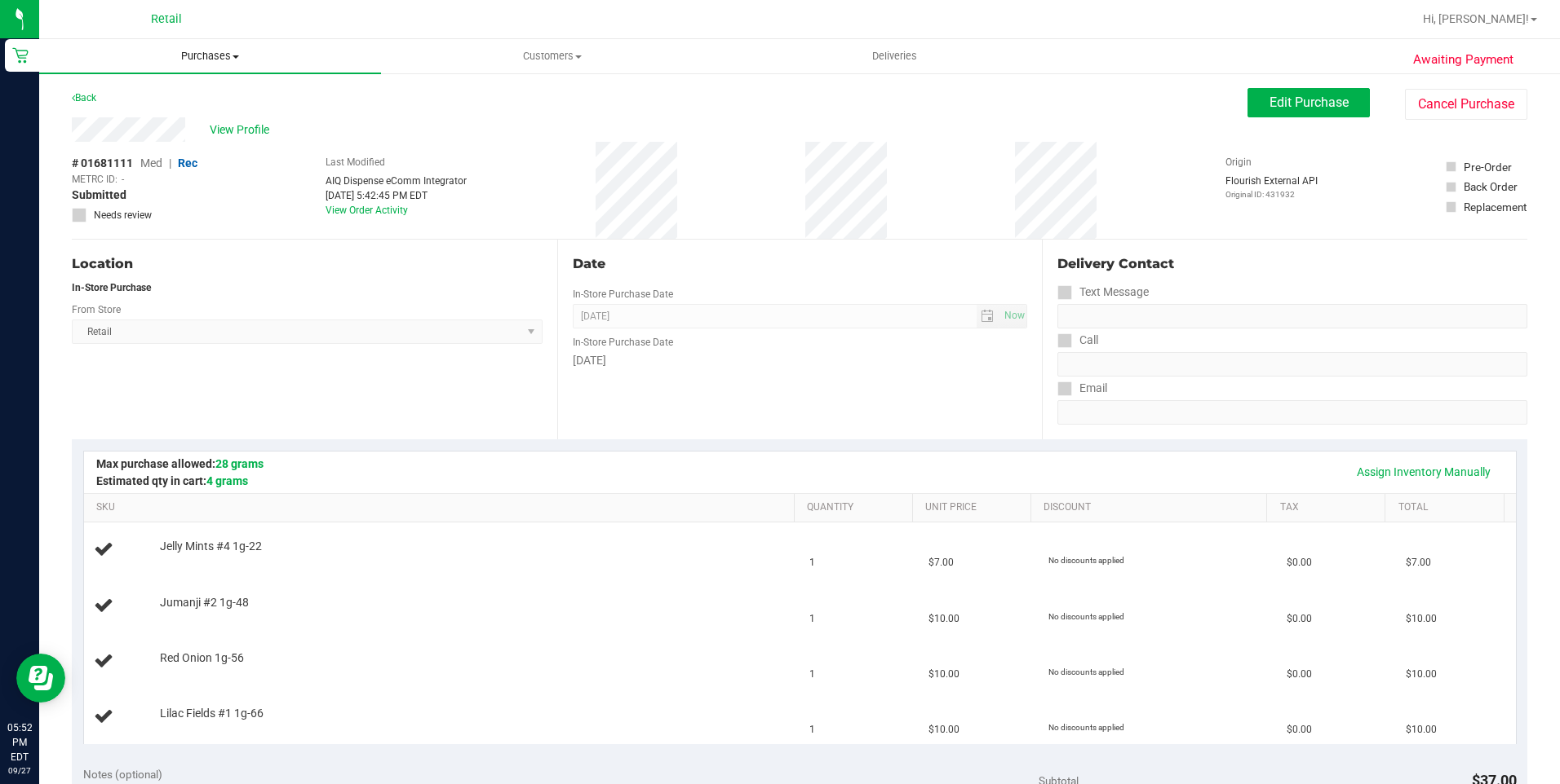
click at [226, 61] on span "Purchases" at bounding box center [209, 56] width 341 height 14
click at [189, 104] on span "Summary of purchases" at bounding box center [123, 98] width 168 height 14
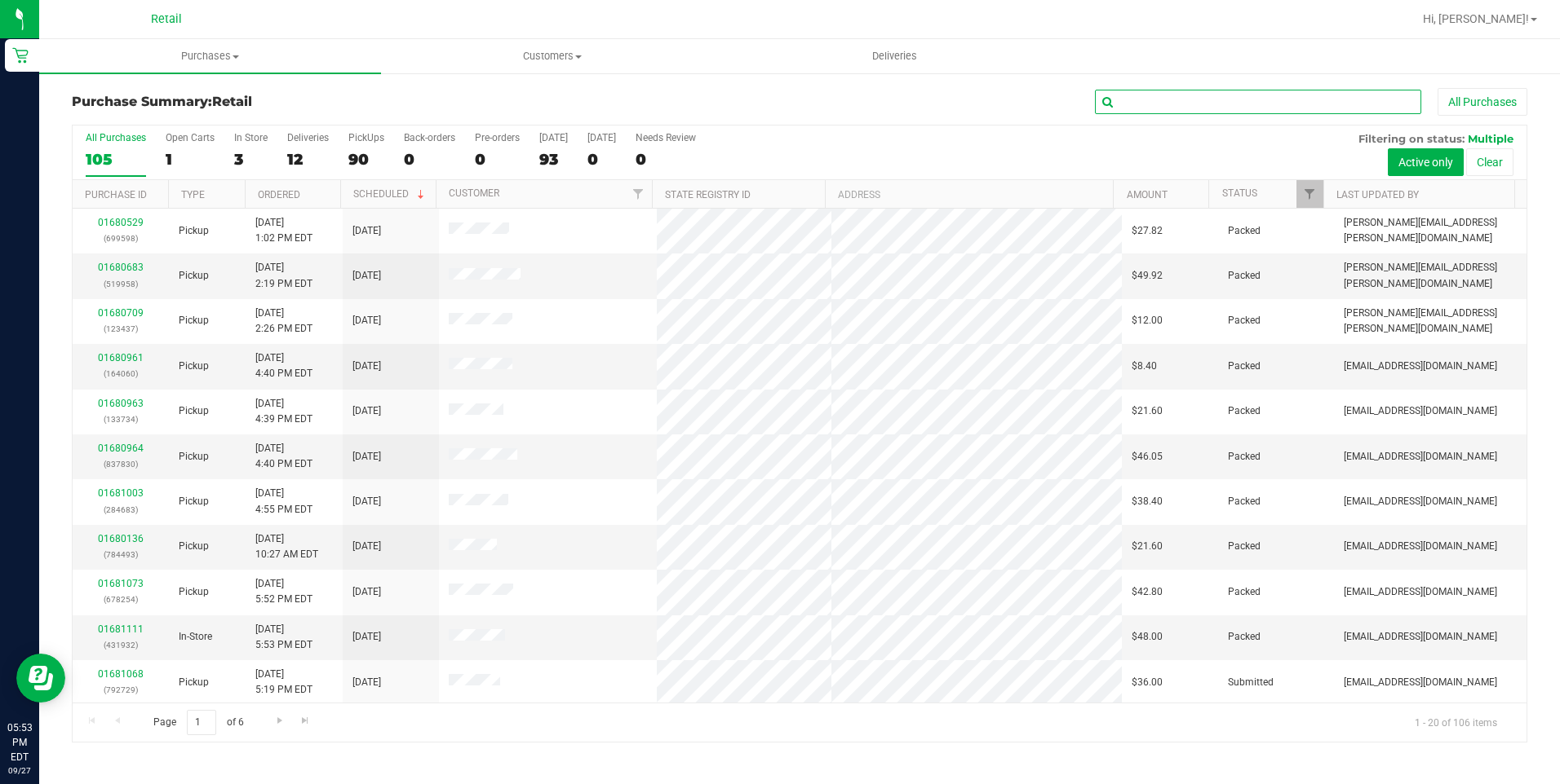
click at [1179, 102] on input "text" at bounding box center [1258, 102] width 326 height 24
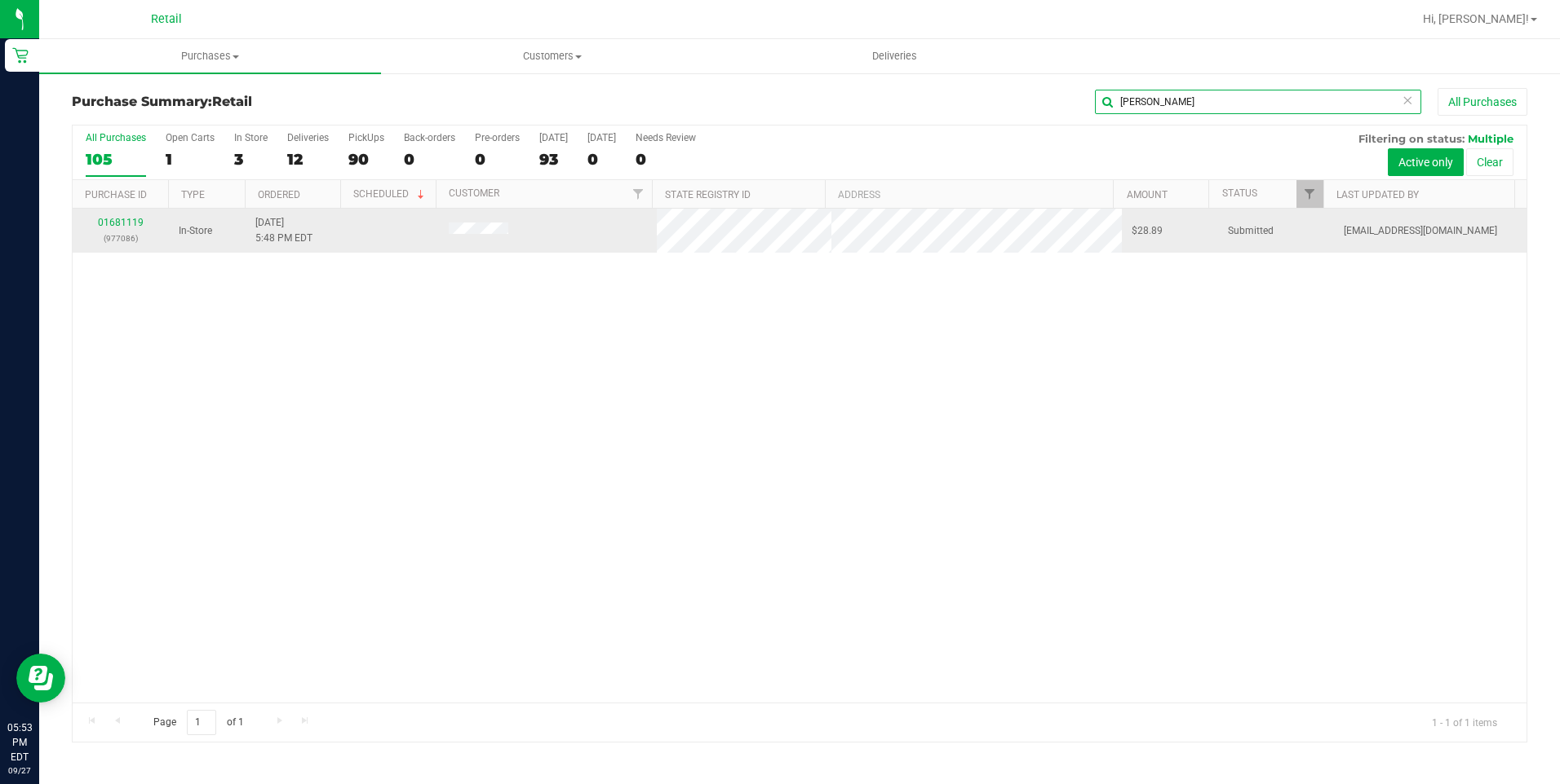
type input "[PERSON_NAME]"
click at [121, 216] on div "01681119 (977086)" at bounding box center [120, 231] width 77 height 31
click at [130, 220] on link "01681119" at bounding box center [120, 222] width 45 height 12
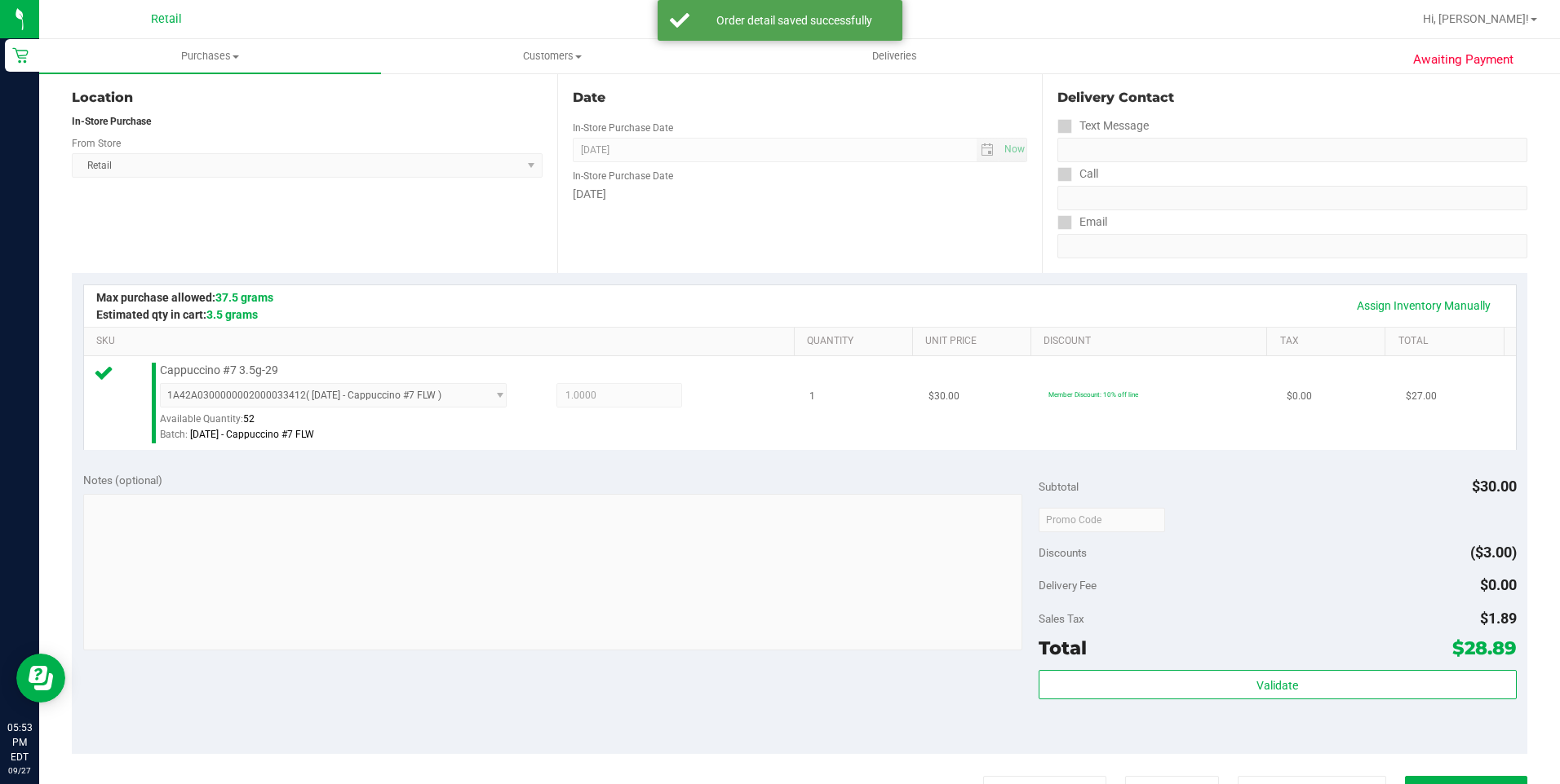
scroll to position [245, 0]
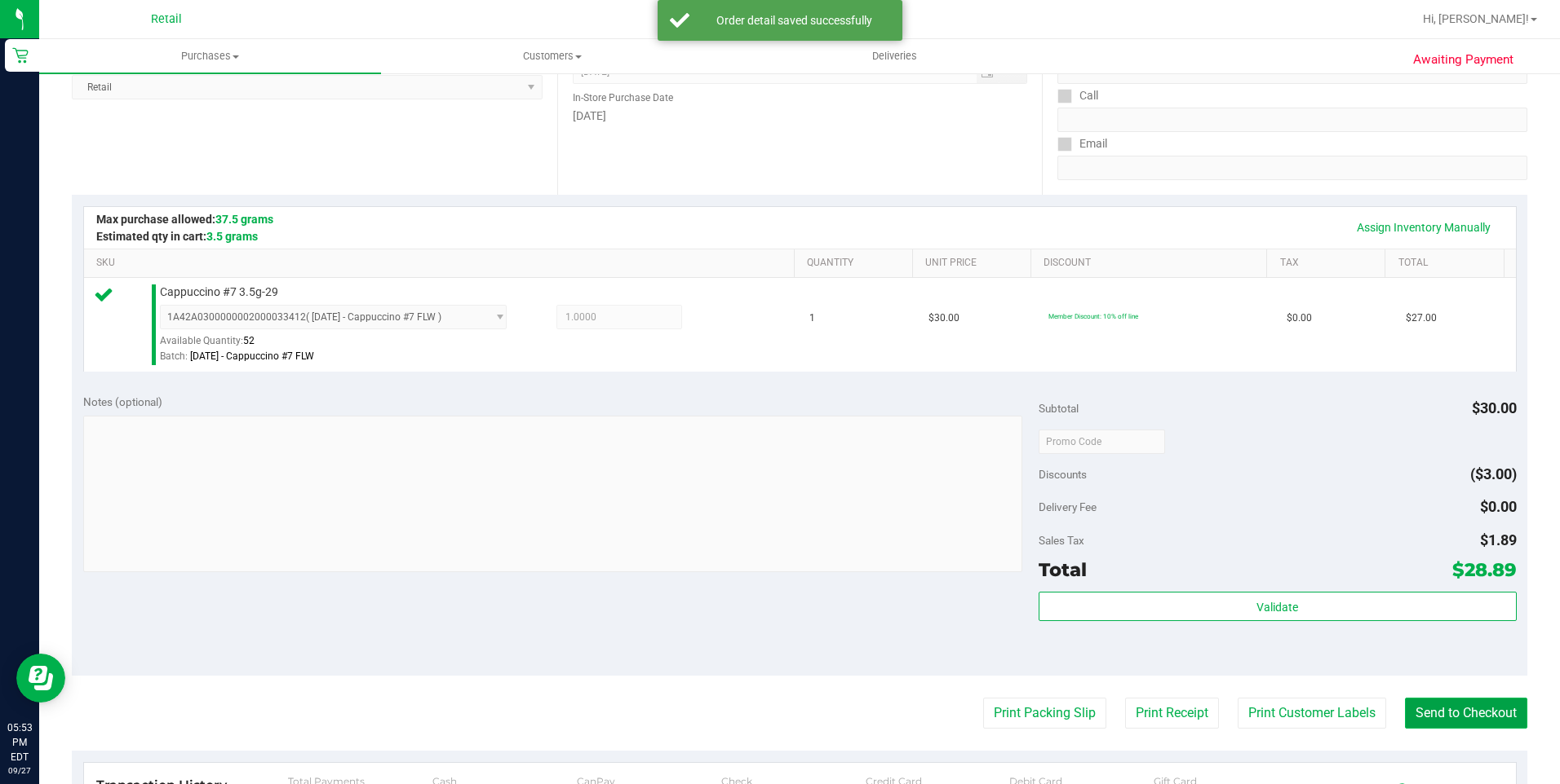
click at [1451, 717] on button "Send to Checkout" at bounding box center [1466, 713] width 122 height 31
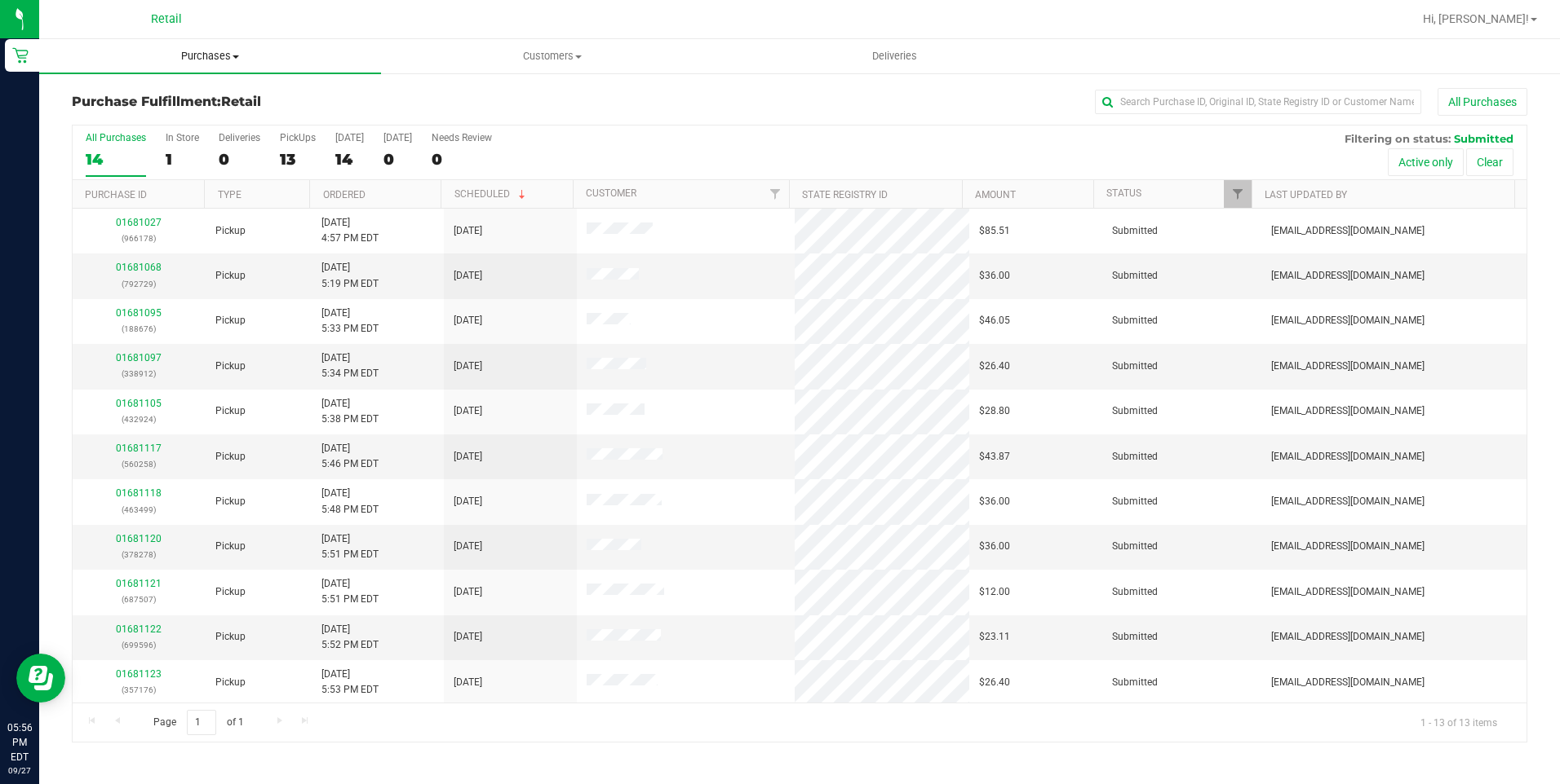
click at [218, 57] on span "Purchases" at bounding box center [209, 56] width 341 height 14
click at [178, 103] on span "Summary of purchases" at bounding box center [123, 98] width 168 height 14
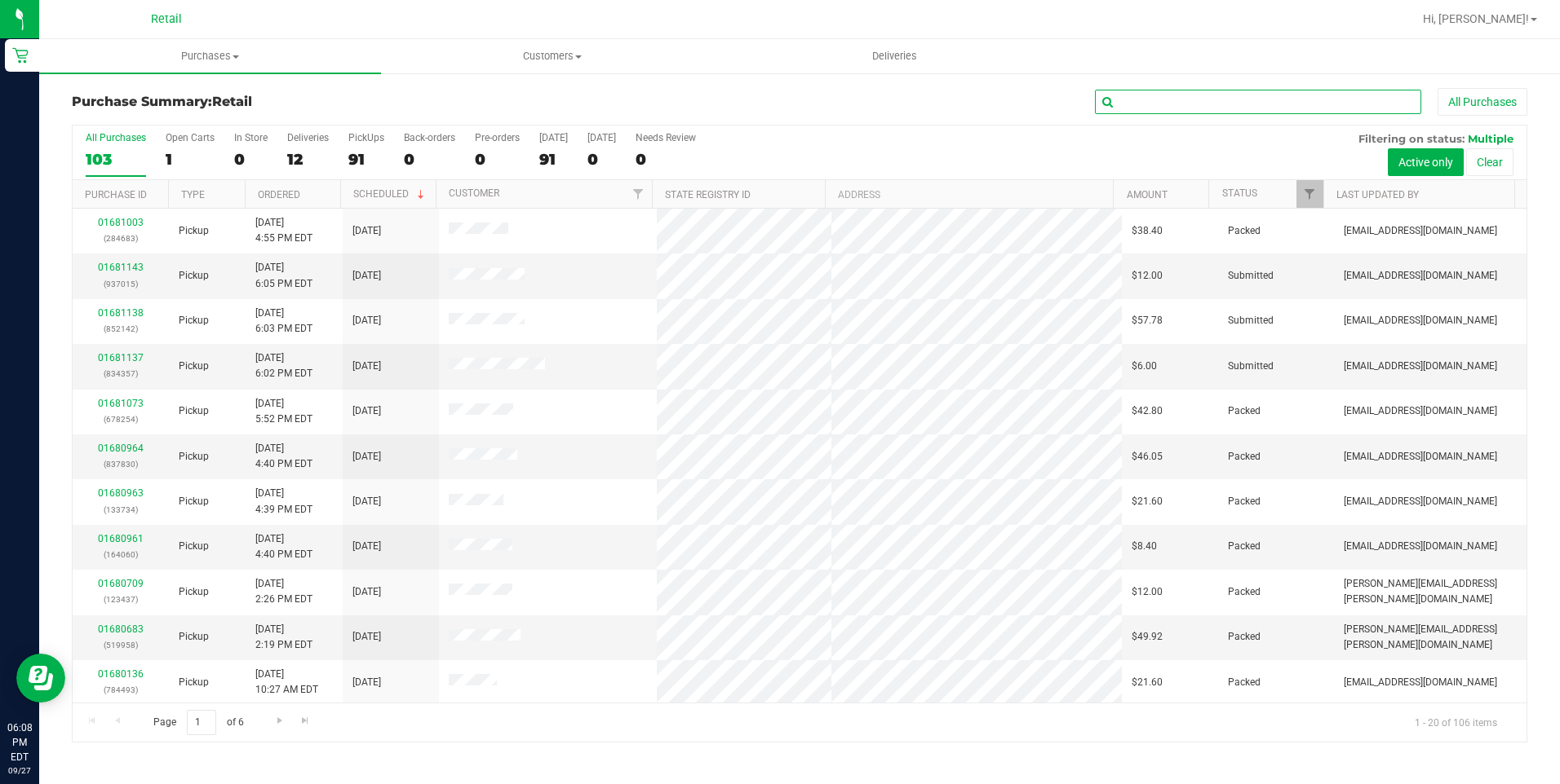
click at [1140, 105] on input "text" at bounding box center [1258, 102] width 326 height 24
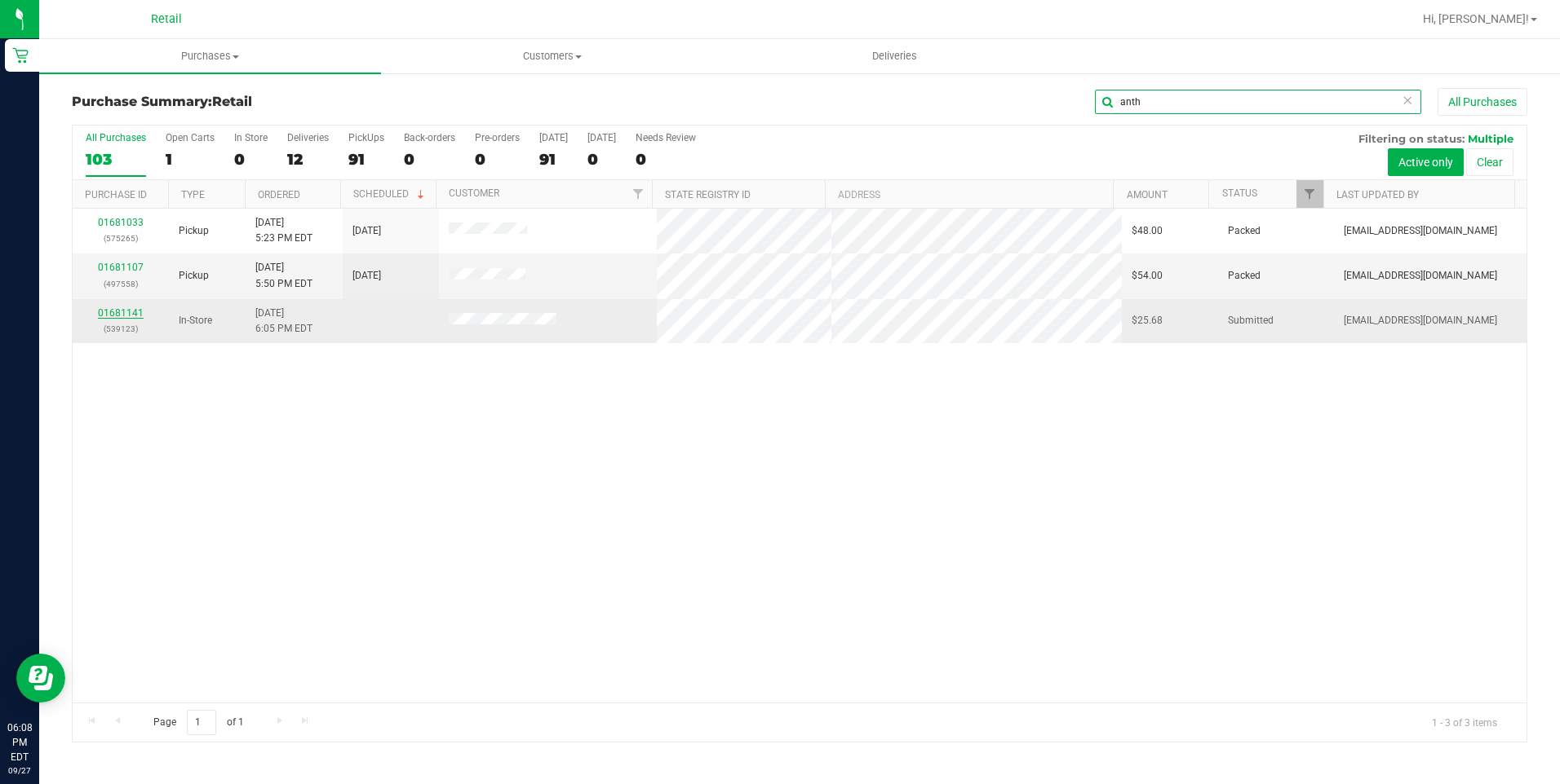
type input "anth"
click at [122, 315] on link "01681141" at bounding box center [120, 313] width 45 height 12
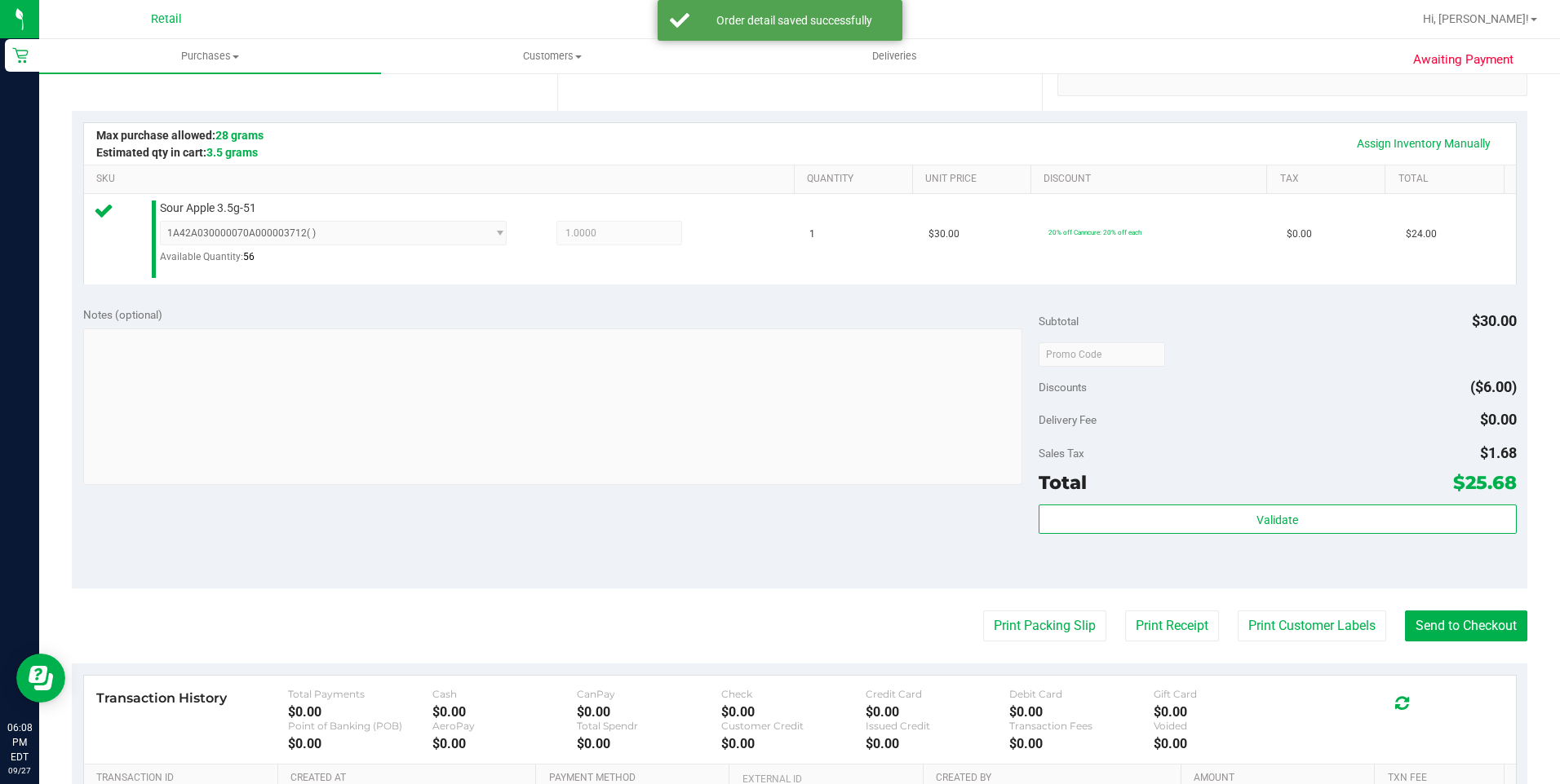
scroll to position [408, 0]
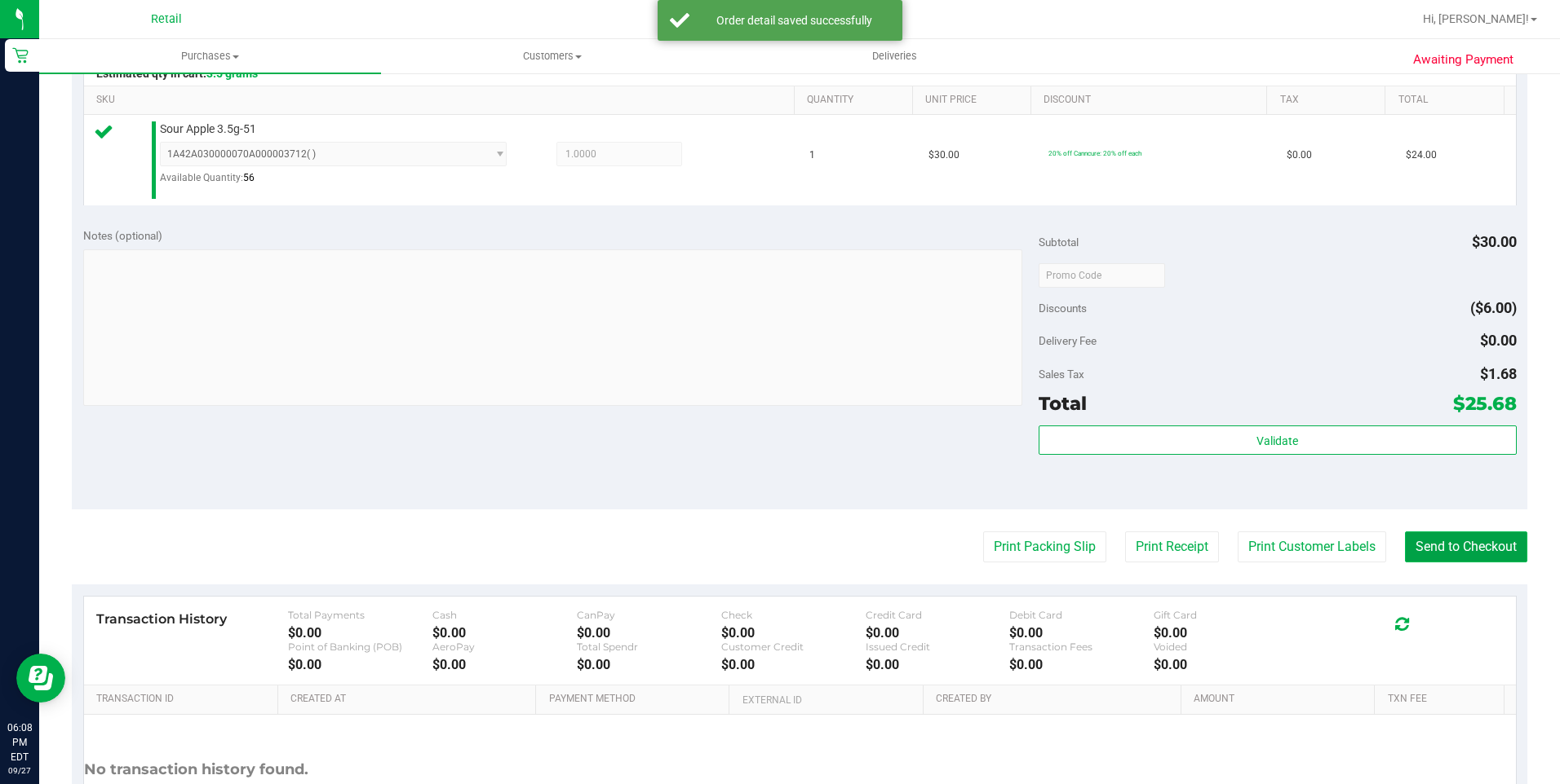
click at [1483, 553] on button "Send to Checkout" at bounding box center [1466, 547] width 122 height 31
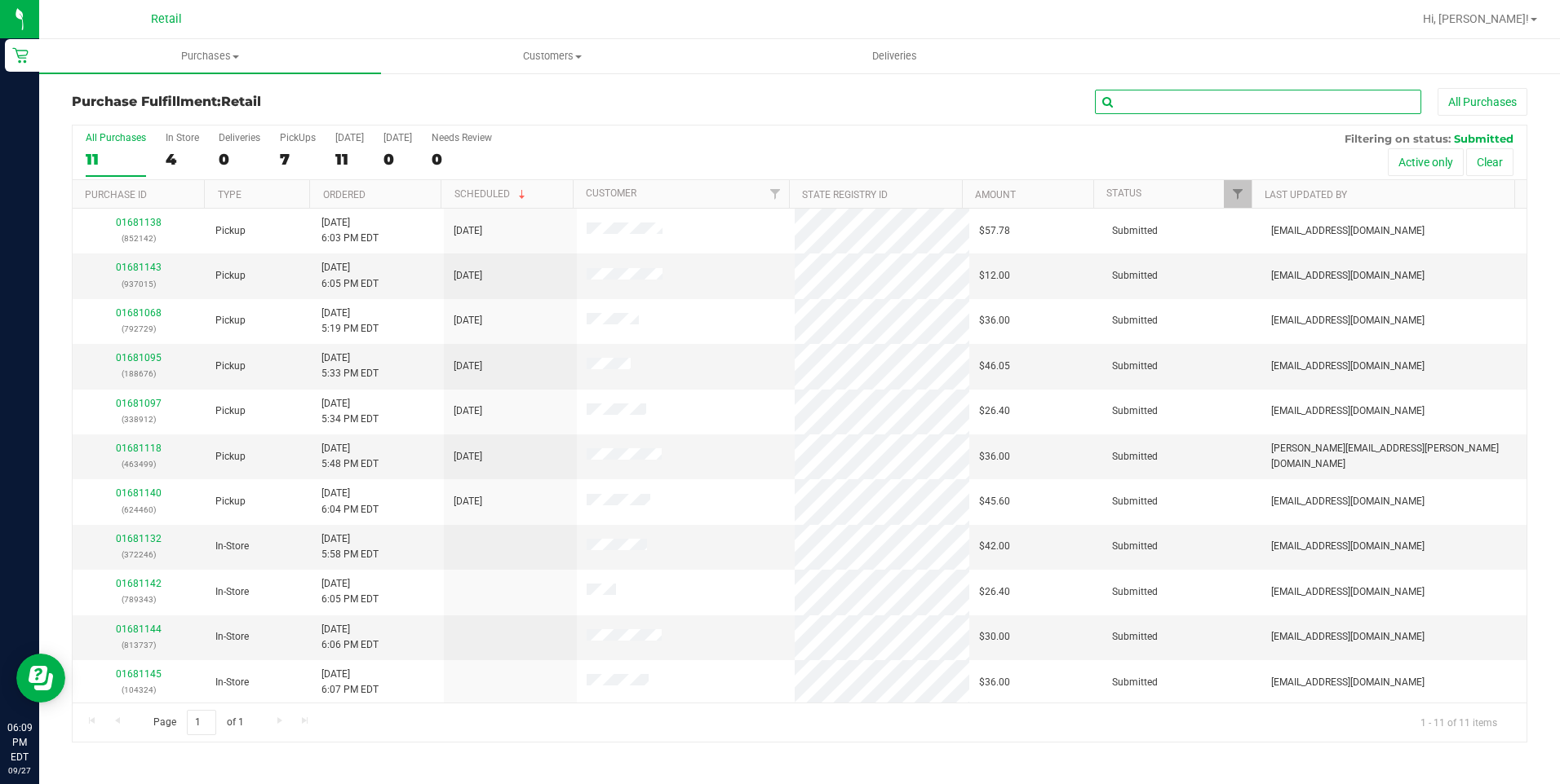
click at [1150, 96] on input "text" at bounding box center [1258, 102] width 326 height 24
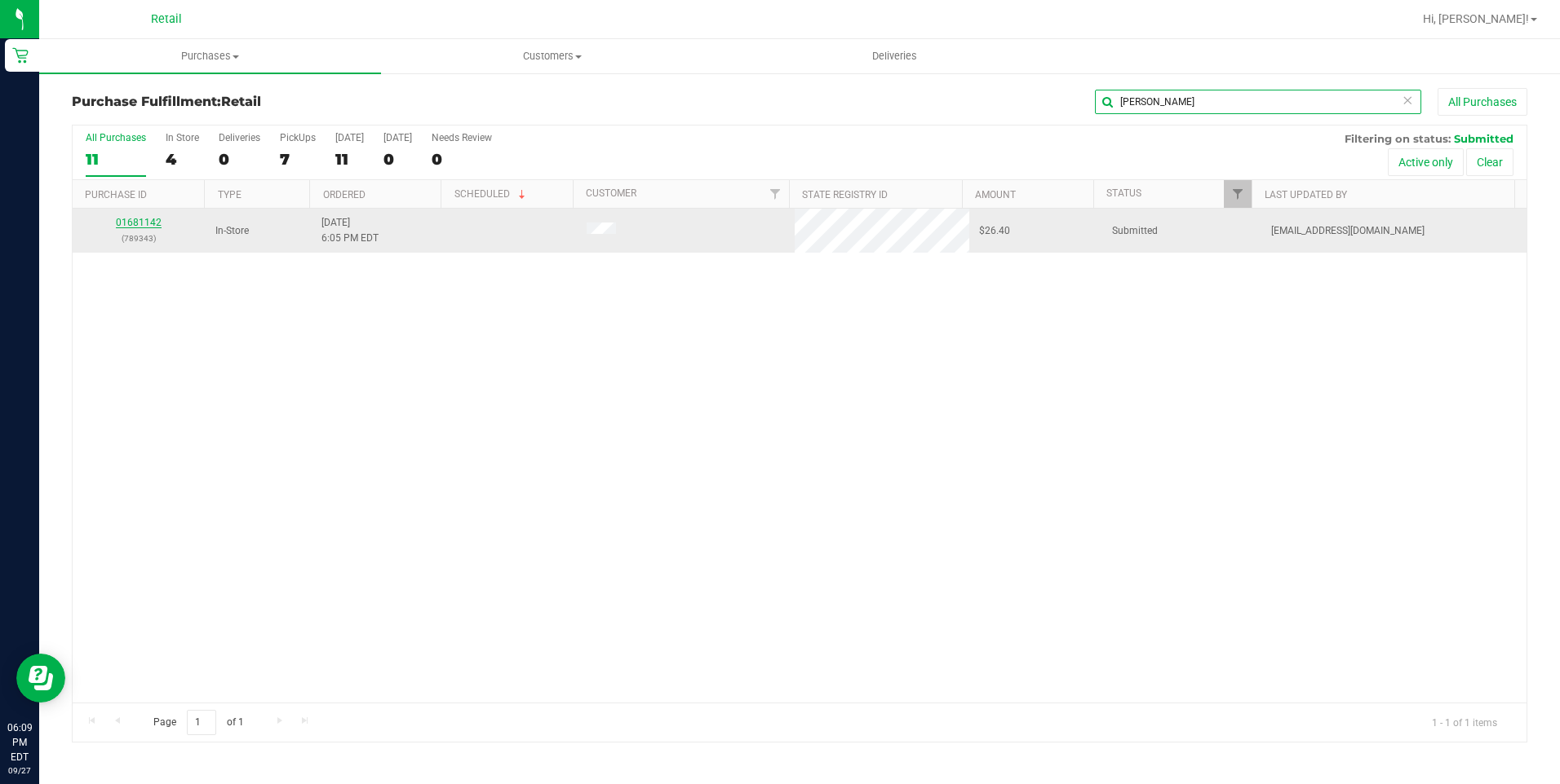
type input "[PERSON_NAME]"
click at [145, 218] on link "01681142" at bounding box center [138, 222] width 45 height 12
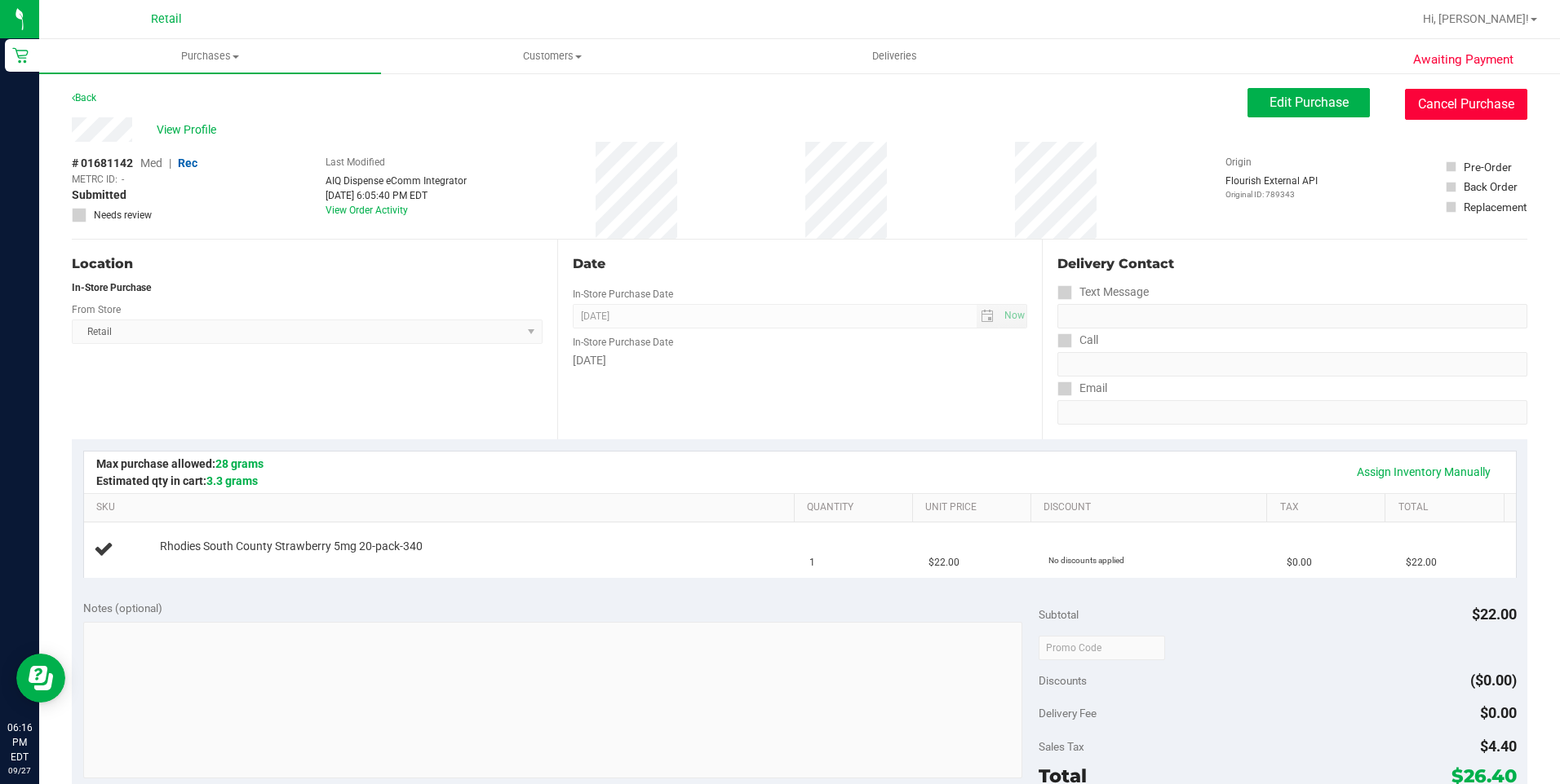
click at [1442, 91] on button "Cancel Purchase" at bounding box center [1466, 104] width 122 height 31
click at [1427, 98] on button "Cancel Purchase" at bounding box center [1466, 104] width 122 height 31
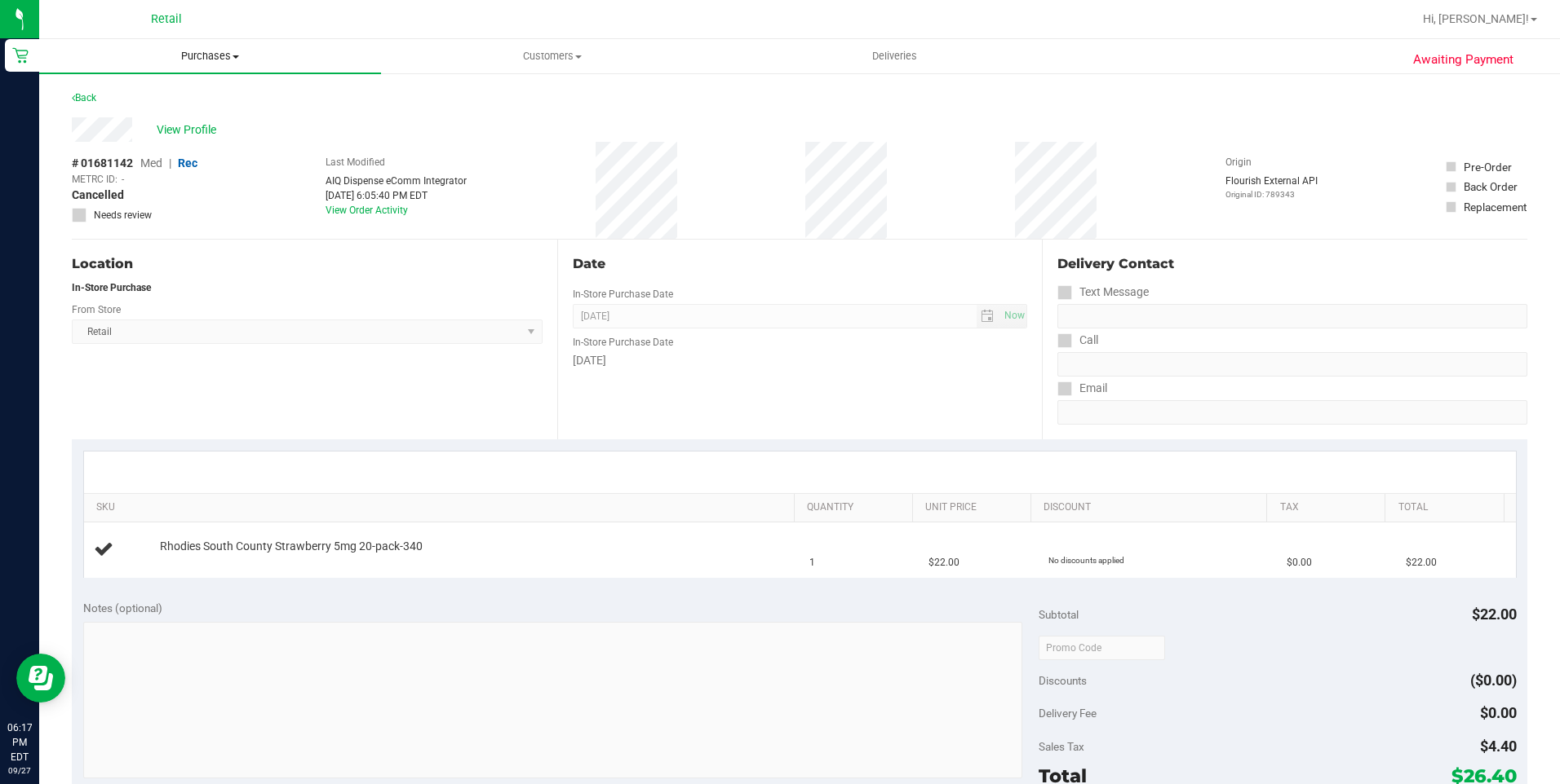
click at [226, 53] on span "Purchases" at bounding box center [209, 56] width 341 height 14
click at [193, 93] on span "Summary of purchases" at bounding box center [123, 98] width 168 height 14
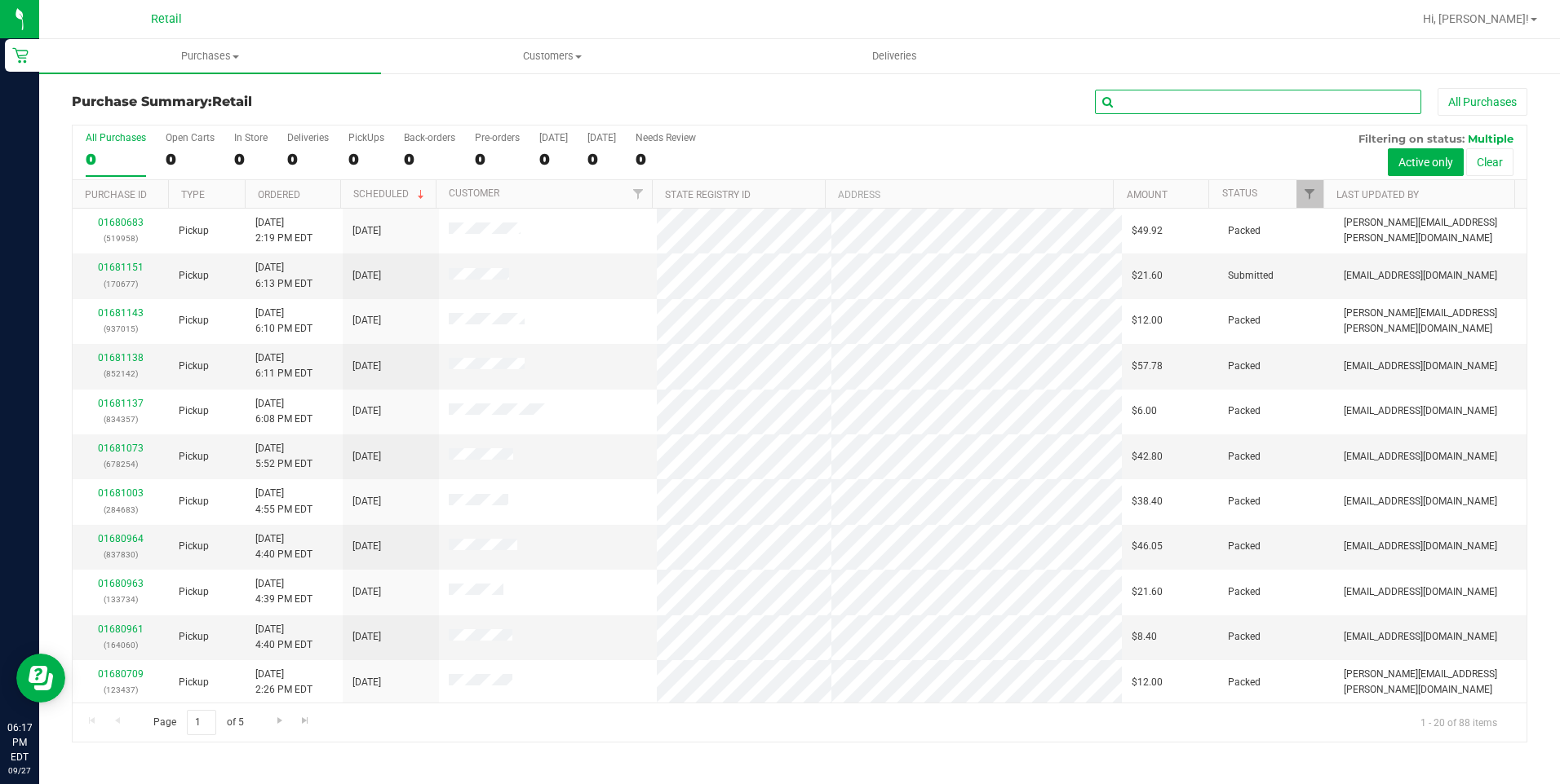
click at [1147, 107] on input "text" at bounding box center [1258, 102] width 326 height 24
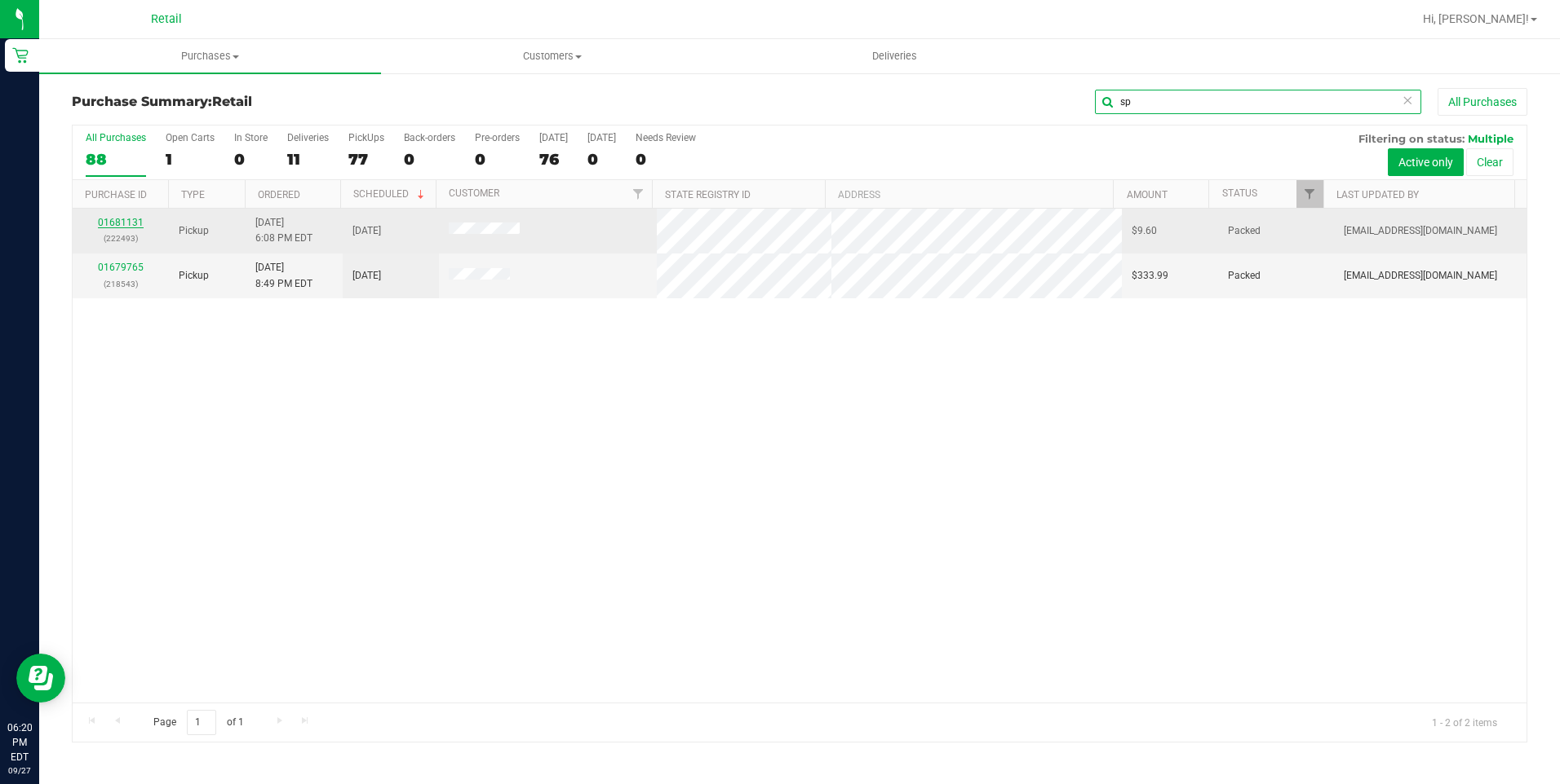
type input "sp"
click at [130, 220] on link "01681131" at bounding box center [120, 222] width 45 height 12
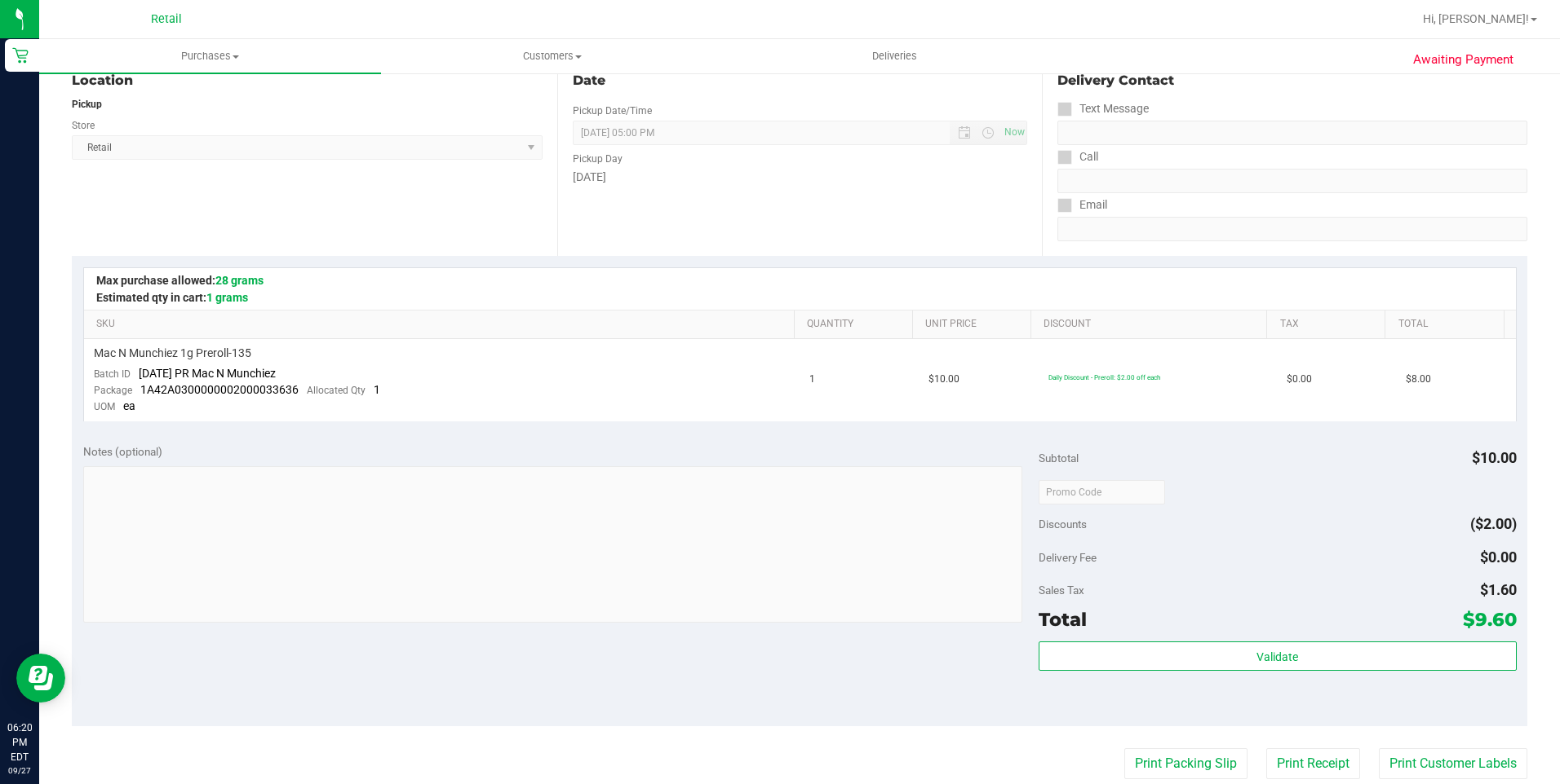
scroll to position [82, 0]
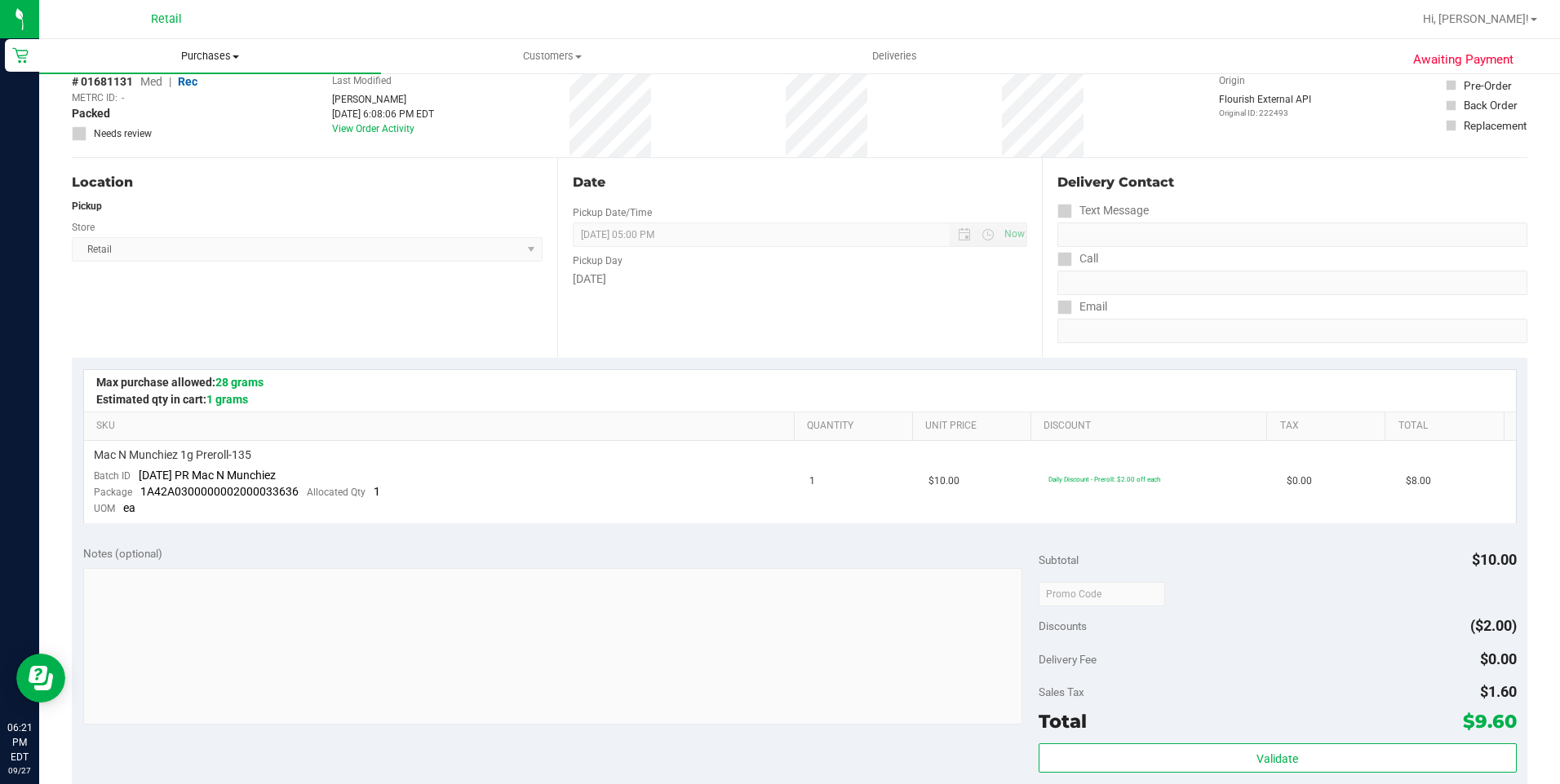
click at [234, 61] on span "Purchases" at bounding box center [209, 56] width 341 height 14
click at [206, 103] on li "Summary of purchases" at bounding box center [209, 99] width 341 height 20
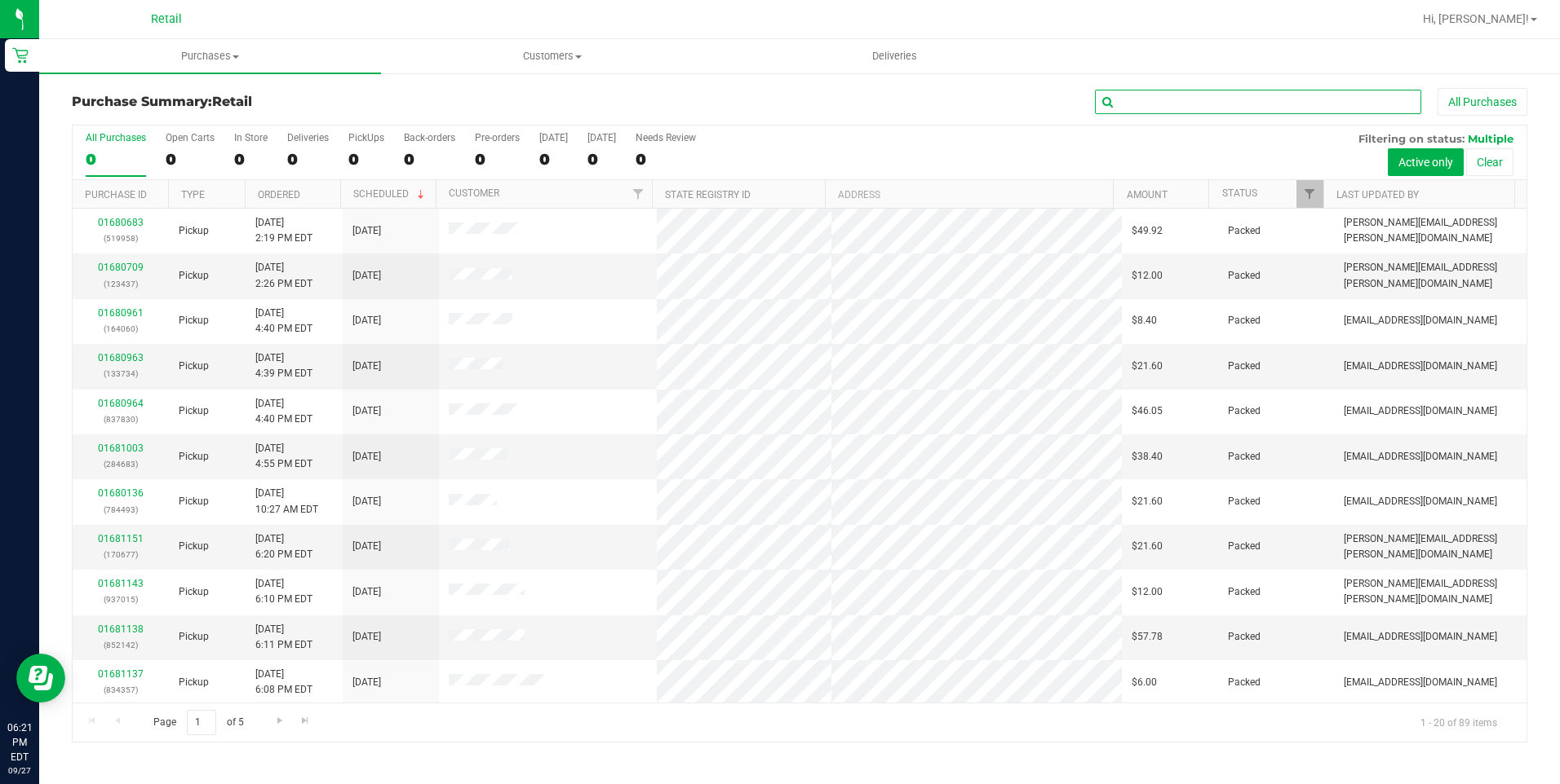
click at [1141, 110] on input "text" at bounding box center [1258, 102] width 326 height 24
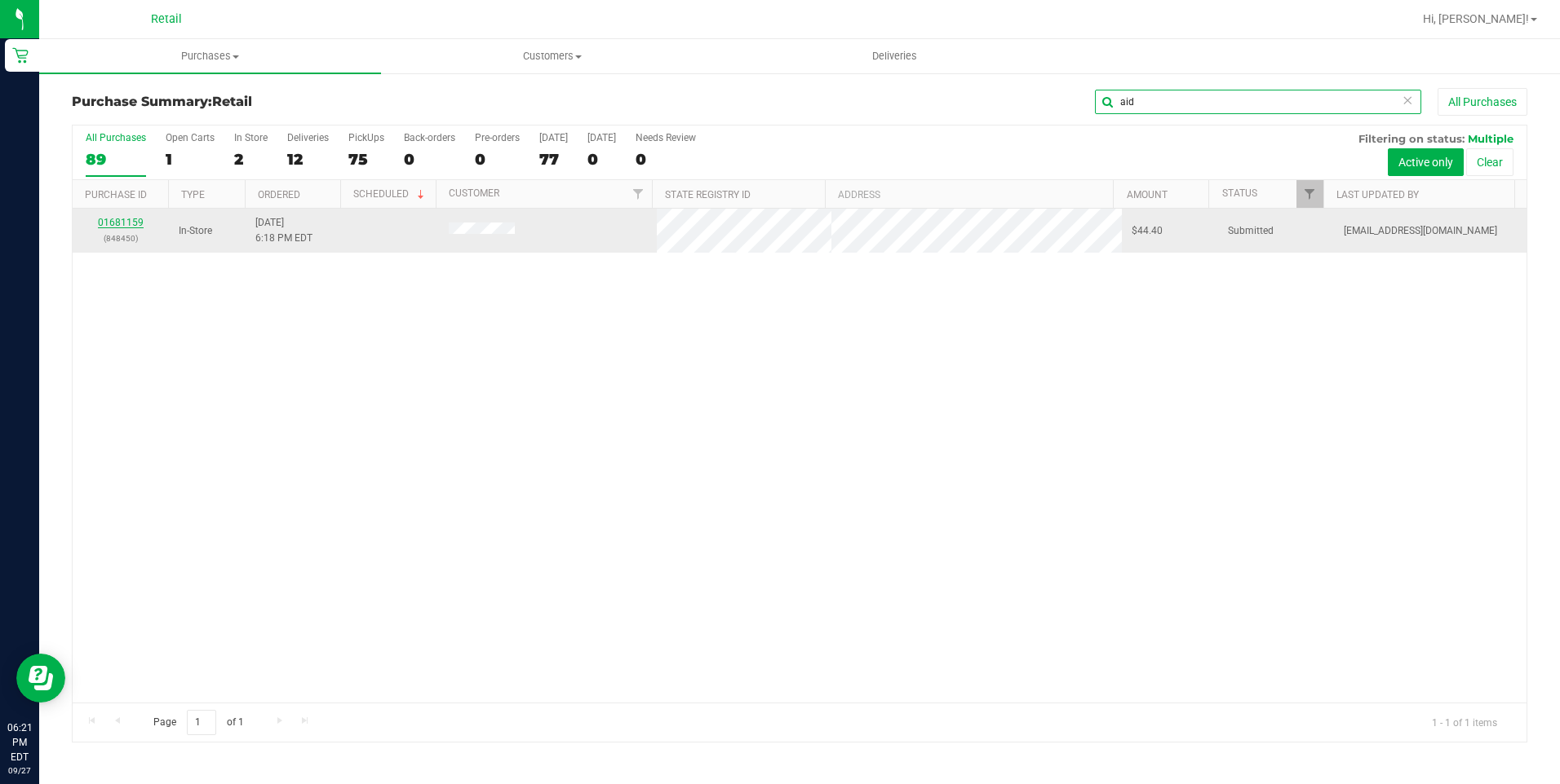
type input "aid"
click at [135, 223] on link "01681159" at bounding box center [120, 222] width 45 height 12
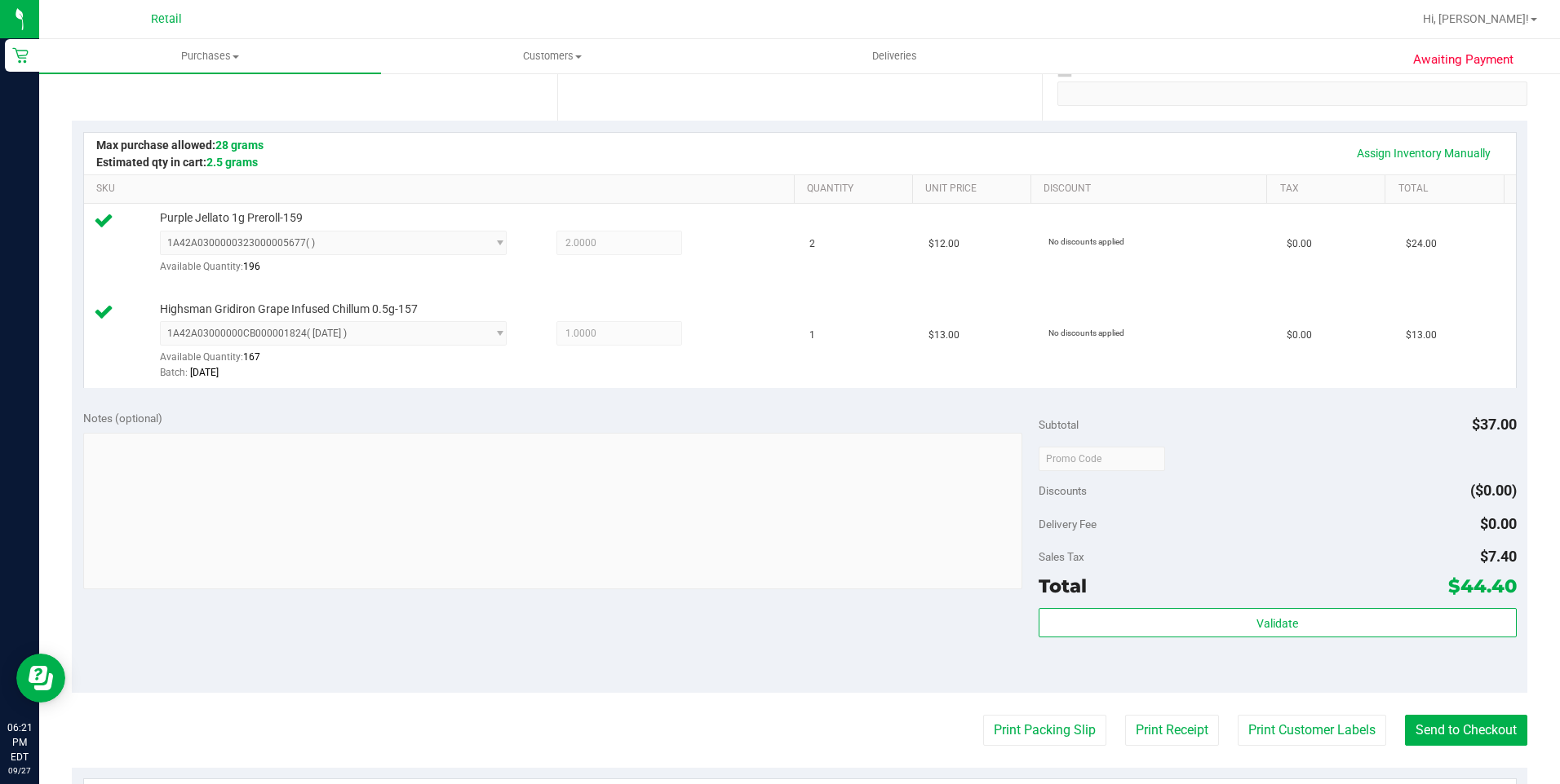
scroll to position [408, 0]
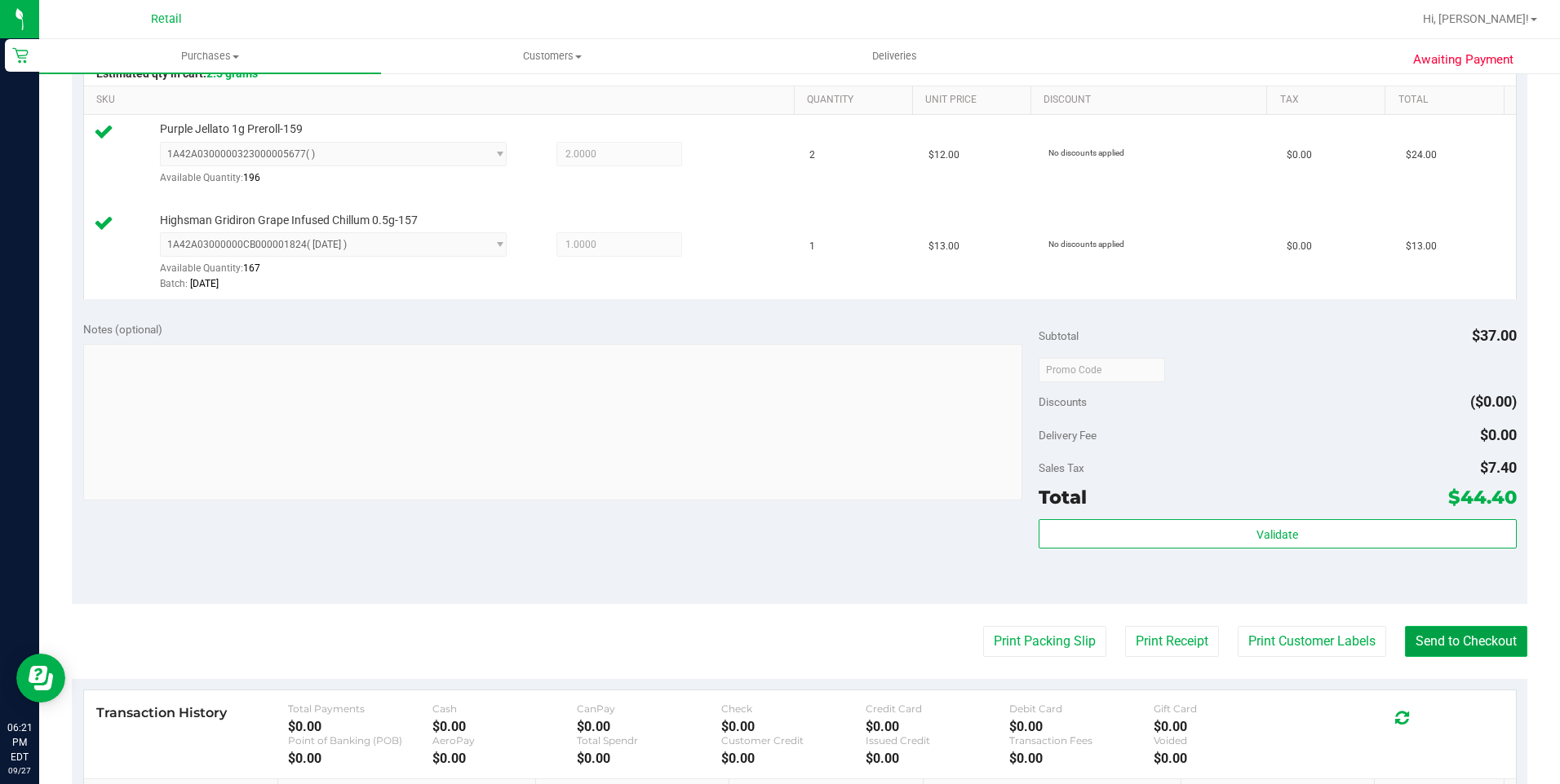
click at [1466, 638] on button "Send to Checkout" at bounding box center [1466, 641] width 122 height 31
